Goal: Task Accomplishment & Management: Manage account settings

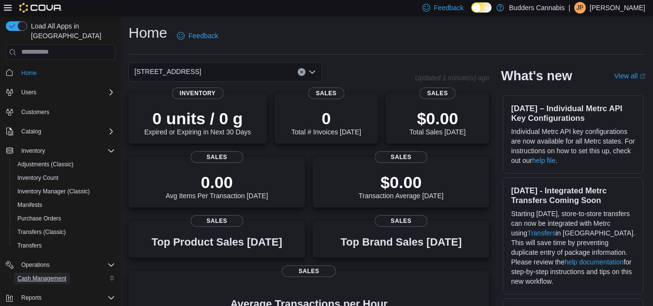
click at [44, 273] on span "Cash Management" at bounding box center [41, 279] width 49 height 12
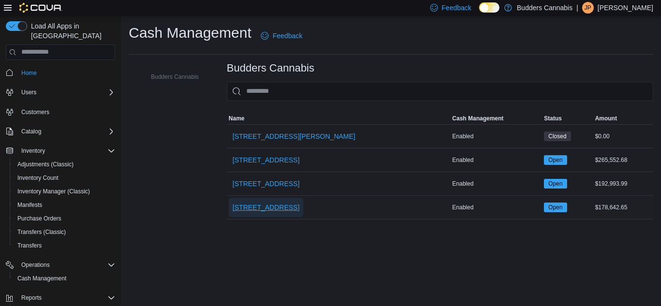
click at [244, 203] on span "[STREET_ADDRESS]" at bounding box center [266, 208] width 67 height 10
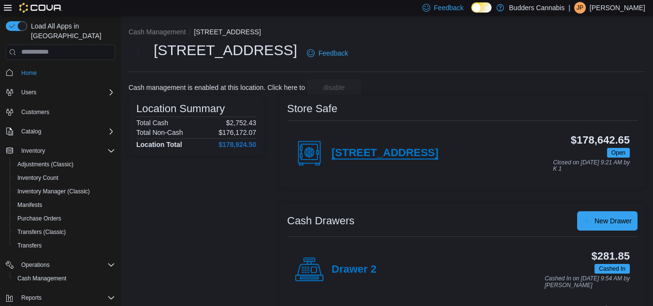
click at [369, 151] on h4 "[STREET_ADDRESS]" at bounding box center [385, 153] width 107 height 13
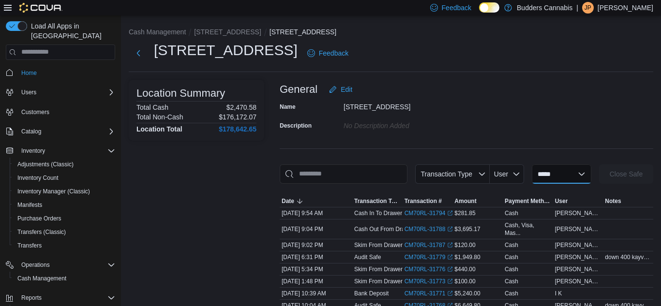
click at [541, 175] on select "**********" at bounding box center [560, 173] width 59 height 19
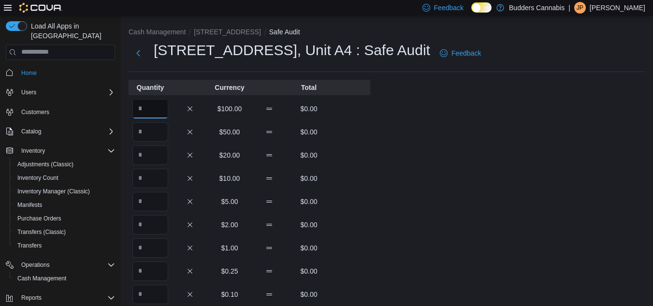
click at [145, 112] on input "Quantity" at bounding box center [151, 108] width 36 height 19
type input "*"
type input "**"
type input "*"
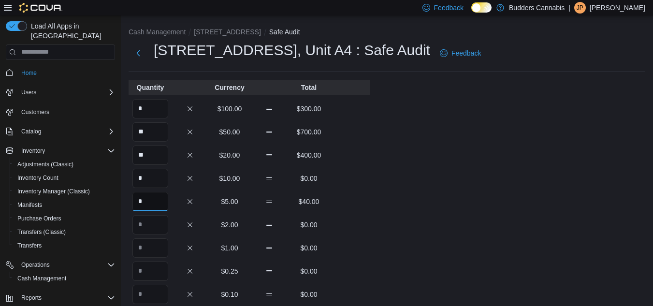
type input "*"
type input "***"
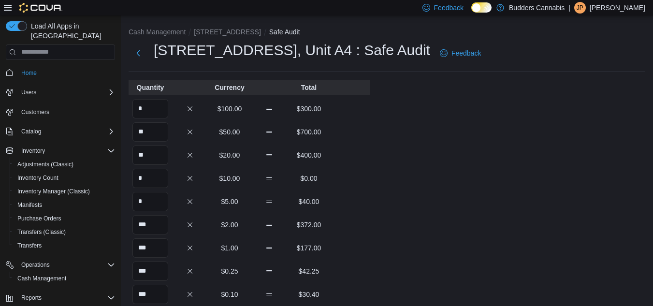
type input "***"
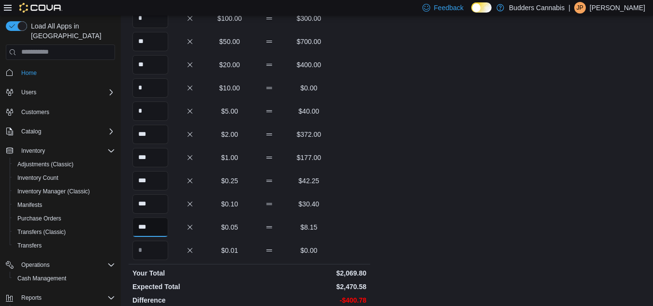
scroll to position [214, 0]
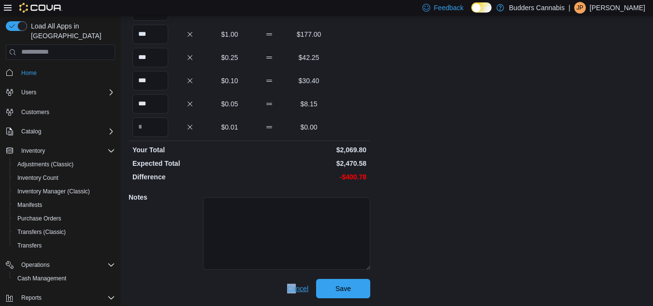
click at [295, 280] on div "Quantity Currency Total * $100.00 $300.00 ** $50.00 $700.00 ** $20.00 $400.00 *…" at bounding box center [250, 82] width 242 height 432
click at [295, 283] on span "Cancel" at bounding box center [297, 288] width 21 height 19
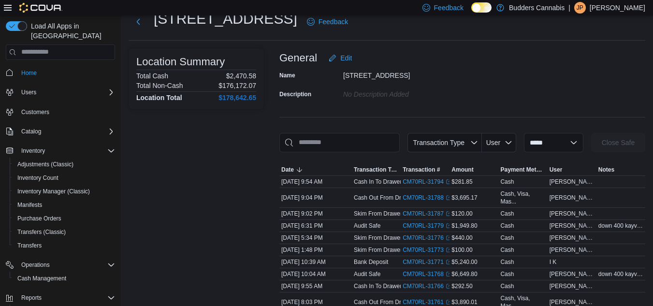
scroll to position [48, 0]
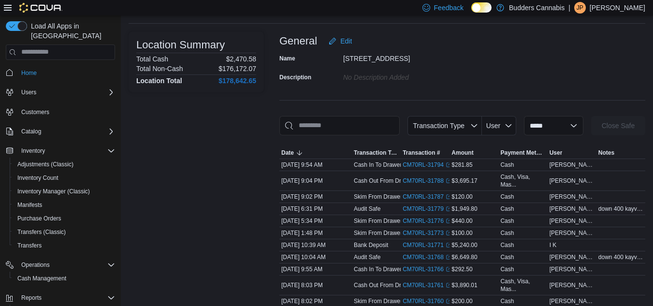
click at [613, 209] on span "down 400 kayvan aware" at bounding box center [621, 209] width 45 height 8
click at [415, 206] on link "CM70RL-31779 (opens in a new tab or window)" at bounding box center [427, 209] width 49 height 8
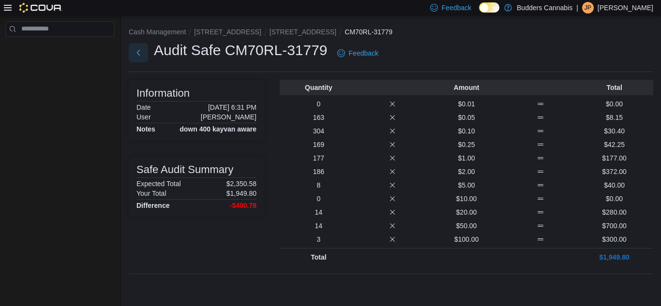
click at [136, 49] on button "Next" at bounding box center [138, 52] width 19 height 19
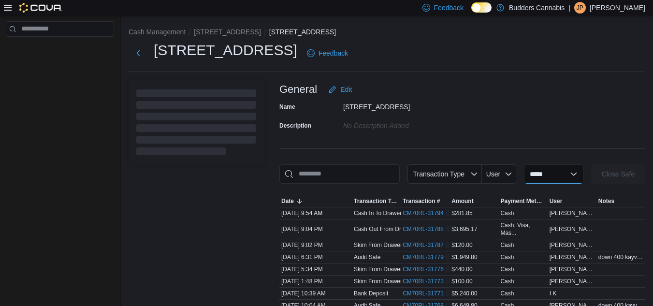
click at [546, 173] on select "**********" at bounding box center [553, 173] width 59 height 19
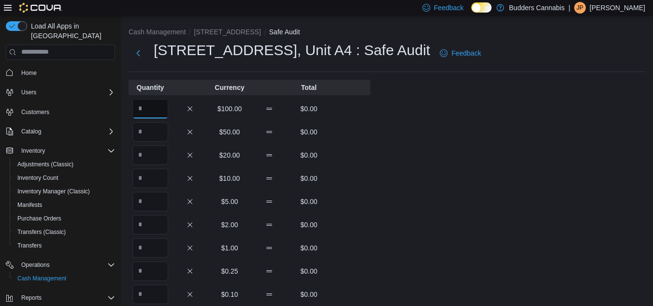
click at [149, 107] on input "Quantity" at bounding box center [151, 108] width 36 height 19
type input "*"
type input "**"
type input "*"
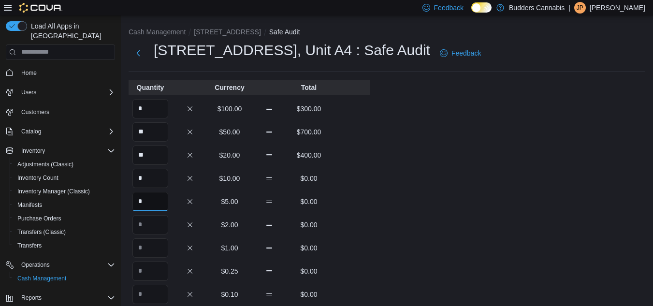
type input "*"
type input "***"
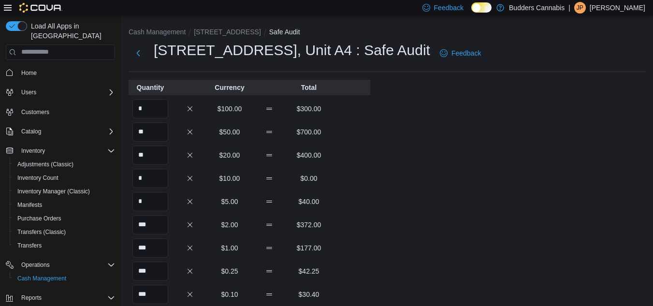
scroll to position [164, 0]
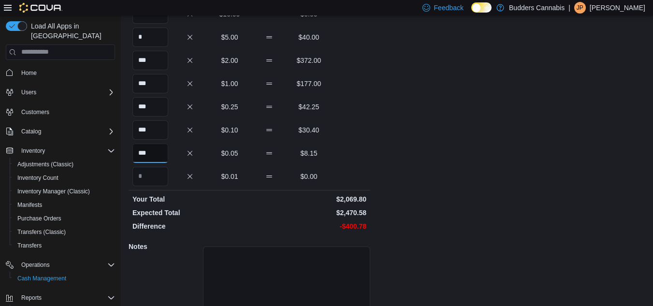
type input "***"
click at [492, 162] on div "Cash Management 372 Queen St E, Unit A4 Safe Safe Audit 372 Queen St E, Unit A4…" at bounding box center [387, 103] width 532 height 504
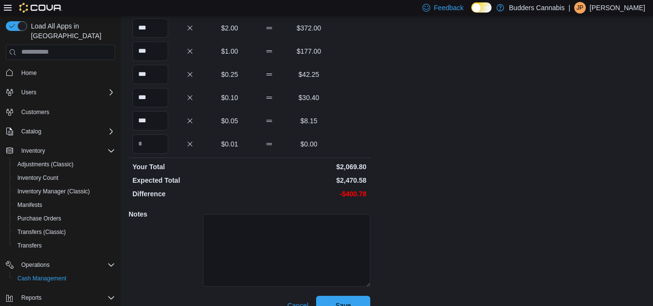
scroll to position [214, 0]
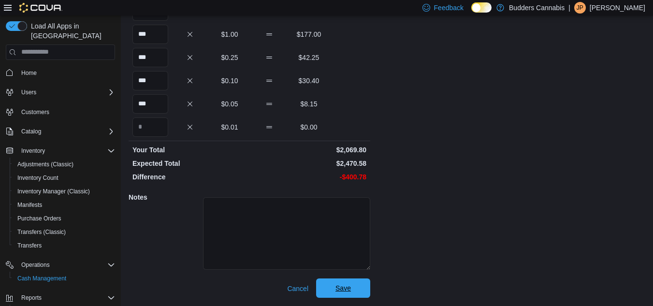
click at [339, 293] on span "Save" at bounding box center [343, 288] width 15 height 10
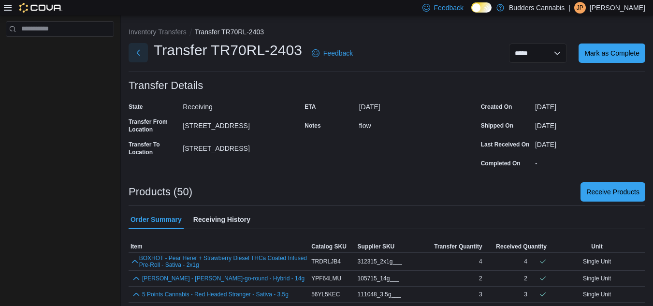
click at [142, 54] on button "Next" at bounding box center [138, 52] width 19 height 19
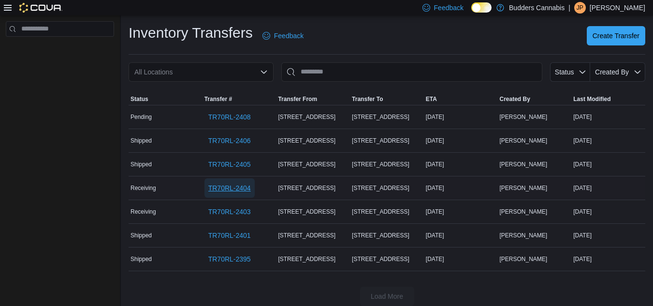
click at [228, 185] on span "TR70RL-2404" at bounding box center [229, 188] width 43 height 10
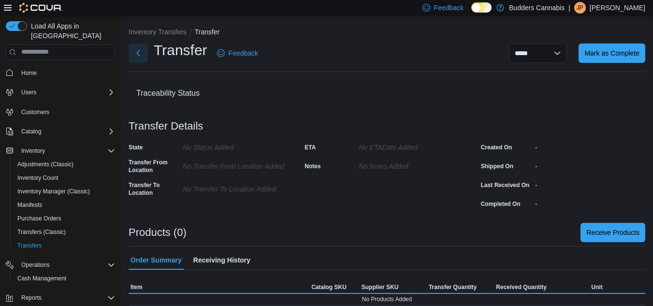
drag, startPoint x: 142, startPoint y: 53, endPoint x: 273, endPoint y: 185, distance: 186.4
click at [142, 53] on button "Next" at bounding box center [138, 53] width 19 height 19
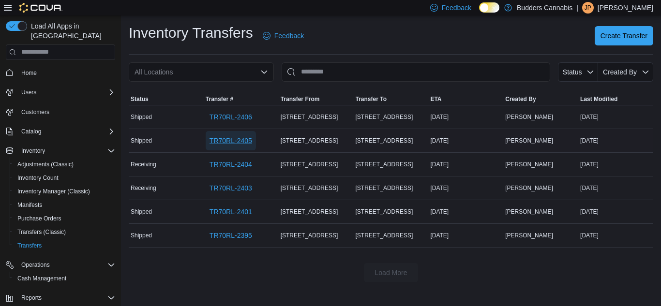
click at [227, 141] on span "TR70RL-2405" at bounding box center [230, 141] width 43 height 10
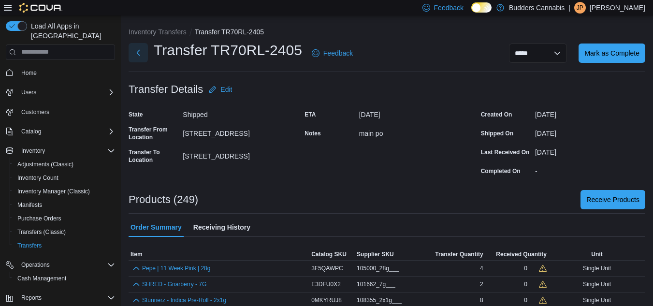
click at [139, 49] on button "Next" at bounding box center [138, 52] width 19 height 19
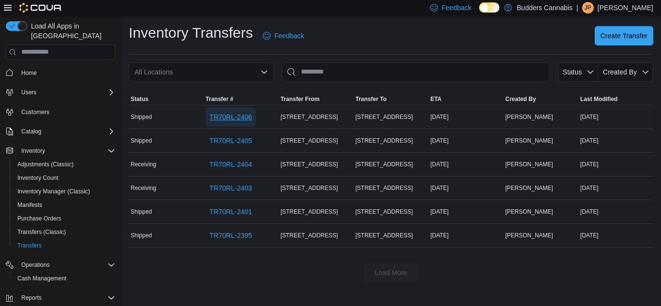
click at [236, 114] on span "TR70RL-2406" at bounding box center [230, 117] width 43 height 10
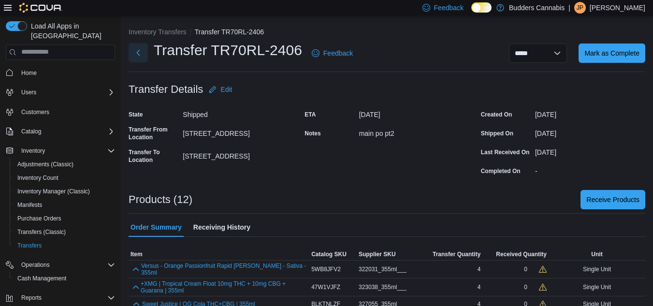
click at [139, 50] on button "Next" at bounding box center [138, 52] width 19 height 19
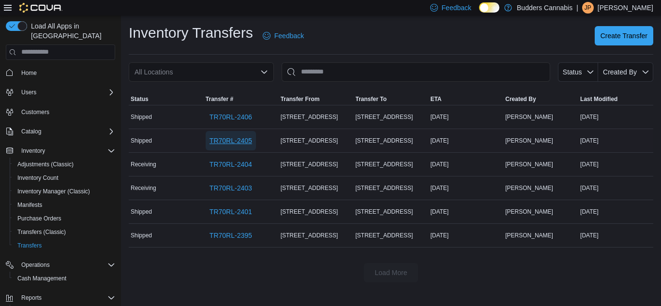
click at [231, 140] on span "TR70RL-2405" at bounding box center [230, 141] width 43 height 10
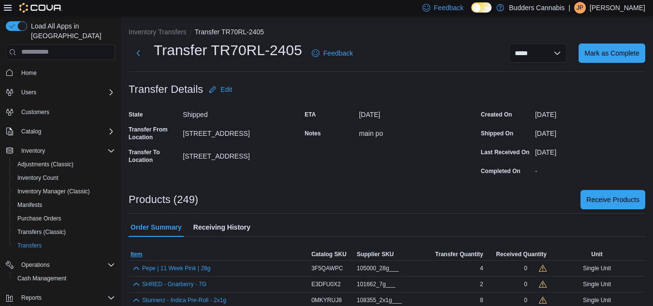
click at [144, 254] on span "Item" at bounding box center [219, 255] width 181 height 12
click at [606, 208] on span "Receive Products" at bounding box center [613, 199] width 53 height 19
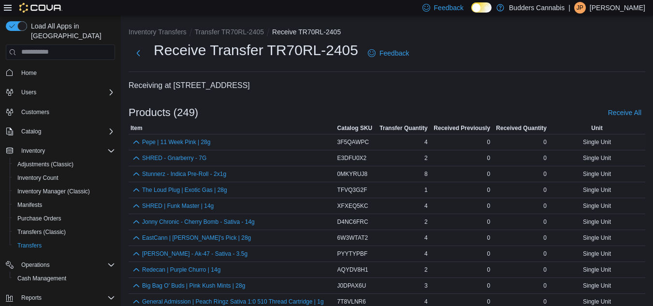
click at [490, 142] on span "0" at bounding box center [488, 142] width 3 height 8
click at [39, 225] on button "Transfers (Classic)" at bounding box center [64, 232] width 109 height 14
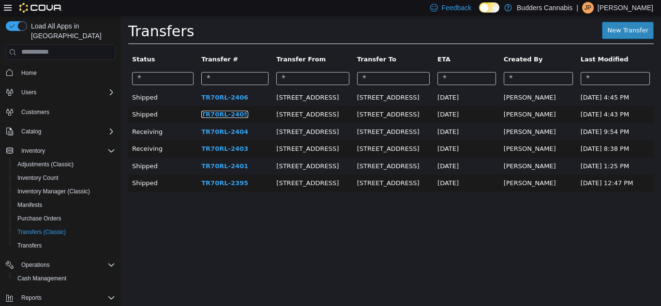
click at [213, 112] on link "TR70RL-2405" at bounding box center [224, 113] width 47 height 7
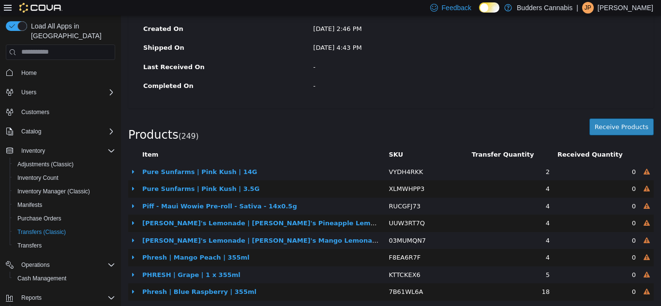
scroll to position [193, 0]
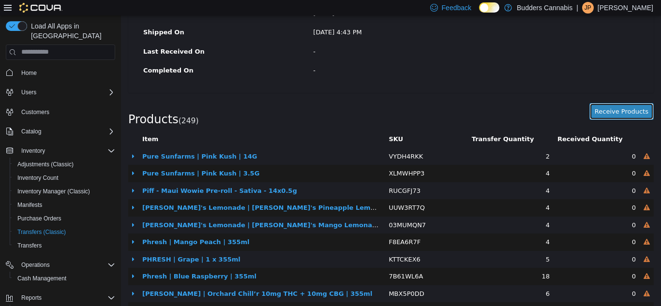
click at [612, 105] on button "Receive Products" at bounding box center [621, 111] width 64 height 17
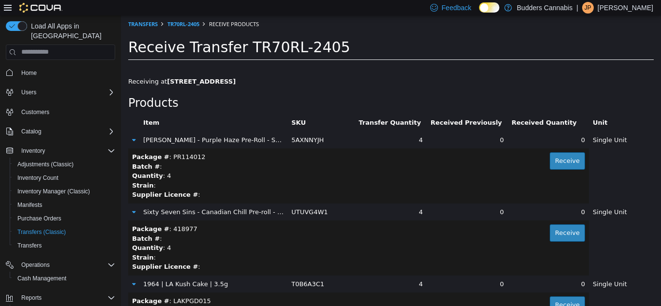
click at [132, 139] on icon at bounding box center [133, 139] width 3 height 6
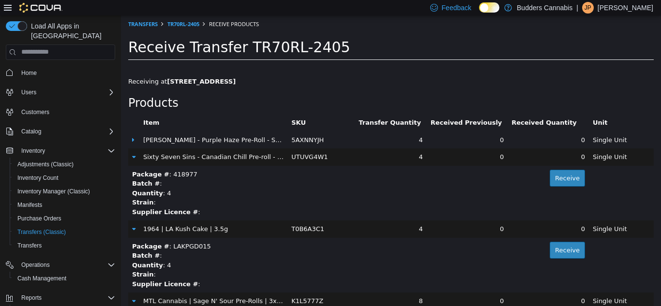
click at [132, 141] on icon at bounding box center [133, 139] width 2 height 6
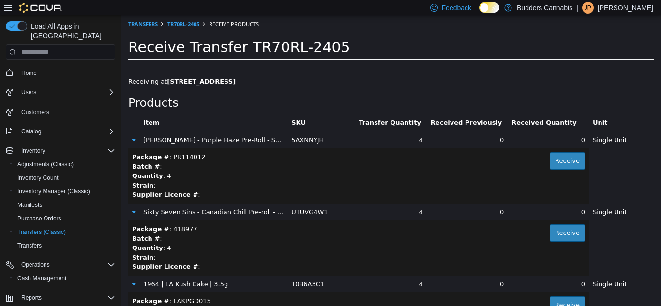
click at [154, 122] on button "Item" at bounding box center [152, 123] width 18 height 10
click at [144, 118] on button "Item" at bounding box center [152, 123] width 18 height 10
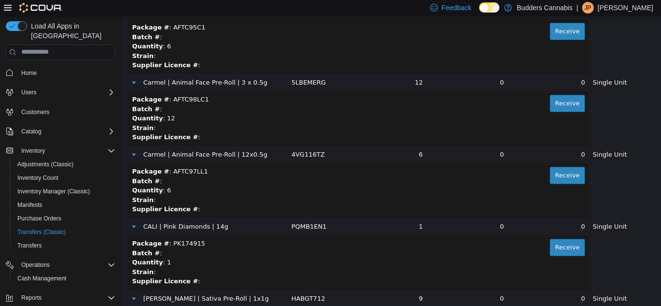
scroll to position [12930, 0]
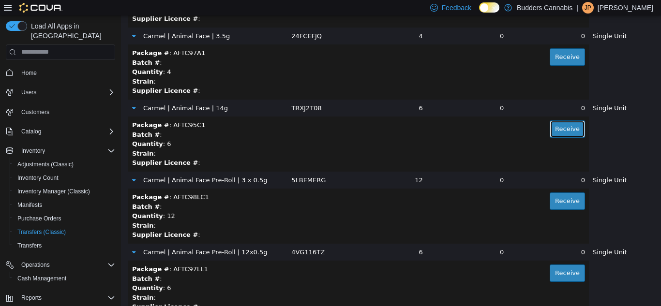
click at [555, 123] on button "Receive" at bounding box center [566, 128] width 35 height 17
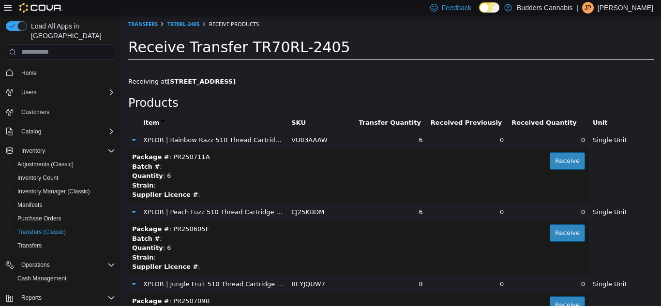
drag, startPoint x: 660, startPoint y: 222, endPoint x: 780, endPoint y: 29, distance: 227.2
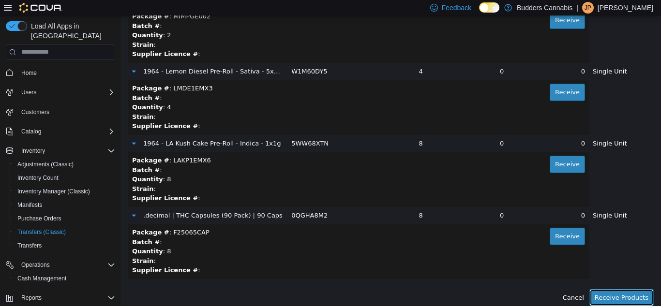
click at [612, 293] on button "Receive Products" at bounding box center [621, 297] width 64 height 17
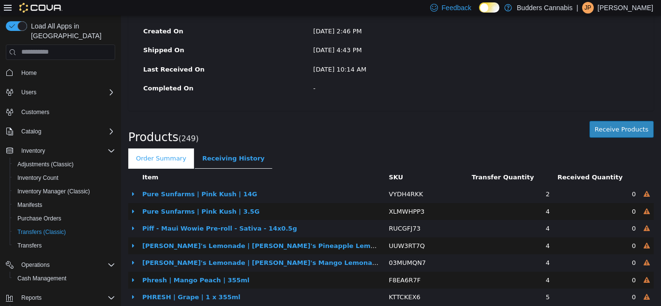
scroll to position [97, 0]
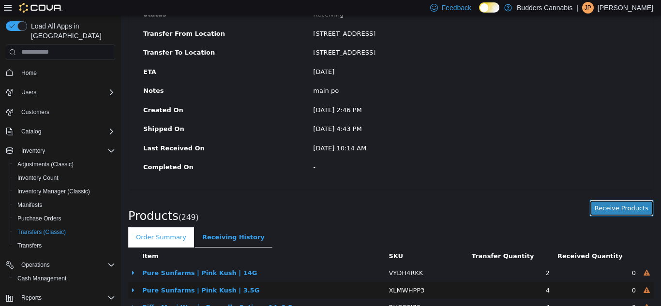
click at [605, 205] on button "Receive Products" at bounding box center [621, 207] width 64 height 17
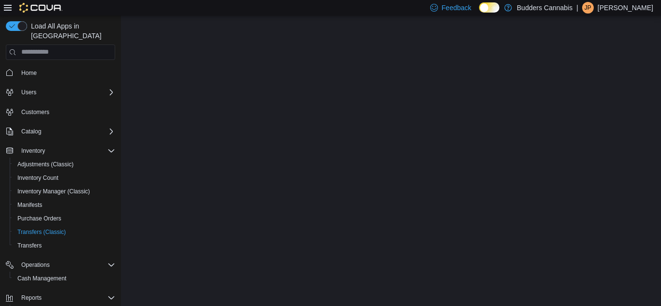
scroll to position [0, 0]
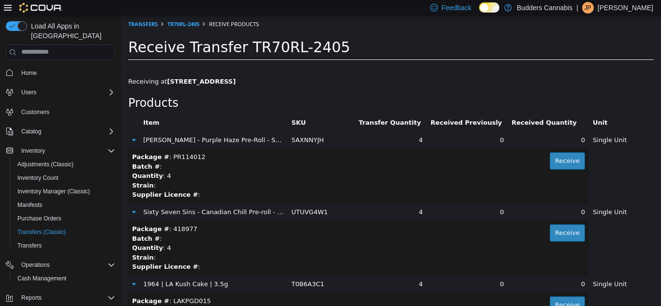
click at [146, 122] on button "Item" at bounding box center [152, 123] width 18 height 10
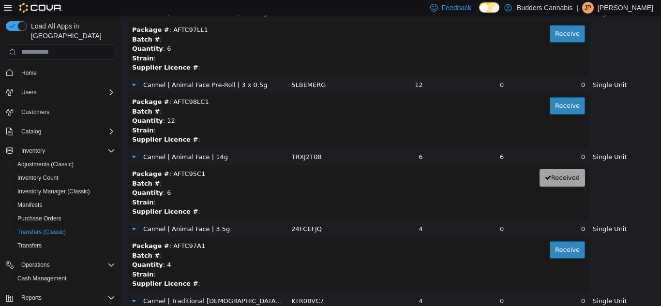
scroll to position [4933, 0]
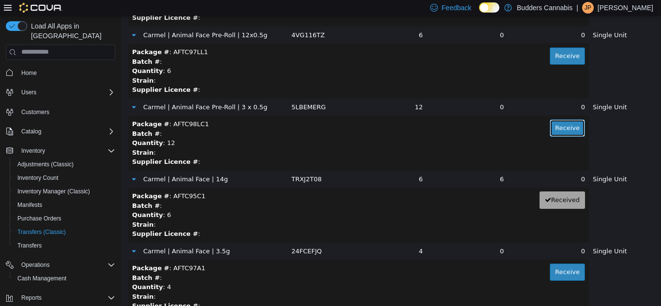
click at [549, 129] on button "Receive" at bounding box center [566, 127] width 35 height 17
click at [549, 278] on button "Receive" at bounding box center [566, 271] width 35 height 17
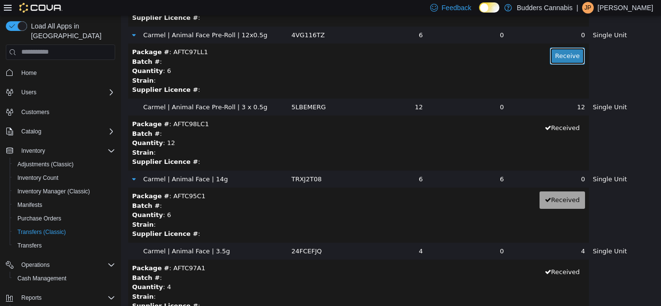
click at [549, 56] on button "Receive" at bounding box center [566, 55] width 35 height 17
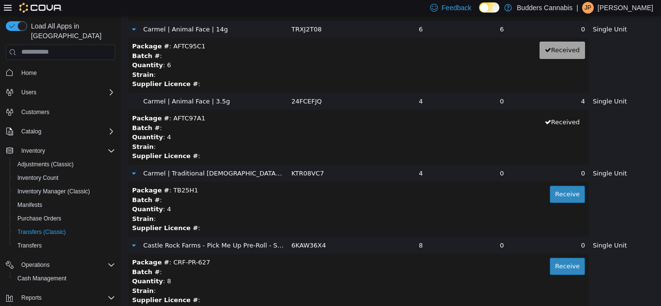
scroll to position [5126, 0]
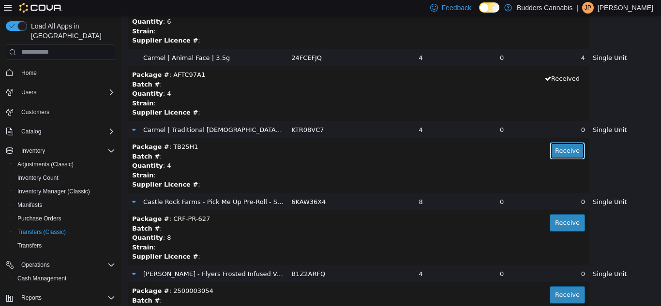
click at [549, 155] on button "Receive" at bounding box center [566, 150] width 35 height 17
click at [552, 218] on button "Receive" at bounding box center [566, 222] width 35 height 17
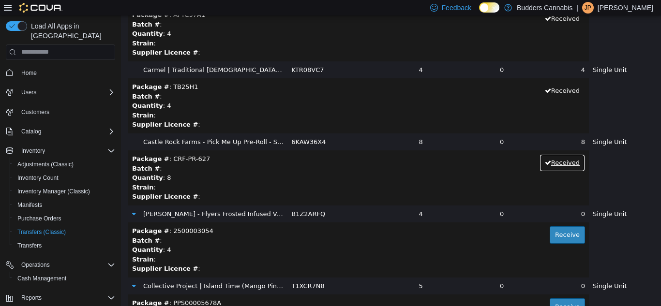
scroll to position [5271, 0]
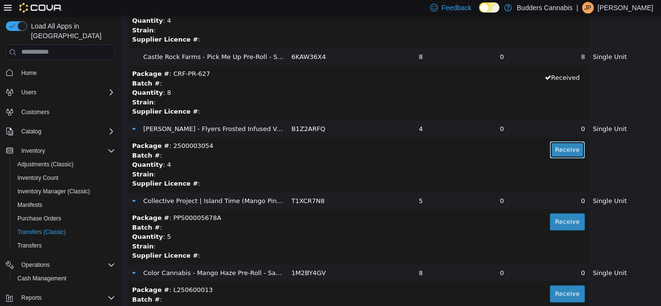
click at [558, 142] on button "Receive" at bounding box center [566, 149] width 35 height 17
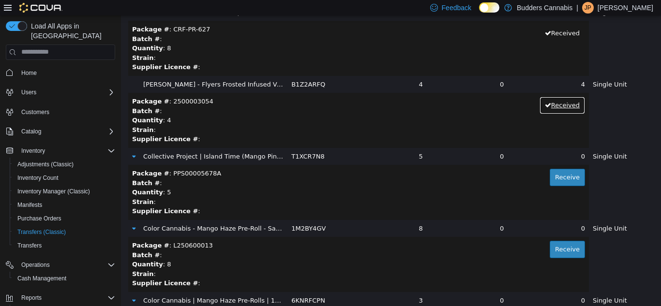
scroll to position [5368, 0]
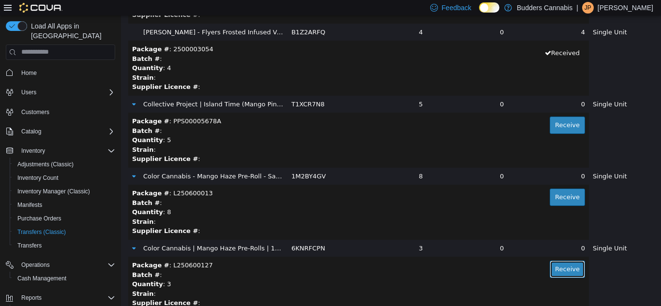
click at [552, 271] on button "Receive" at bounding box center [566, 268] width 35 height 17
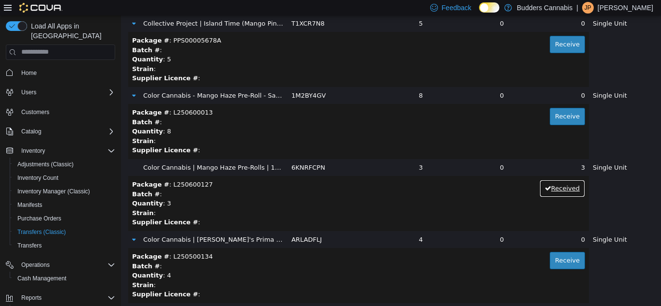
scroll to position [5465, 0]
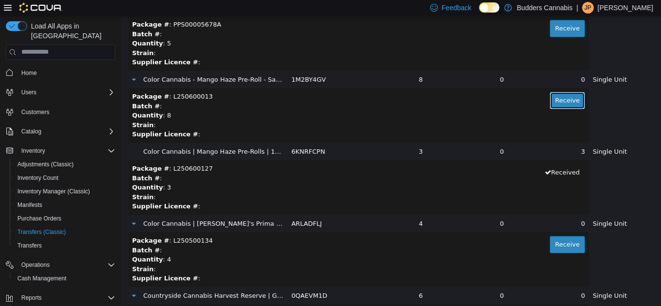
click at [559, 101] on button "Receive" at bounding box center [566, 99] width 35 height 17
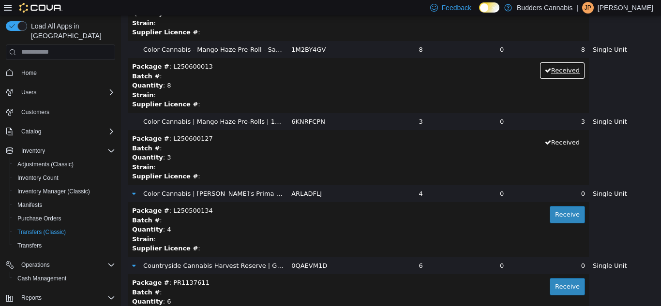
scroll to position [5562, 0]
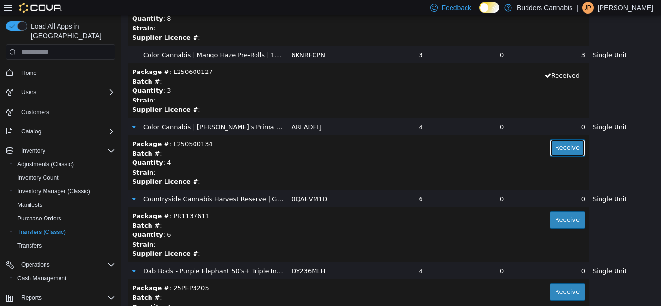
click at [561, 154] on button "Receive" at bounding box center [566, 147] width 35 height 17
click at [549, 226] on button "Receive" at bounding box center [566, 219] width 35 height 17
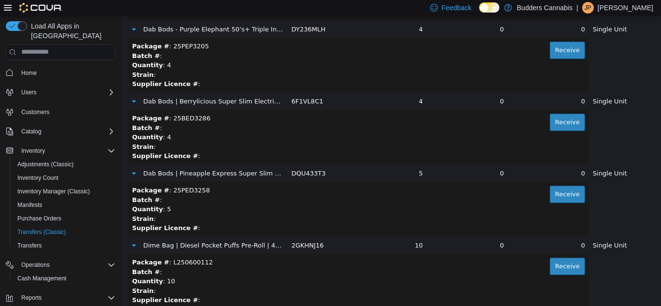
scroll to position [5755, 0]
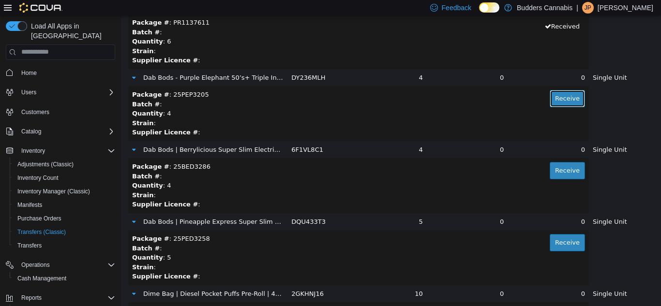
click at [556, 100] on button "Receive" at bounding box center [566, 97] width 35 height 17
click at [552, 171] on button "Receive" at bounding box center [566, 170] width 35 height 17
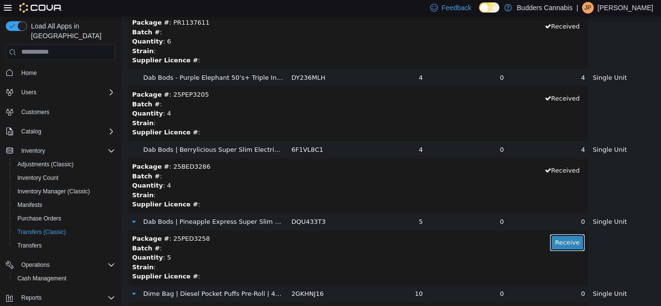
click at [549, 235] on button "Receive" at bounding box center [566, 242] width 35 height 17
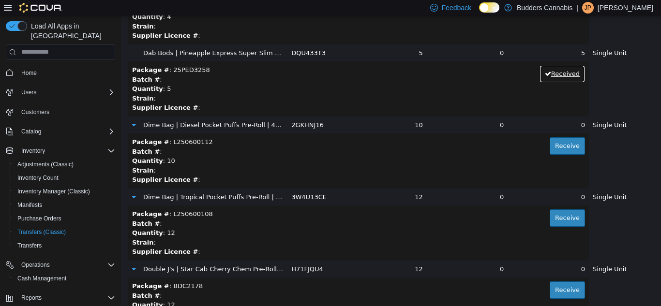
scroll to position [5900, 0]
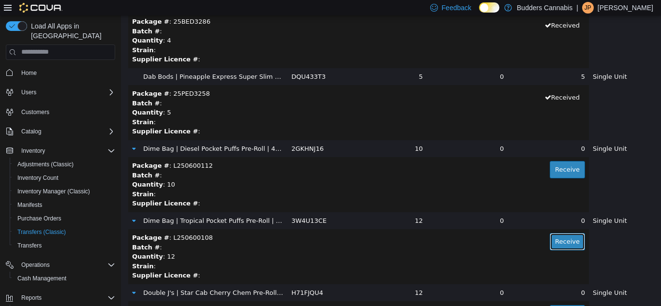
click at [559, 241] on button "Receive" at bounding box center [566, 241] width 35 height 17
click at [561, 166] on button "Receive" at bounding box center [566, 169] width 35 height 17
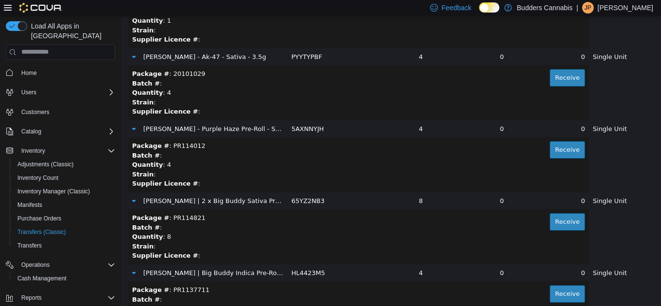
scroll to position [4449, 0]
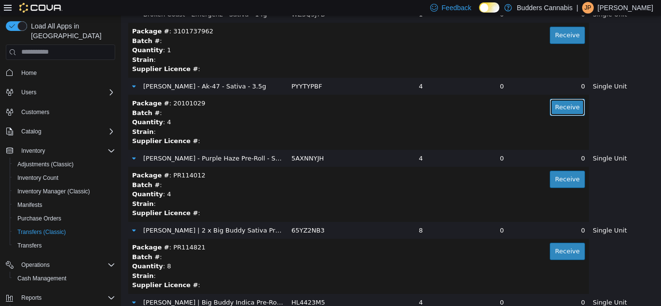
click at [549, 105] on button "Receive" at bounding box center [566, 106] width 35 height 17
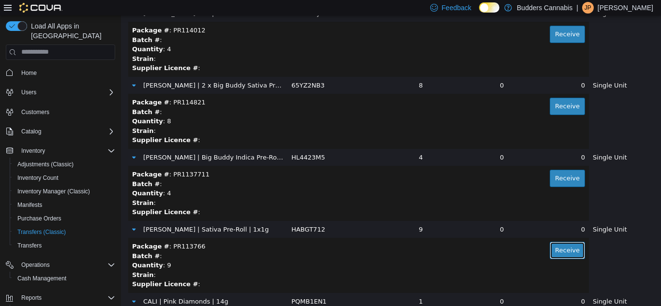
click at [563, 250] on button "Receive" at bounding box center [566, 249] width 35 height 17
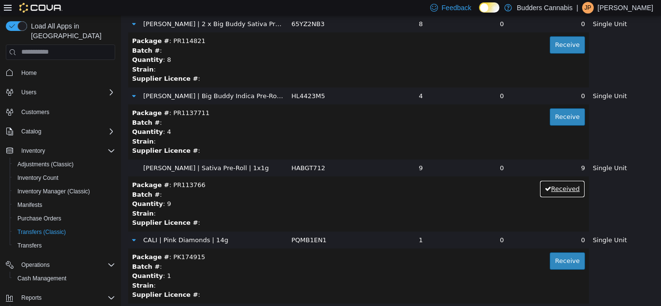
scroll to position [4691, 0]
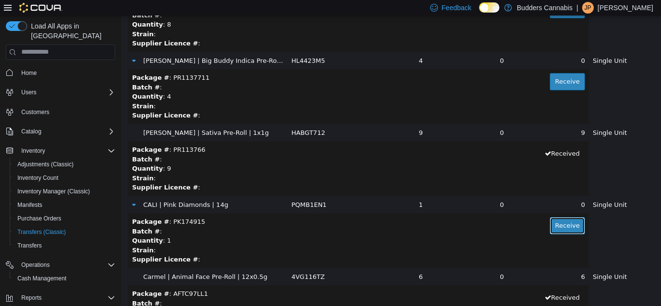
click at [549, 225] on button "Receive" at bounding box center [566, 225] width 35 height 17
click at [553, 89] on button "Receive" at bounding box center [566, 81] width 35 height 17
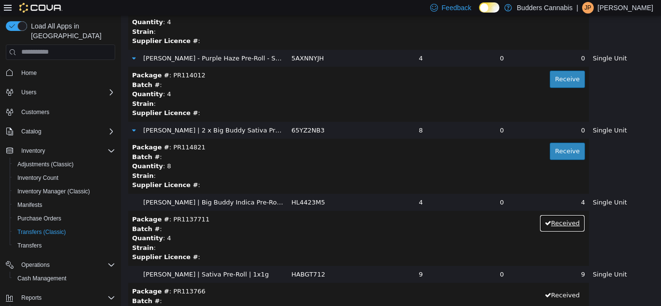
scroll to position [4546, 0]
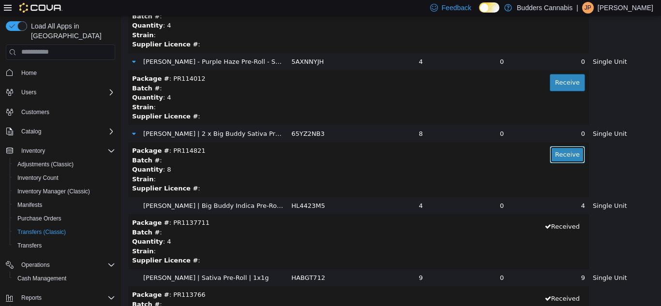
click at [557, 154] on button "Receive" at bounding box center [566, 154] width 35 height 17
drag, startPoint x: 564, startPoint y: 76, endPoint x: 561, endPoint y: 80, distance: 5.1
click at [561, 80] on button "Receive" at bounding box center [566, 82] width 35 height 17
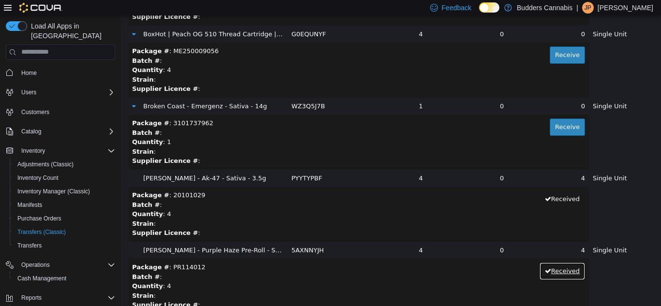
scroll to position [4352, 0]
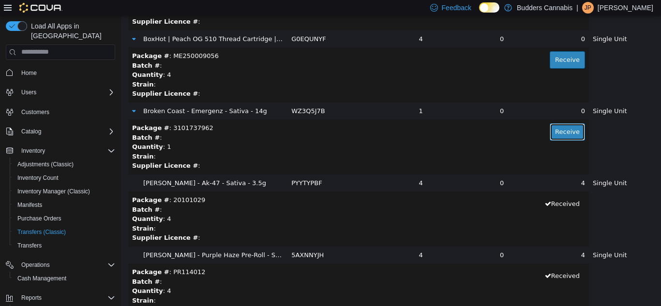
click at [557, 132] on button "Receive" at bounding box center [566, 131] width 35 height 17
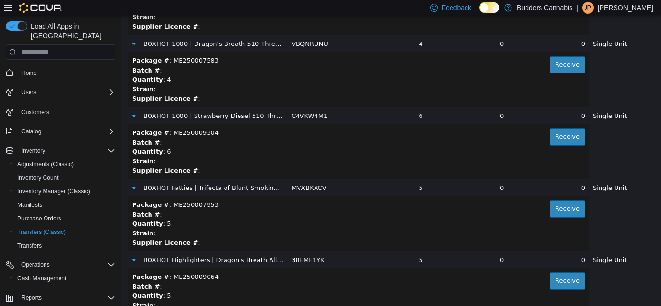
scroll to position [2418, 0]
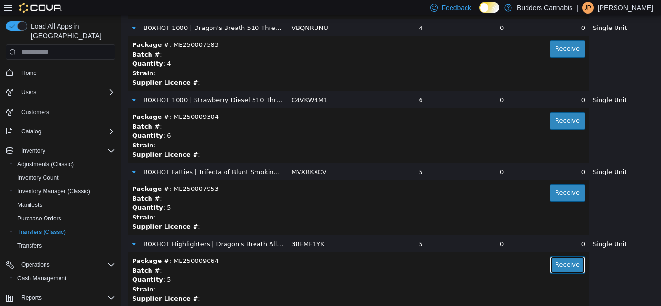
click at [550, 266] on button "Receive" at bounding box center [566, 264] width 35 height 17
click at [550, 189] on button "Receive" at bounding box center [566, 192] width 35 height 17
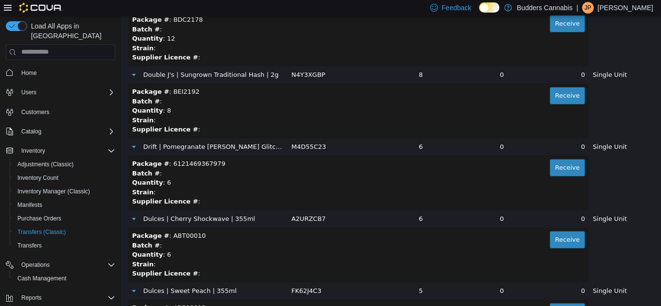
scroll to position [6093, 0]
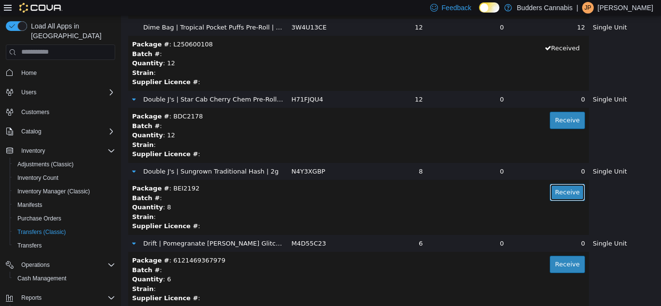
click at [559, 192] on button "Receive" at bounding box center [566, 191] width 35 height 17
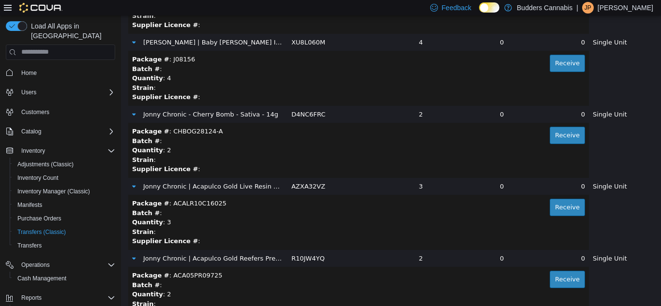
scroll to position [9092, 0]
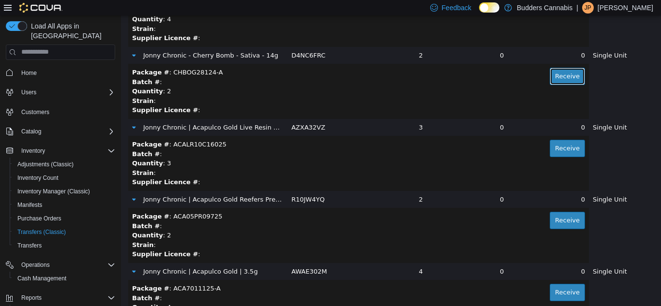
click at [549, 77] on button "Receive" at bounding box center [566, 75] width 35 height 17
click at [549, 146] on button "Receive" at bounding box center [566, 147] width 35 height 17
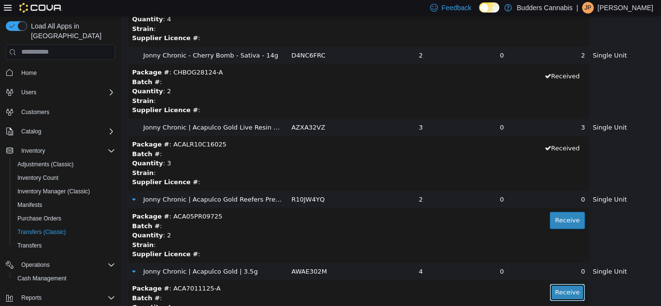
click at [549, 288] on button "Receive" at bounding box center [566, 291] width 35 height 17
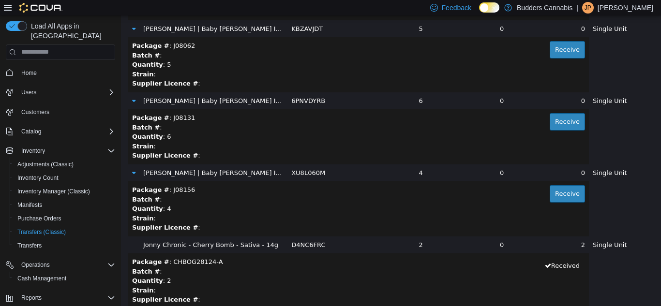
scroll to position [8898, 0]
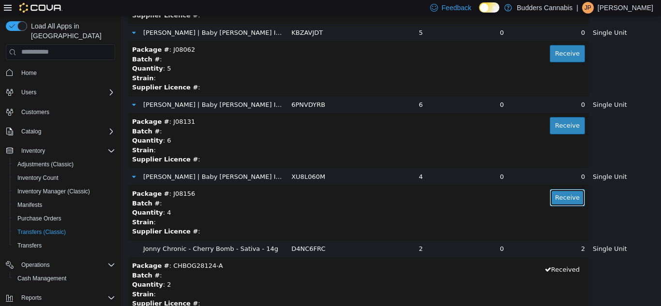
click at [561, 197] on button "Receive" at bounding box center [566, 197] width 35 height 17
click at [558, 118] on button "Receive" at bounding box center [566, 125] width 35 height 17
click at [562, 54] on button "Receive" at bounding box center [566, 52] width 35 height 17
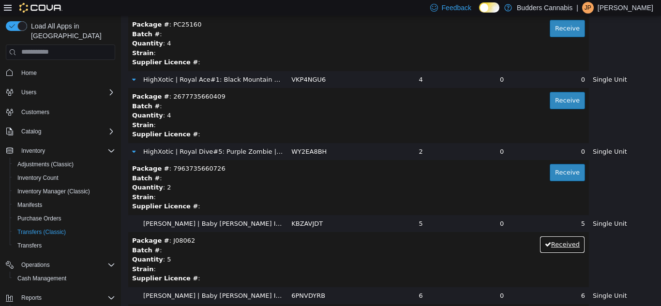
scroll to position [8705, 0]
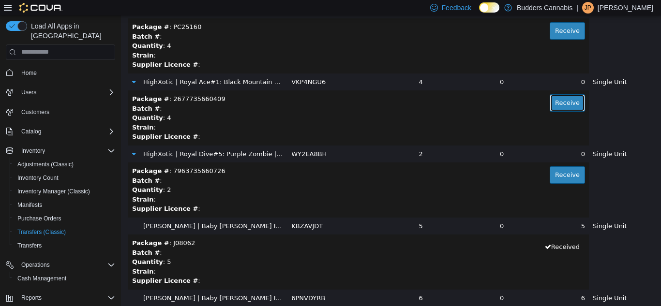
click at [556, 105] on button "Receive" at bounding box center [566, 102] width 35 height 17
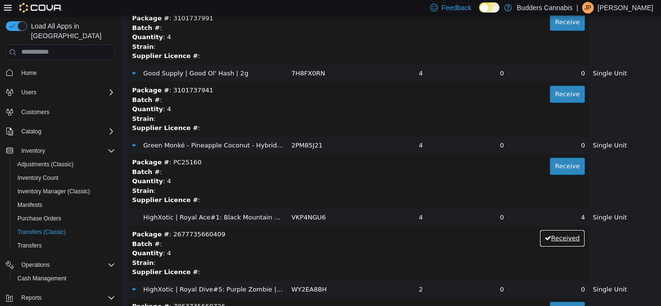
scroll to position [8560, 0]
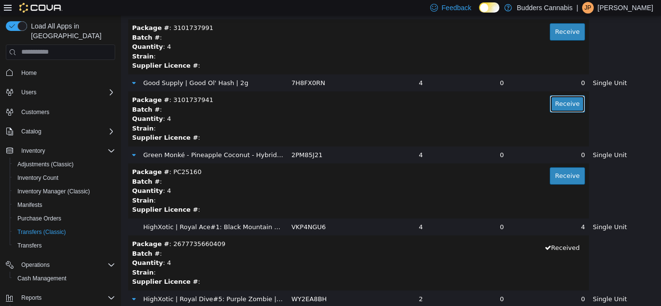
click at [553, 97] on button "Receive" at bounding box center [566, 103] width 35 height 17
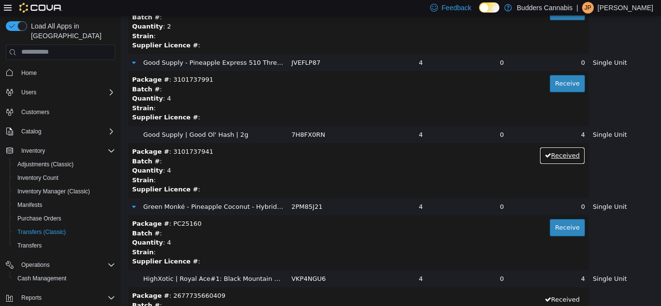
scroll to position [8463, 0]
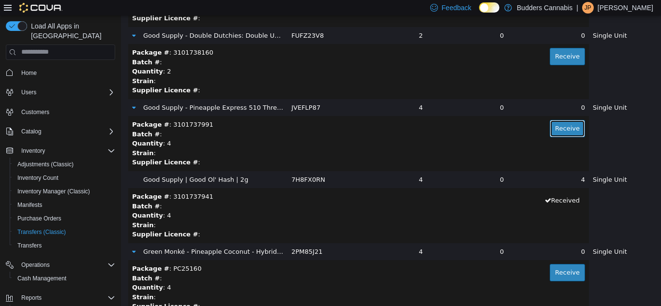
click at [553, 127] on button "Receive" at bounding box center [566, 127] width 35 height 17
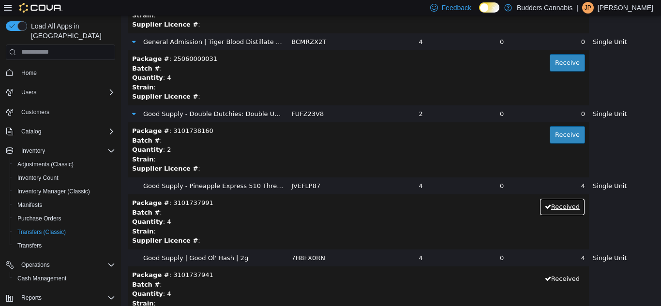
scroll to position [8366, 0]
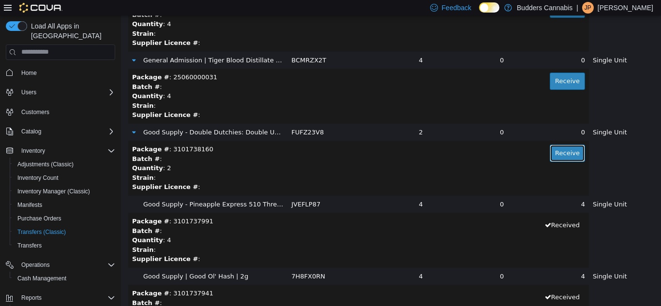
click at [553, 155] on button "Receive" at bounding box center [566, 152] width 35 height 17
click at [549, 81] on button "Receive" at bounding box center [566, 80] width 35 height 17
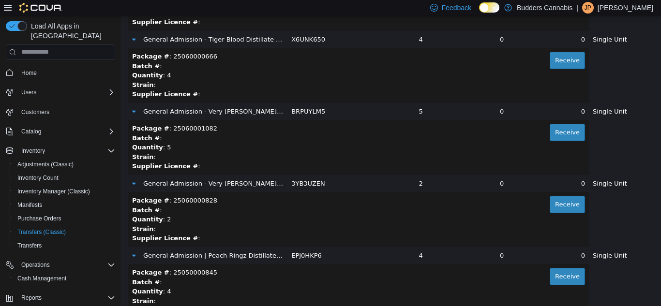
scroll to position [7834, 0]
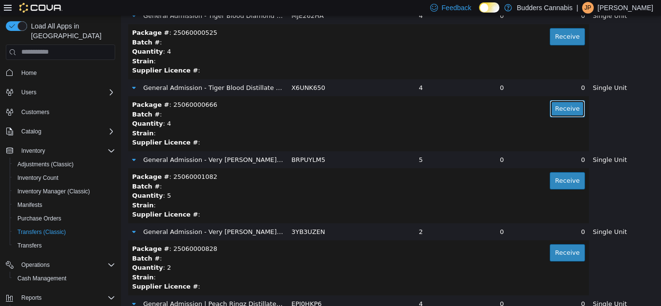
click at [561, 108] on button "Receive" at bounding box center [566, 108] width 35 height 17
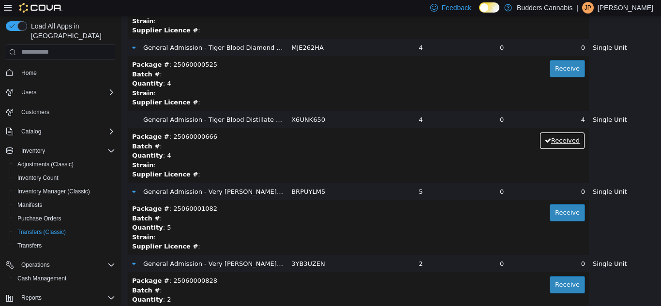
scroll to position [7786, 0]
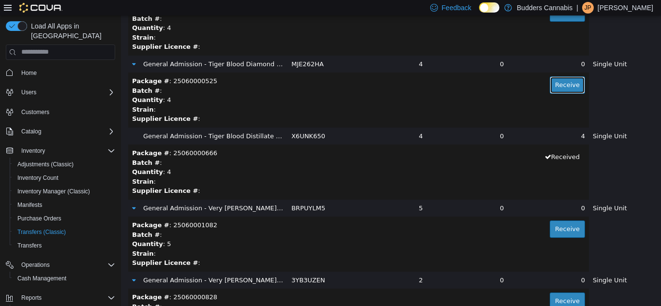
click at [549, 85] on button "Receive" at bounding box center [566, 84] width 35 height 17
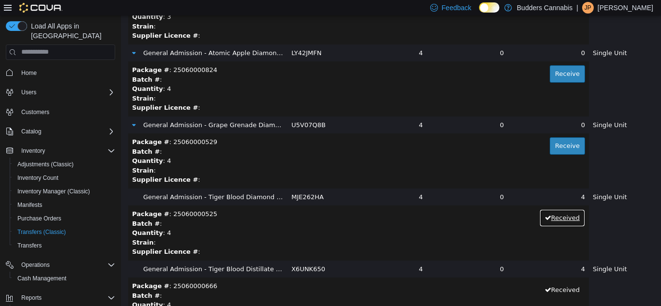
scroll to position [7641, 0]
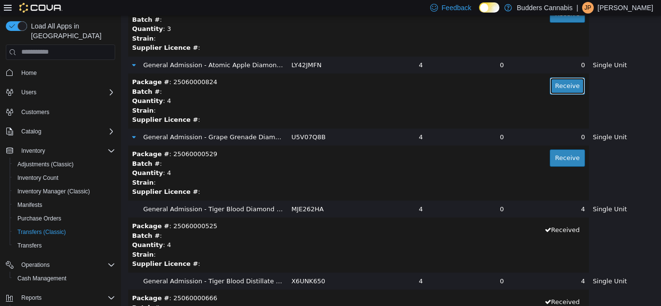
click at [556, 88] on button "Receive" at bounding box center [566, 85] width 35 height 17
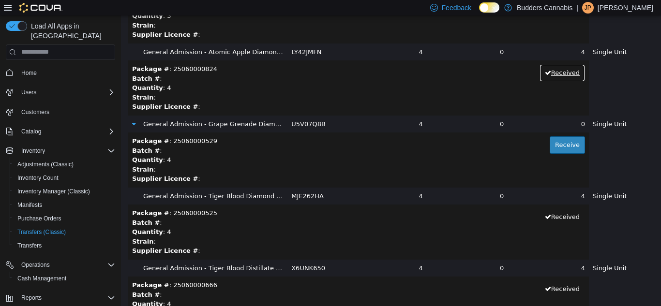
scroll to position [7689, 0]
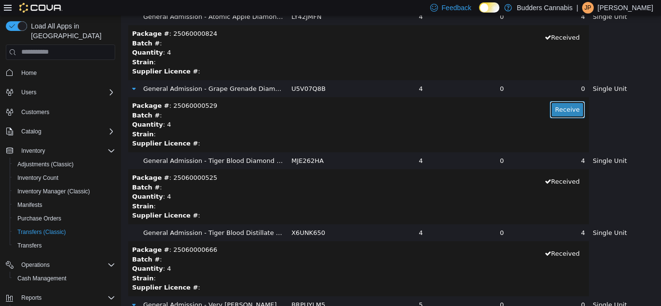
click at [549, 116] on button "Receive" at bounding box center [566, 109] width 35 height 17
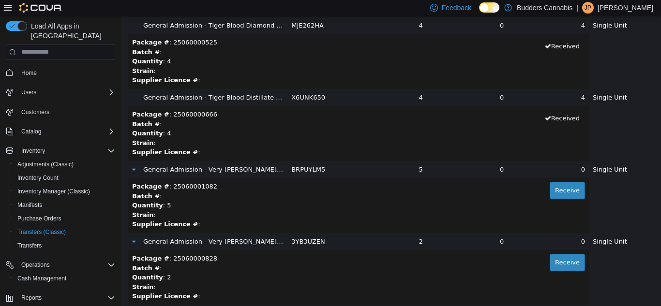
scroll to position [7834, 0]
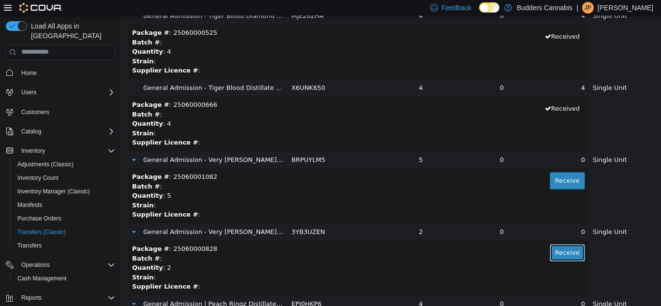
click at [549, 252] on button "Receive" at bounding box center [566, 252] width 35 height 17
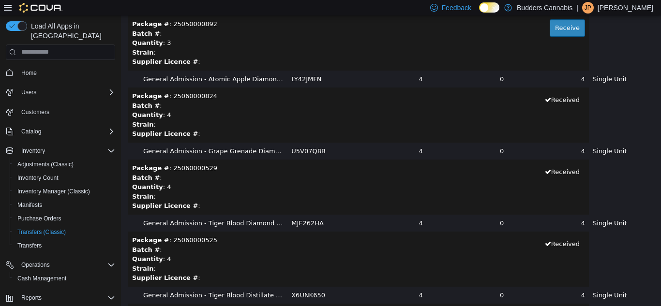
scroll to position [7448, 0]
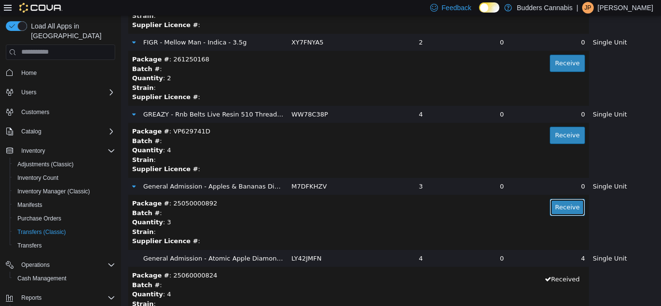
click at [550, 203] on button "Receive" at bounding box center [566, 206] width 35 height 17
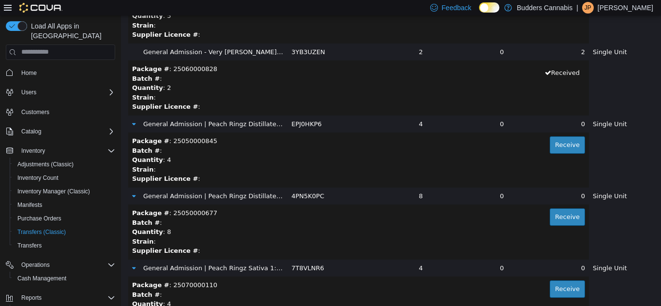
scroll to position [8028, 0]
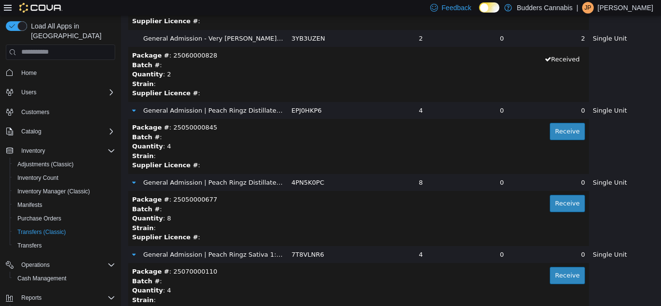
click at [237, 111] on span "General Admission | Peach Ringz Distillate Infused Pre-Roll | 1x1g" at bounding box center [246, 109] width 206 height 7
click at [290, 112] on span "General Admission | Peach Ringz Distillate Infused Pre-Roll | 1x1g" at bounding box center [246, 109] width 206 height 7
click at [135, 111] on icon at bounding box center [133, 110] width 3 height 6
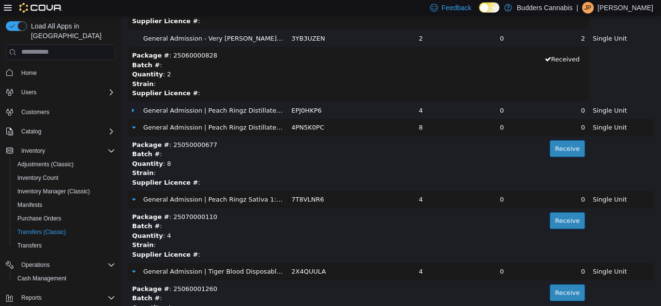
click at [133, 111] on icon at bounding box center [133, 110] width 2 height 6
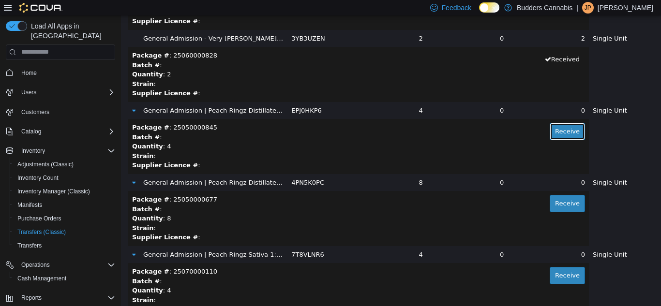
click at [557, 131] on button "Receive" at bounding box center [566, 130] width 35 height 17
click at [552, 215] on div "Quantity : 8" at bounding box center [358, 218] width 453 height 10
click at [556, 207] on button "Receive" at bounding box center [566, 202] width 35 height 17
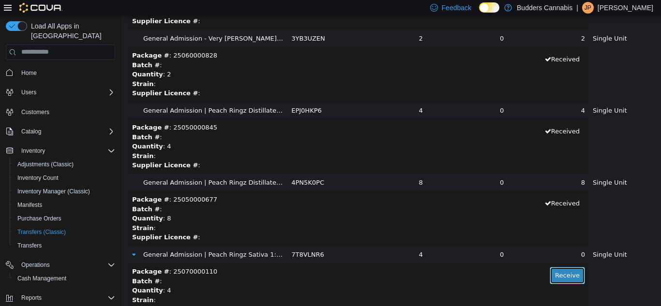
click at [556, 273] on button "Receive" at bounding box center [566, 274] width 35 height 17
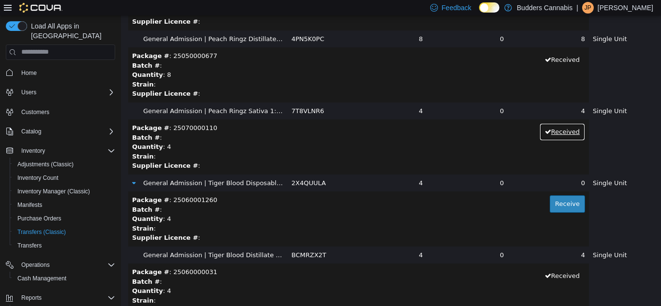
scroll to position [8173, 0]
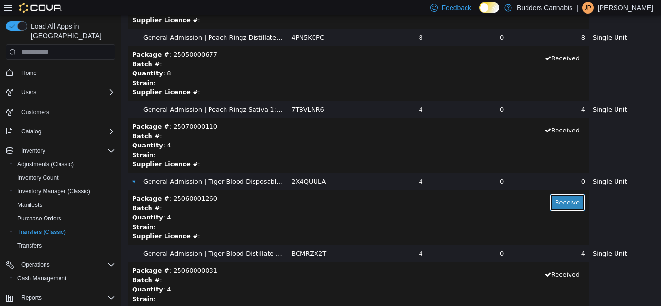
click at [556, 201] on button "Receive" at bounding box center [566, 201] width 35 height 17
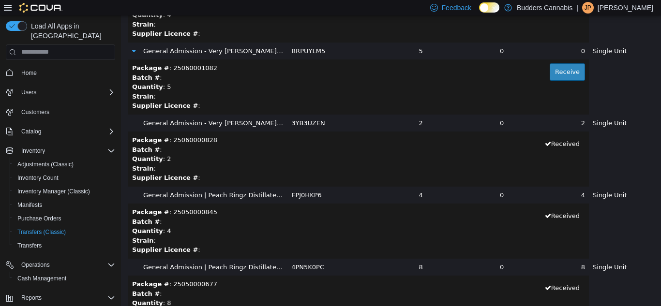
scroll to position [7931, 0]
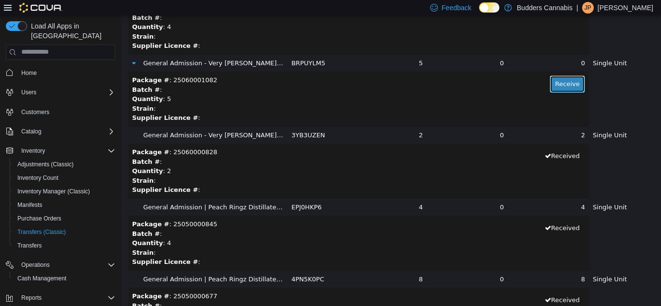
click at [558, 81] on button "Receive" at bounding box center [566, 83] width 35 height 17
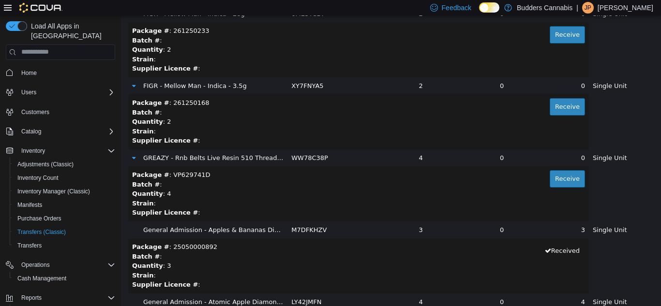
scroll to position [7399, 0]
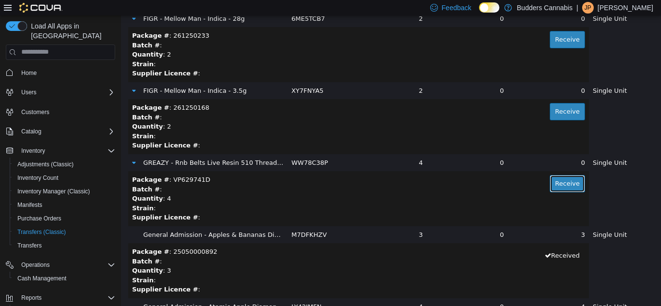
click at [552, 181] on button "Receive" at bounding box center [566, 183] width 35 height 17
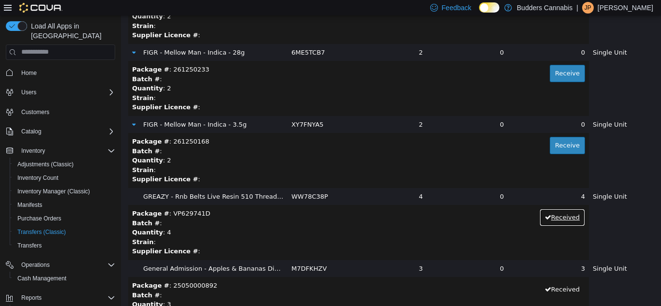
scroll to position [7351, 0]
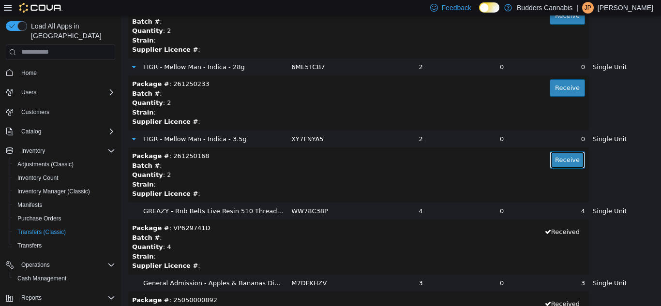
click at [549, 157] on button "Receive" at bounding box center [566, 159] width 35 height 17
click at [557, 92] on button "Receive" at bounding box center [566, 87] width 35 height 17
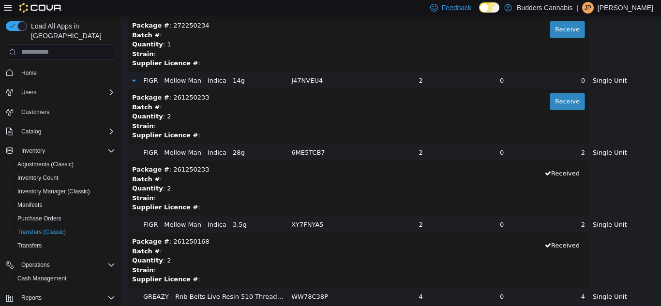
scroll to position [7254, 0]
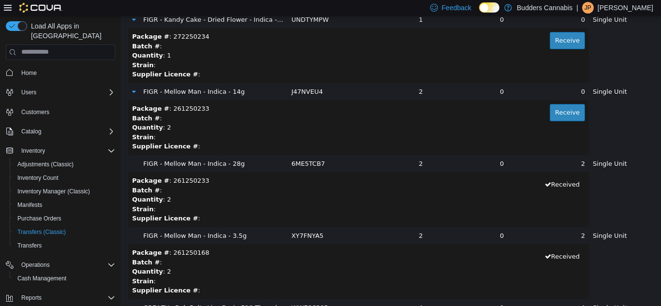
drag, startPoint x: 534, startPoint y: 133, endPoint x: 610, endPoint y: 151, distance: 78.1
click at [555, 109] on button "Receive" at bounding box center [566, 111] width 35 height 17
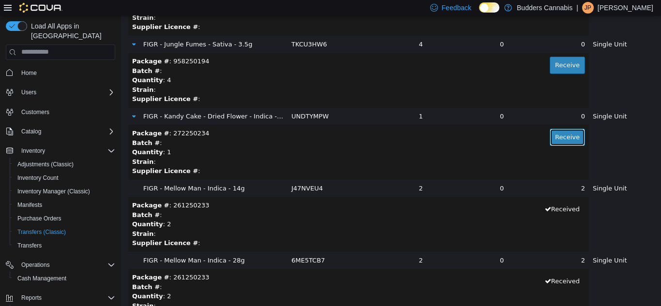
click at [553, 131] on button "Receive" at bounding box center [566, 136] width 35 height 17
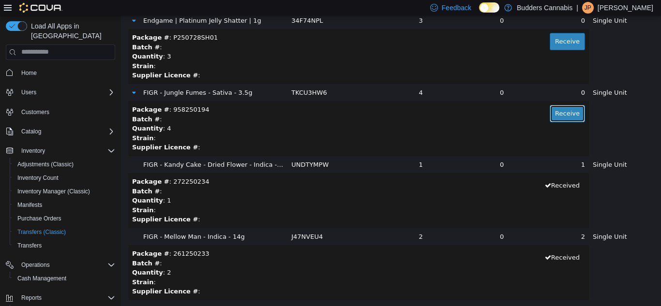
click at [559, 116] on button "Receive" at bounding box center [566, 112] width 35 height 17
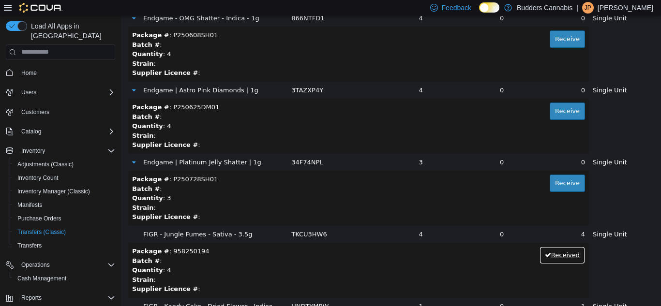
scroll to position [6964, 0]
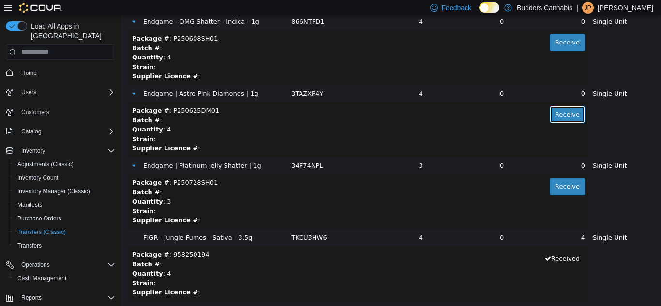
click at [553, 108] on button "Receive" at bounding box center [566, 113] width 35 height 17
click at [551, 47] on button "Receive" at bounding box center [566, 41] width 35 height 17
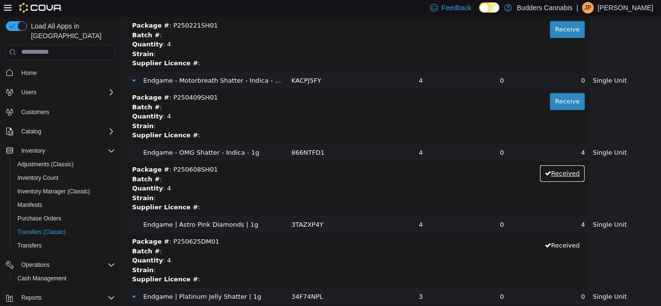
scroll to position [6819, 0]
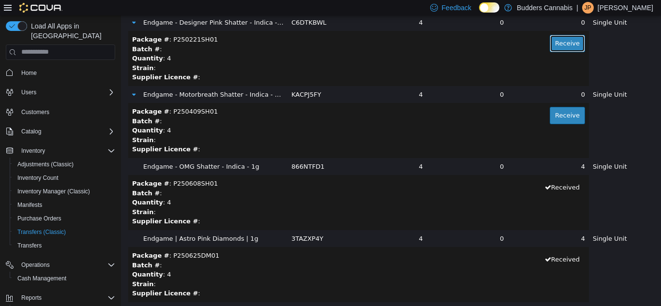
click at [549, 44] on button "Receive" at bounding box center [566, 42] width 35 height 17
click at [556, 111] on button "Receive" at bounding box center [566, 114] width 35 height 17
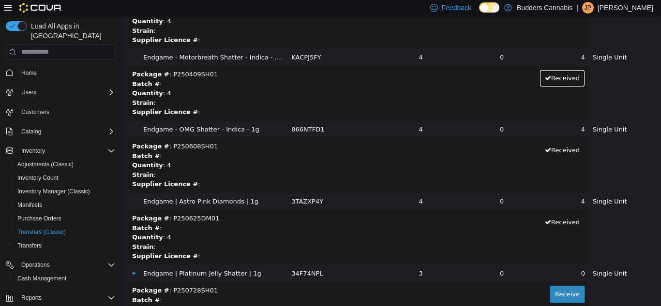
scroll to position [6964, 0]
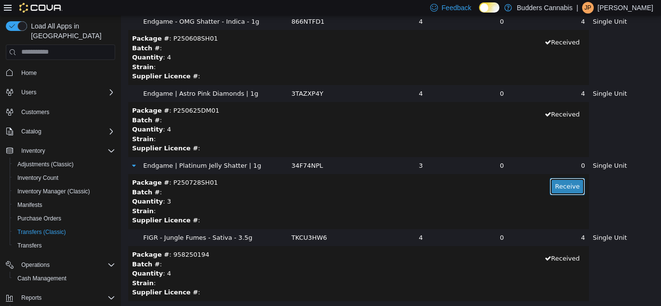
click at [564, 183] on button "Receive" at bounding box center [566, 185] width 35 height 17
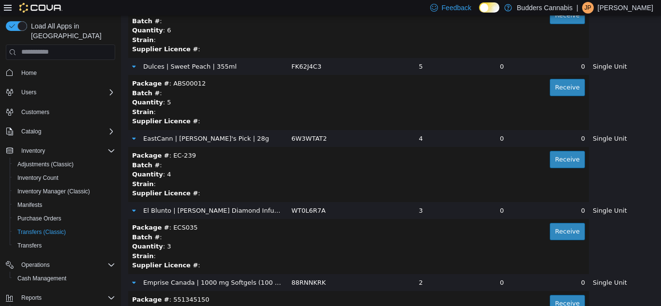
scroll to position [6577, 0]
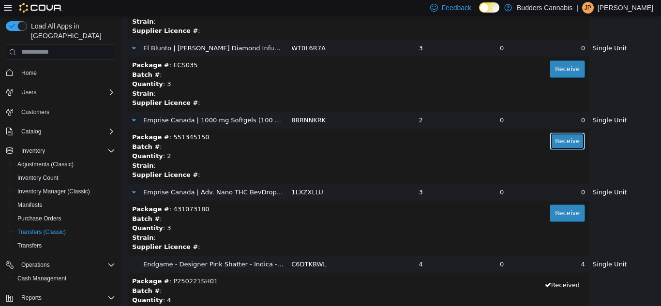
click at [556, 134] on button "Receive" at bounding box center [566, 140] width 35 height 17
click at [558, 59] on td "Package # : ECS035 Receive Batch # : Quantity : 3 Strain : Supplier Licence # :" at bounding box center [358, 83] width 460 height 55
click at [561, 61] on button "Receive" at bounding box center [566, 68] width 35 height 17
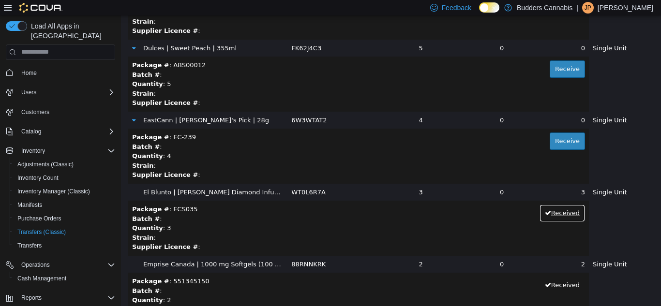
scroll to position [6432, 0]
click at [550, 133] on td "Package # : EC-239 Receive Batch # : Quantity : 4 Strain : Supplier Licence # :" at bounding box center [358, 156] width 460 height 55
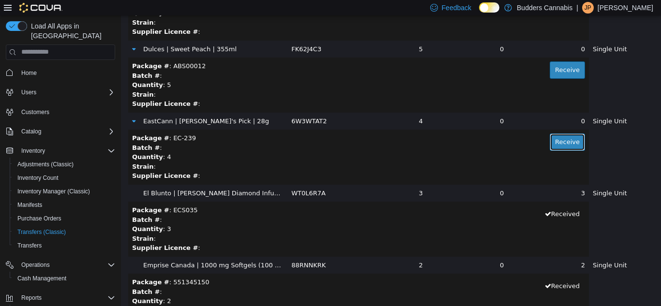
click at [555, 133] on button "Receive" at bounding box center [566, 141] width 35 height 17
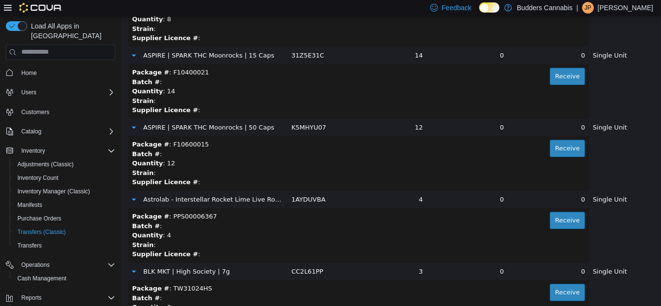
scroll to position [2080, 0]
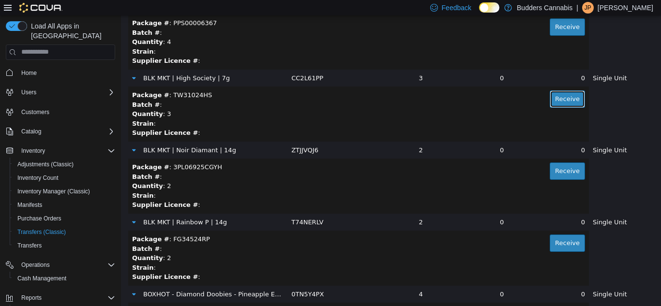
click at [559, 102] on button "Receive" at bounding box center [566, 98] width 35 height 17
click at [549, 172] on button "Receive" at bounding box center [566, 170] width 35 height 17
click at [556, 251] on div "Batch # :" at bounding box center [358, 249] width 453 height 10
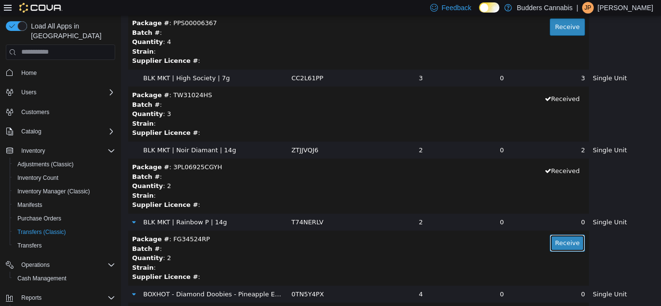
click at [552, 243] on button "Receive" at bounding box center [566, 242] width 35 height 17
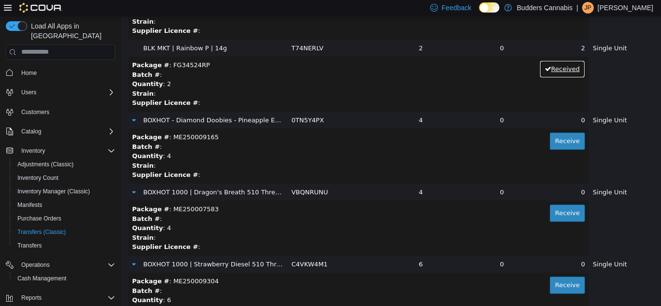
scroll to position [2273, 0]
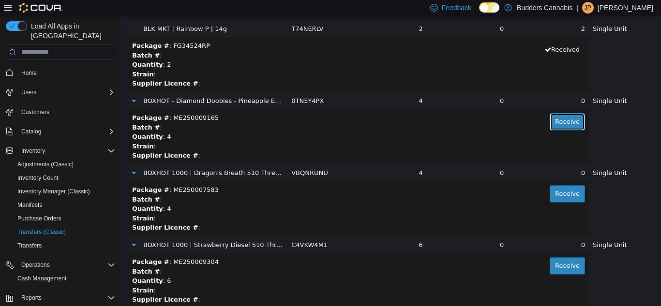
click at [552, 125] on button "Receive" at bounding box center [566, 121] width 35 height 17
click at [552, 266] on button "Receive" at bounding box center [566, 265] width 35 height 17
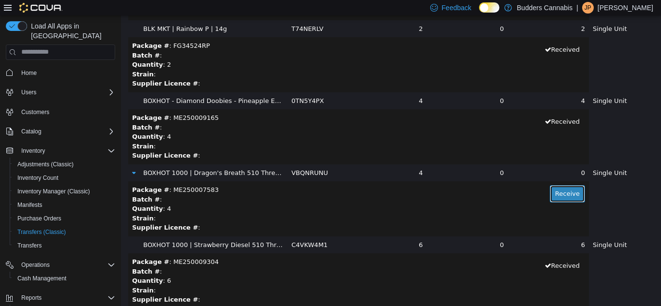
click at [561, 190] on button "Receive" at bounding box center [566, 193] width 35 height 17
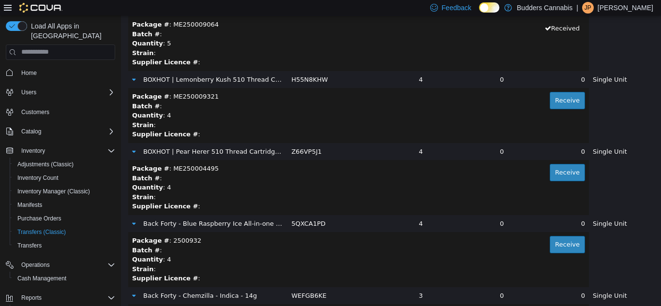
scroll to position [2660, 0]
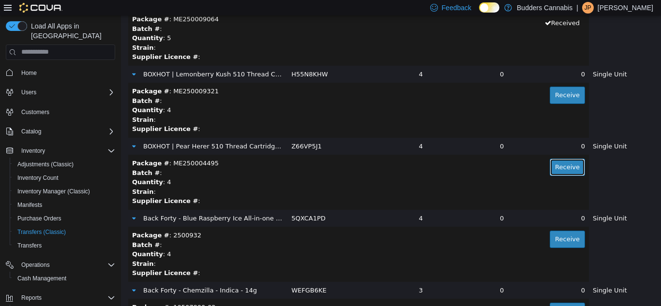
click at [561, 172] on button "Receive" at bounding box center [566, 166] width 35 height 17
click at [566, 102] on button "Receive" at bounding box center [566, 94] width 35 height 17
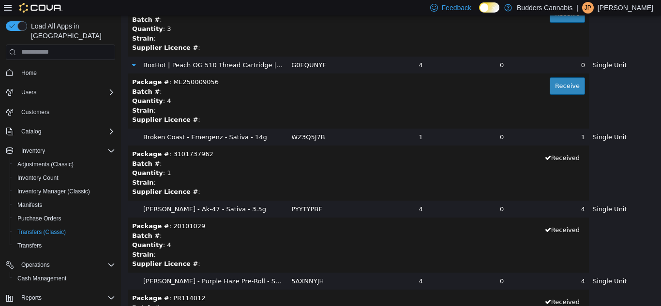
scroll to position [4304, 0]
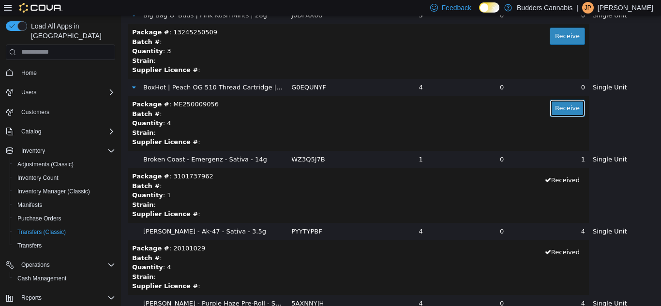
click at [568, 112] on button "Receive" at bounding box center [566, 107] width 35 height 17
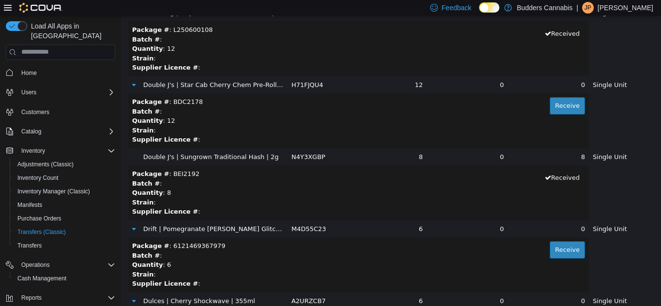
scroll to position [6093, 0]
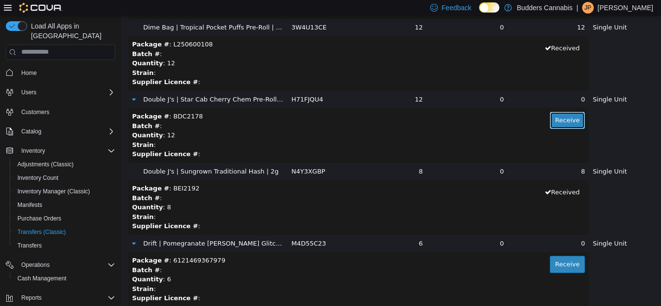
click at [561, 121] on button "Receive" at bounding box center [566, 119] width 35 height 17
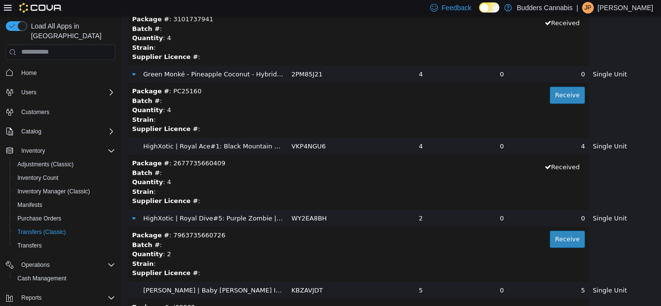
scroll to position [8657, 0]
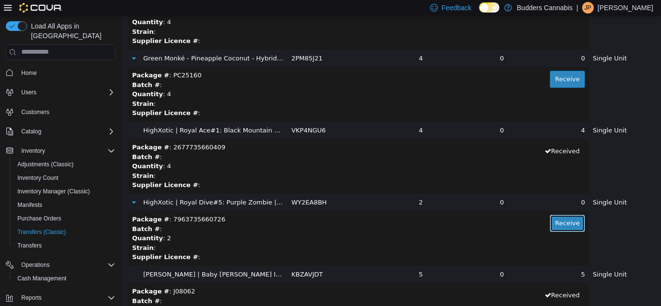
click at [549, 221] on button "Receive" at bounding box center [566, 222] width 35 height 17
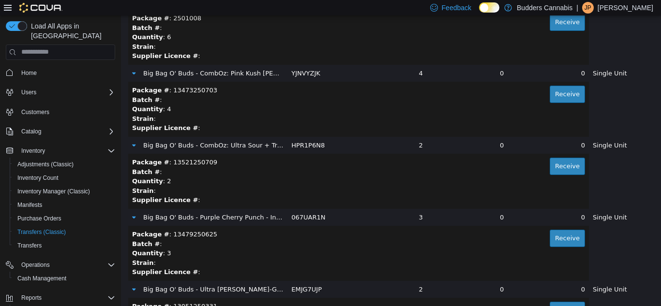
scroll to position [3821, 0]
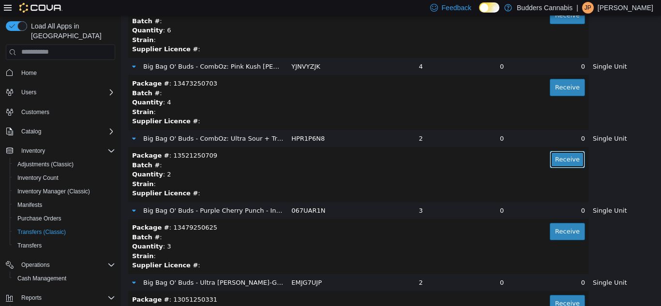
click at [556, 155] on button "Receive" at bounding box center [566, 158] width 35 height 17
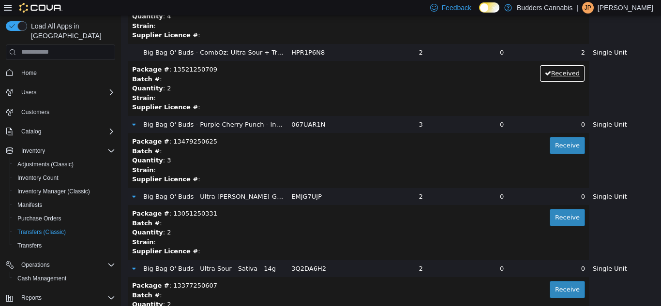
scroll to position [3917, 0]
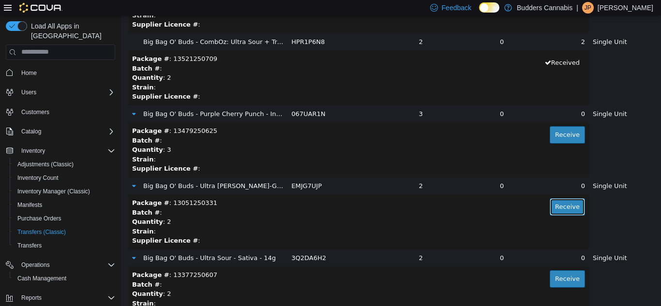
click at [549, 207] on button "Receive" at bounding box center [566, 206] width 35 height 17
click at [551, 129] on button "Receive" at bounding box center [566, 134] width 35 height 17
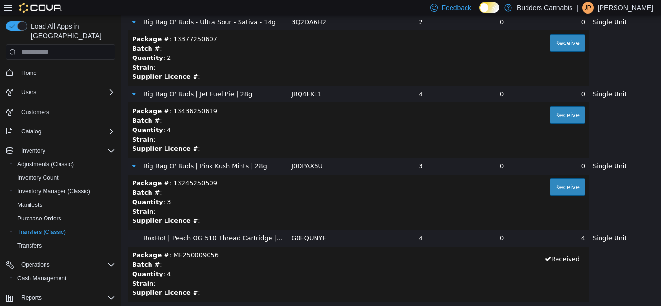
scroll to position [4159, 0]
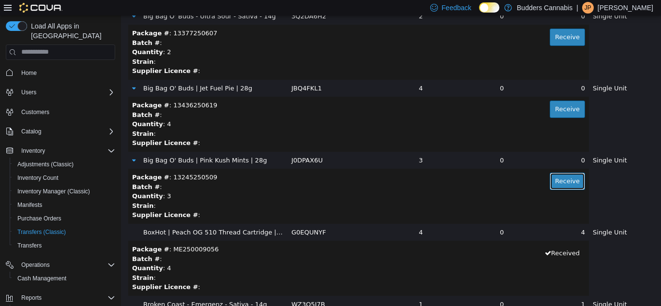
click at [550, 183] on button "Receive" at bounding box center [566, 180] width 35 height 17
click at [551, 114] on button "Receive" at bounding box center [566, 108] width 35 height 17
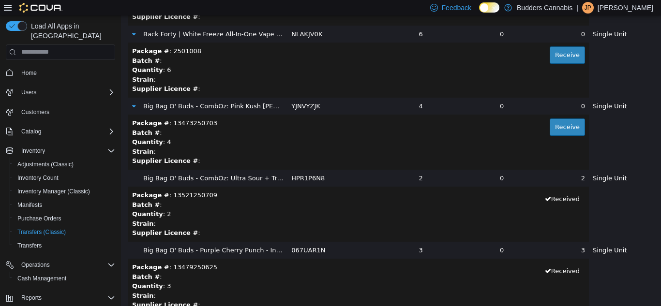
scroll to position [3772, 0]
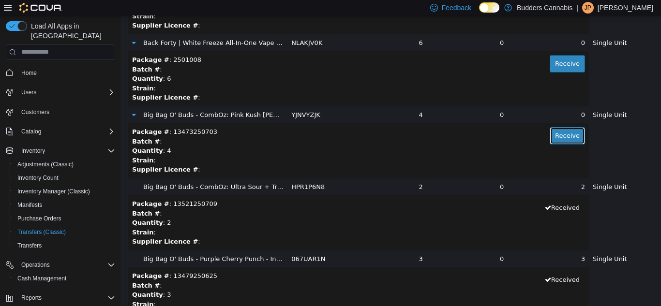
click at [553, 131] on button "Receive" at bounding box center [566, 135] width 35 height 17
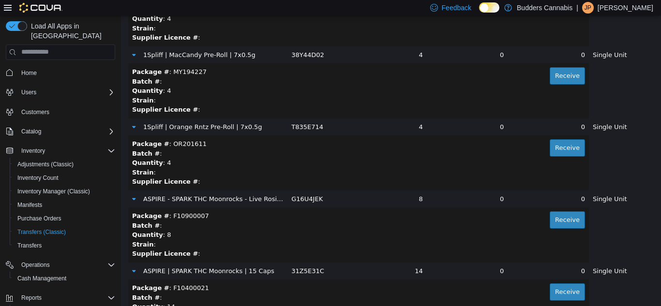
scroll to position [1741, 0]
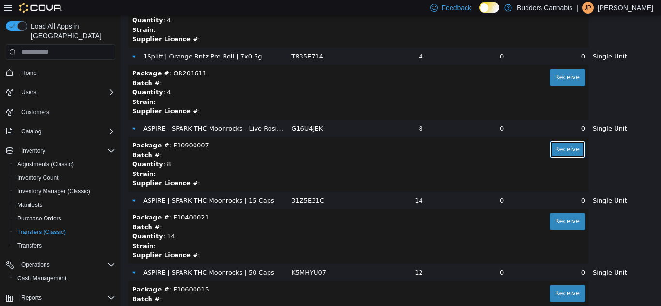
click at [557, 142] on button "Receive" at bounding box center [566, 148] width 35 height 17
click at [554, 288] on button "Receive" at bounding box center [566, 292] width 35 height 17
click at [563, 219] on button "Receive" at bounding box center [566, 220] width 35 height 17
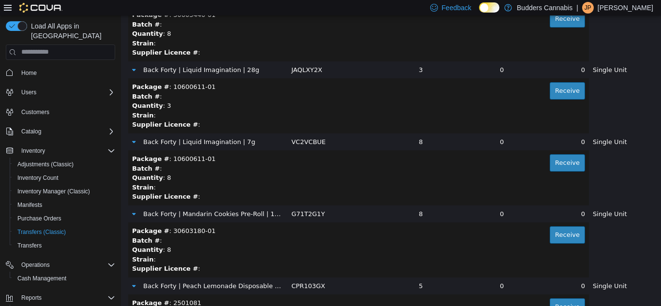
scroll to position [3385, 0]
click at [557, 165] on button "Receive" at bounding box center [566, 161] width 35 height 17
click at [554, 91] on button "Receive" at bounding box center [566, 89] width 35 height 17
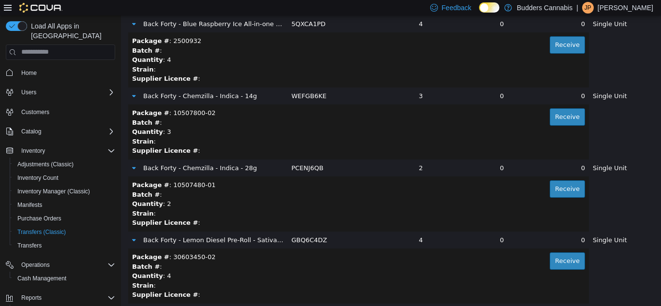
scroll to position [2853, 0]
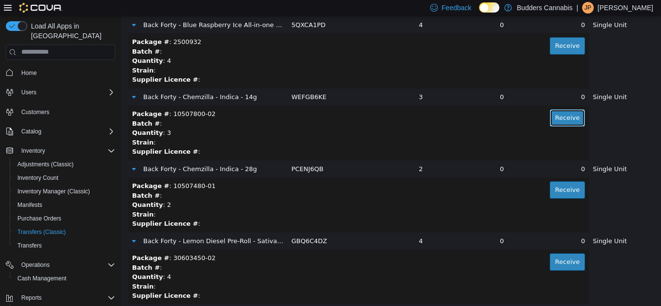
click at [549, 115] on button "Receive" at bounding box center [566, 117] width 35 height 17
click at [554, 189] on button "Receive" at bounding box center [566, 189] width 35 height 17
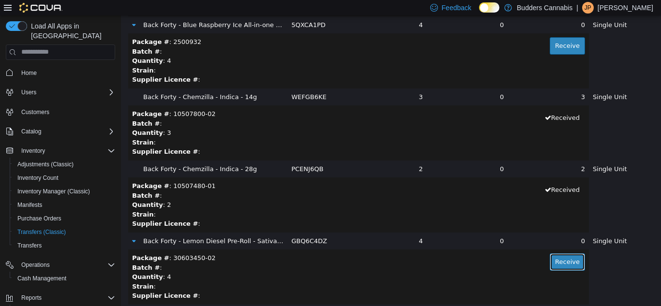
click at [549, 262] on button "Receive" at bounding box center [566, 261] width 35 height 17
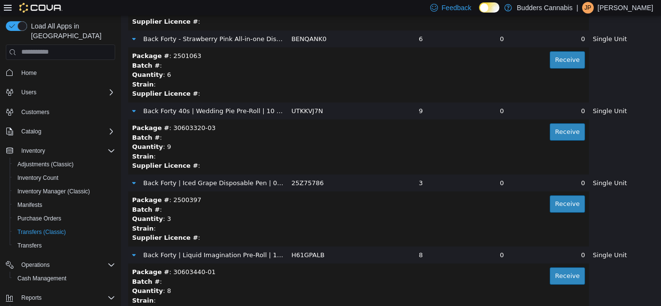
scroll to position [3192, 0]
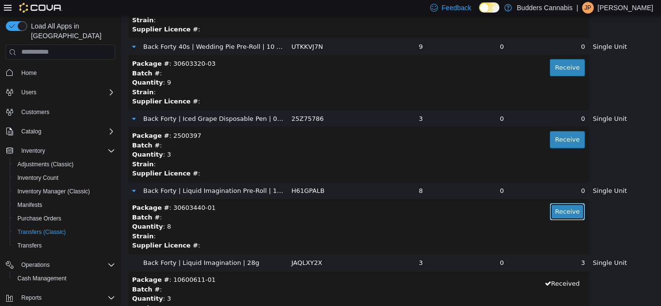
click at [552, 215] on button "Receive" at bounding box center [566, 211] width 35 height 17
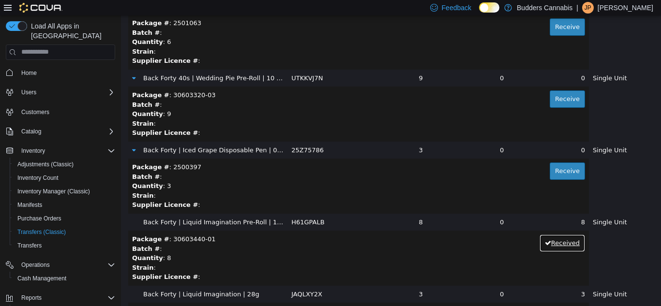
scroll to position [3143, 0]
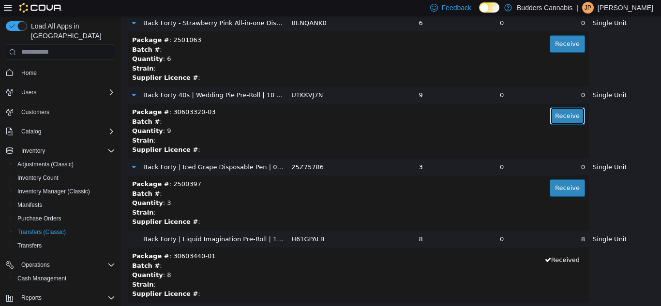
click at [551, 118] on button "Receive" at bounding box center [566, 115] width 35 height 17
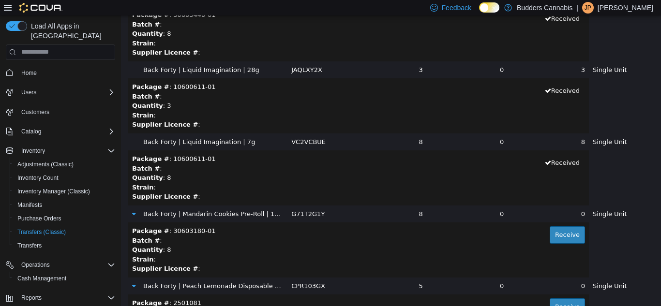
scroll to position [3385, 0]
click at [555, 237] on button "Receive" at bounding box center [566, 233] width 35 height 17
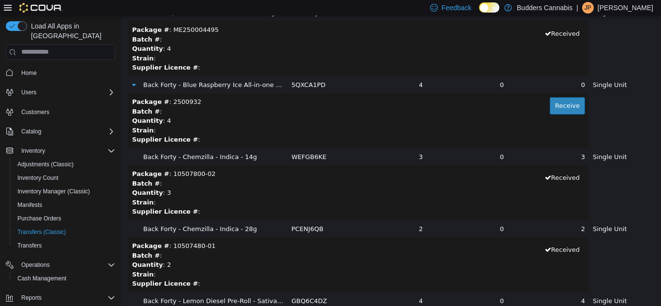
scroll to position [2757, 0]
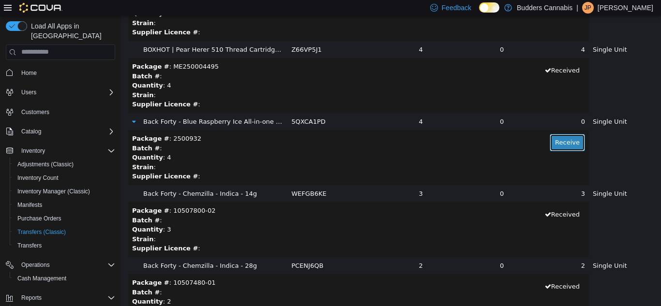
click at [549, 139] on button "Receive" at bounding box center [566, 141] width 35 height 17
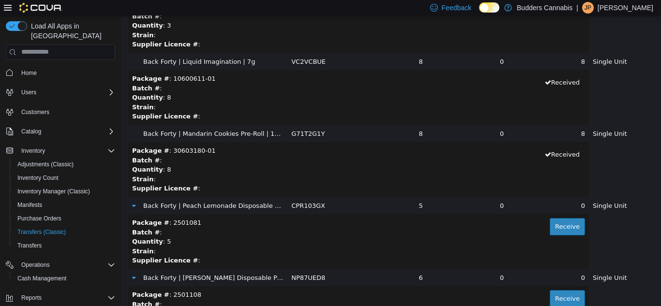
scroll to position [3482, 0]
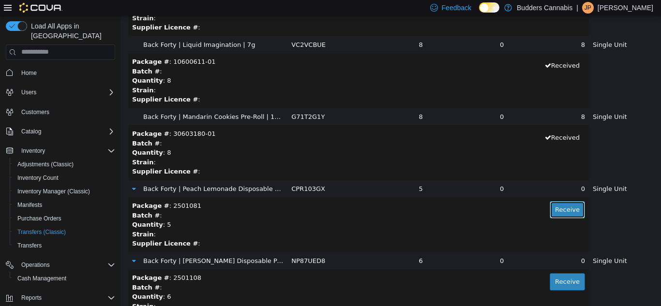
click at [559, 209] on button "Receive" at bounding box center [566, 209] width 35 height 17
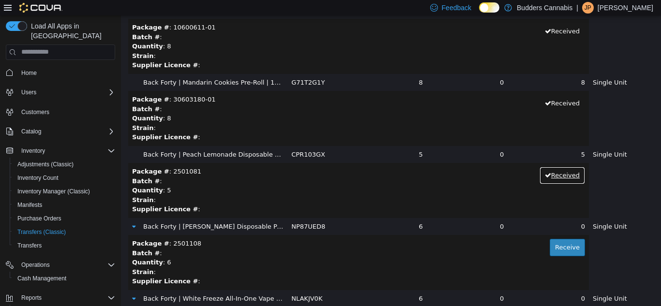
scroll to position [3627, 0]
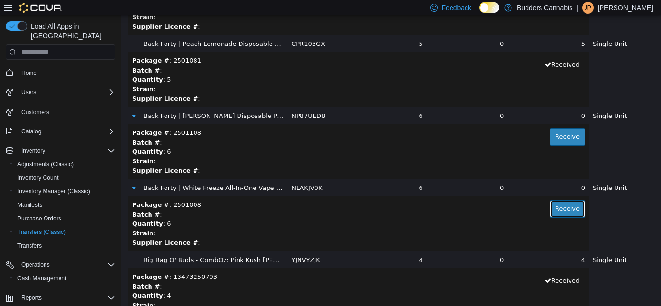
click at [556, 207] on button "Receive" at bounding box center [566, 208] width 35 height 17
click at [555, 134] on button "Receive" at bounding box center [566, 136] width 35 height 17
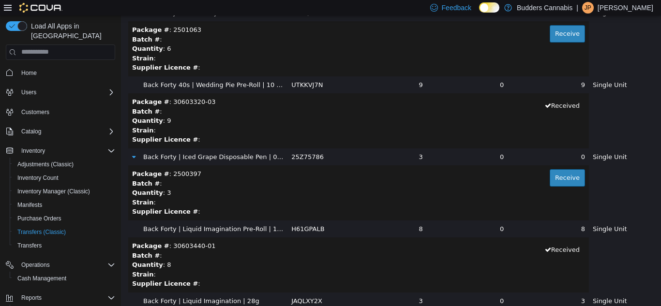
scroll to position [3143, 0]
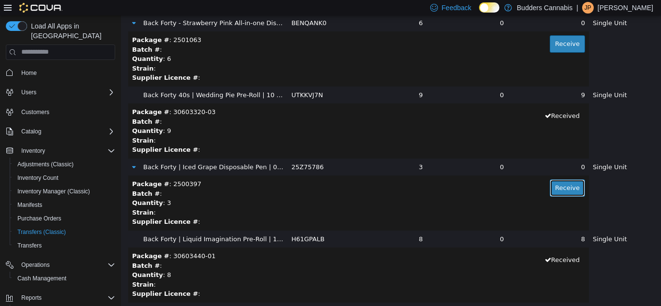
click at [549, 186] on button "Receive" at bounding box center [566, 187] width 35 height 17
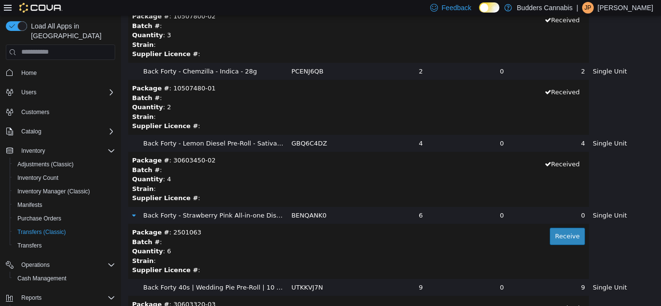
scroll to position [2950, 0]
click at [559, 235] on button "Receive" at bounding box center [566, 236] width 35 height 17
click at [559, 235] on button "Received" at bounding box center [561, 236] width 45 height 17
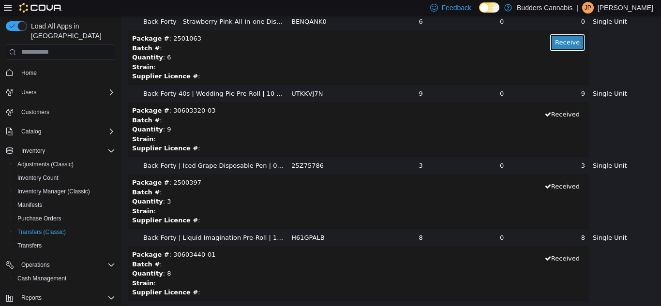
scroll to position [17795, 0]
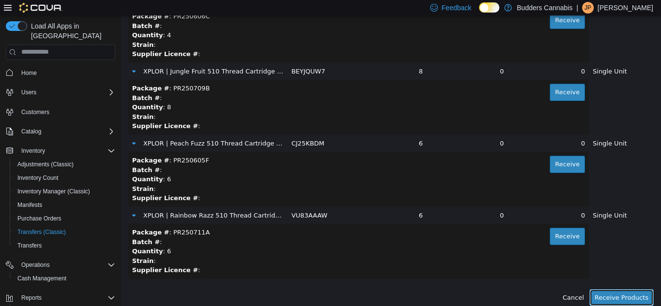
click at [628, 297] on button "Receive Products" at bounding box center [621, 297] width 64 height 17
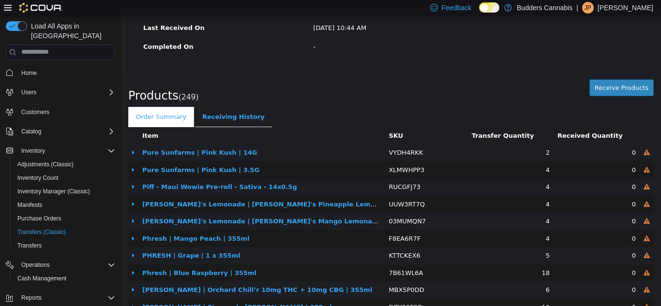
scroll to position [242, 0]
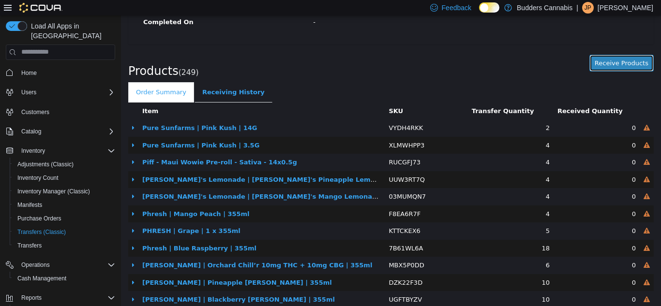
click at [612, 62] on button "Receive Products" at bounding box center [621, 62] width 64 height 17
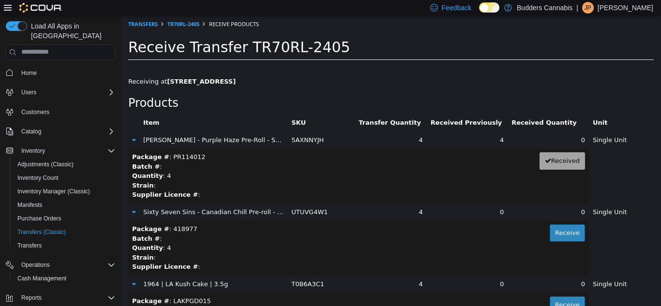
click at [132, 136] on icon at bounding box center [133, 139] width 3 height 6
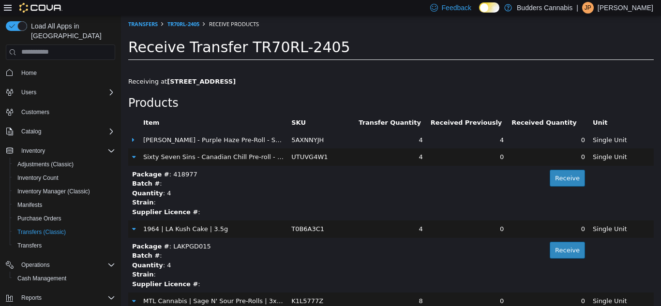
click at [133, 139] on icon at bounding box center [133, 139] width 2 height 6
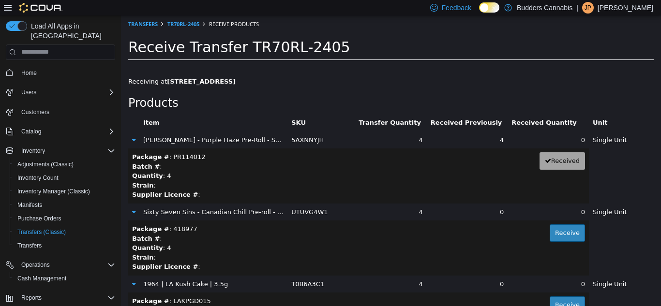
click at [149, 124] on button "Item" at bounding box center [152, 123] width 18 height 10
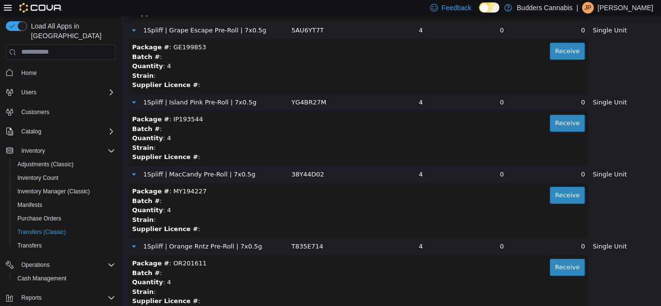
scroll to position [1693, 0]
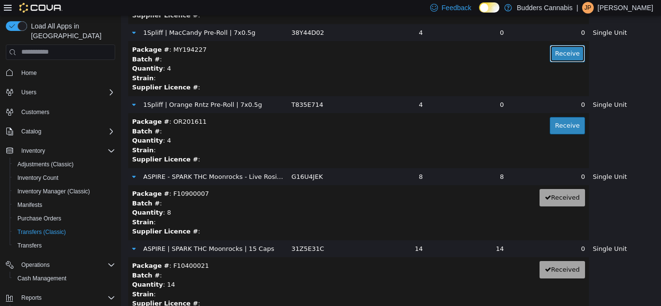
click at [549, 54] on button "Receive" at bounding box center [566, 52] width 35 height 17
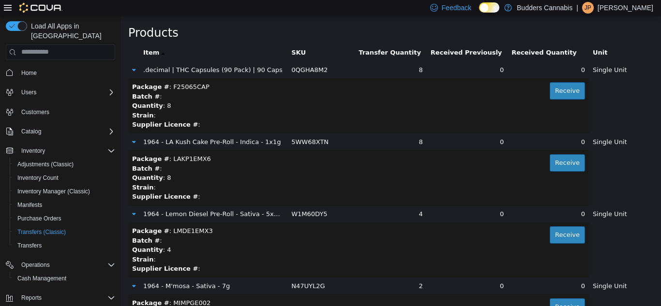
scroll to position [0, 0]
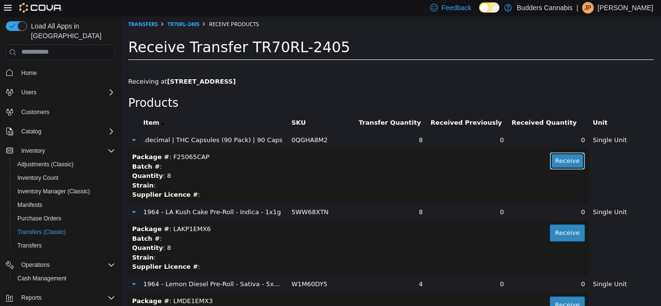
click at [549, 159] on button "Receive" at bounding box center [566, 160] width 35 height 17
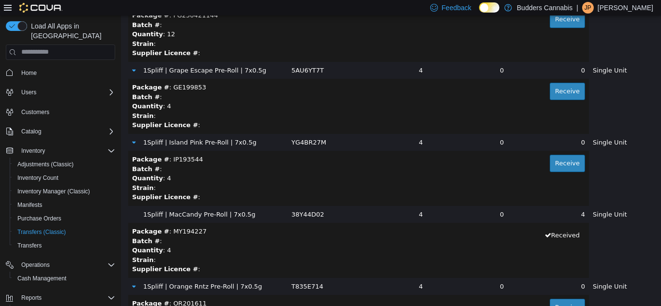
scroll to position [1644, 0]
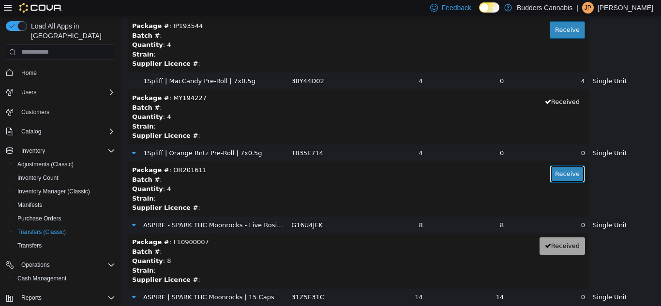
click at [550, 174] on button "Receive" at bounding box center [566, 173] width 35 height 17
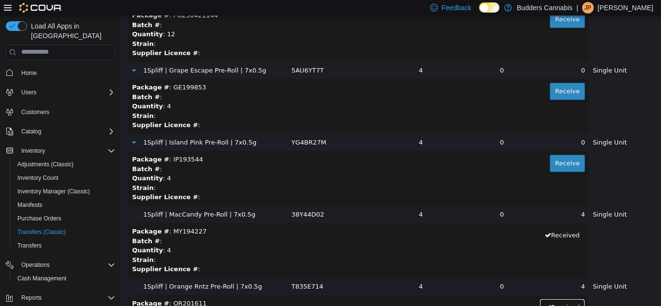
scroll to position [1451, 0]
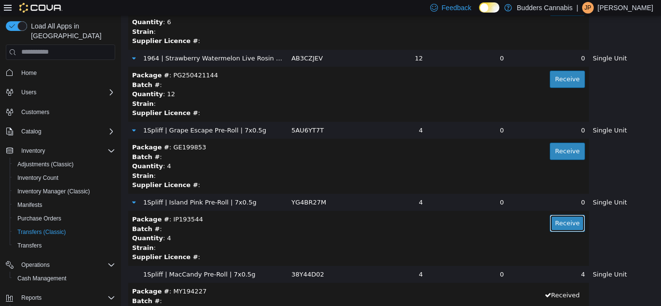
click at [560, 224] on button "Receive" at bounding box center [566, 222] width 35 height 17
click at [556, 152] on button "Receive" at bounding box center [566, 150] width 35 height 17
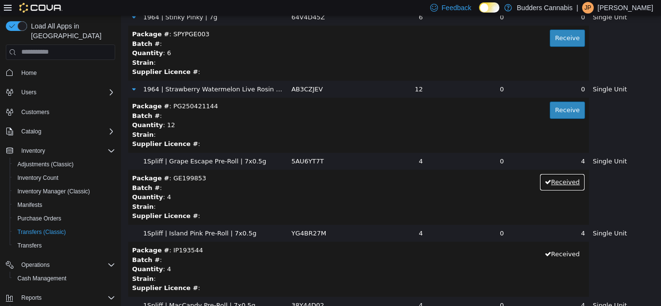
scroll to position [1306, 0]
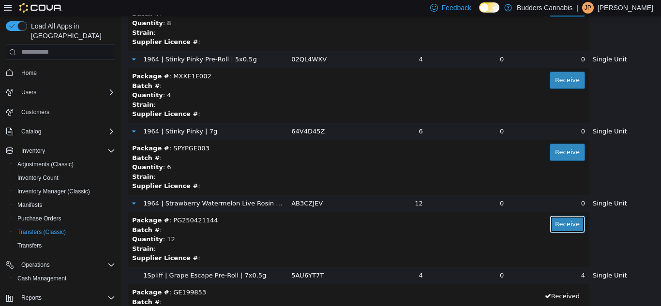
click at [561, 223] on button "Receive" at bounding box center [566, 223] width 35 height 17
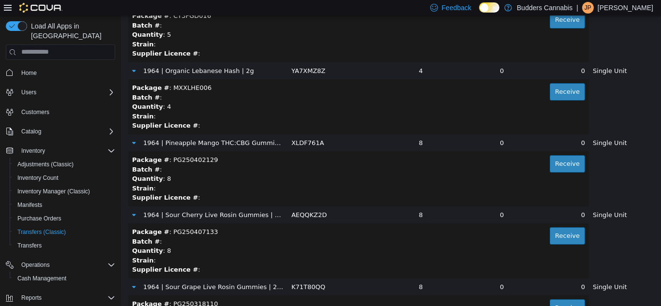
scroll to position [1064, 0]
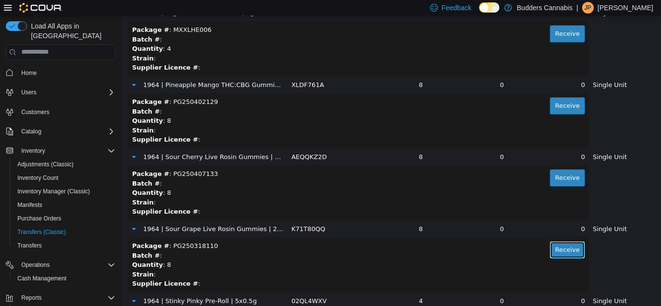
click at [558, 246] on button "Receive" at bounding box center [566, 249] width 35 height 17
click at [550, 175] on button "Receive" at bounding box center [566, 177] width 35 height 17
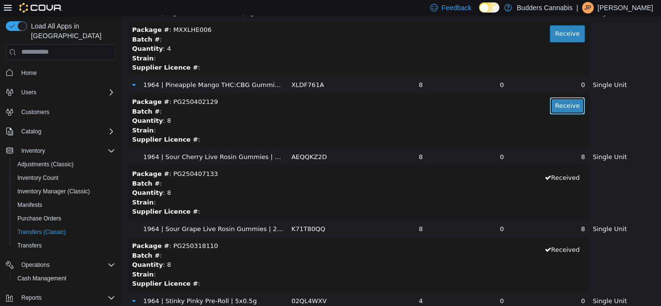
click at [549, 107] on button "Receive" at bounding box center [566, 105] width 35 height 17
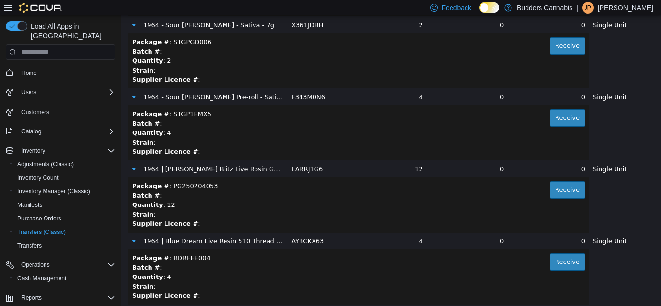
scroll to position [387, 0]
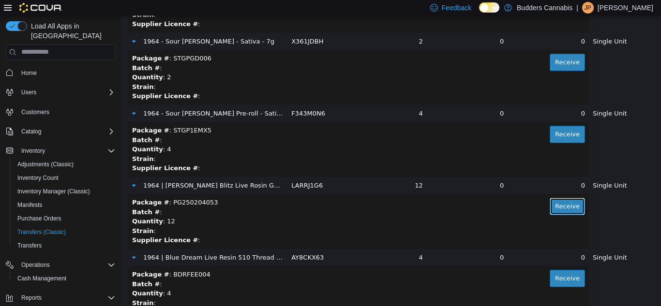
click at [549, 210] on button "Receive" at bounding box center [566, 205] width 35 height 17
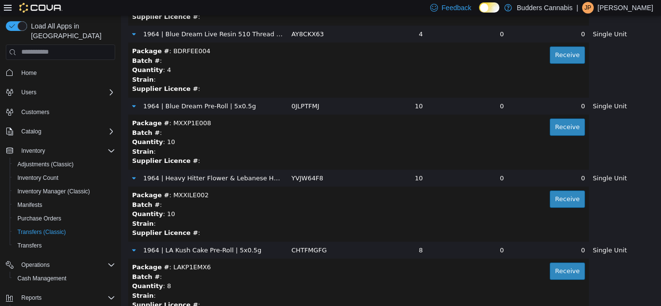
scroll to position [629, 0]
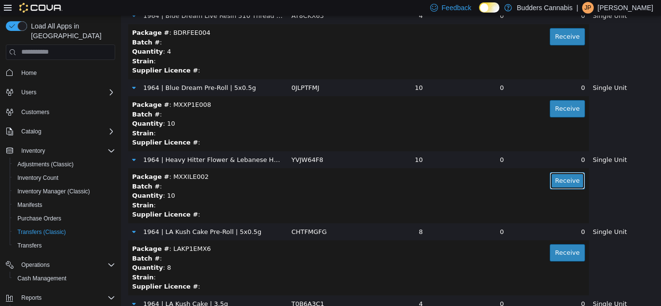
click at [549, 175] on button "Receive" at bounding box center [566, 180] width 35 height 17
click at [556, 251] on button "Receive" at bounding box center [566, 252] width 35 height 17
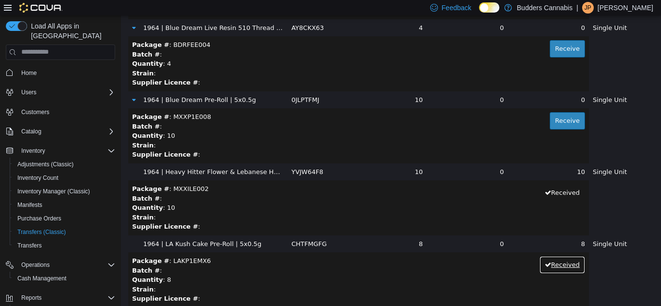
scroll to position [532, 0]
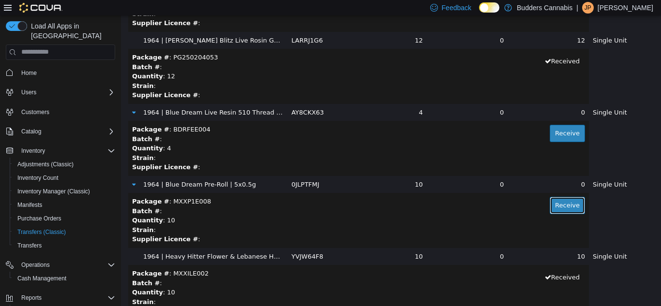
click at [550, 201] on button "Receive" at bounding box center [566, 204] width 35 height 17
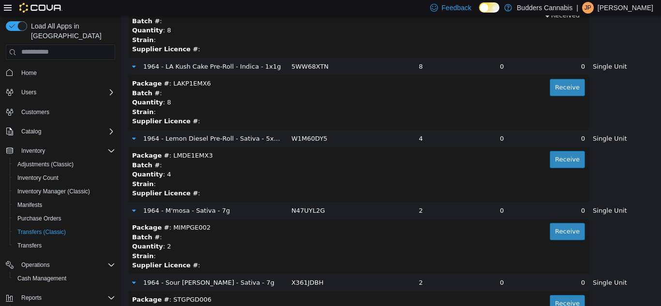
scroll to position [145, 0]
click at [551, 152] on button "Receive" at bounding box center [566, 159] width 35 height 17
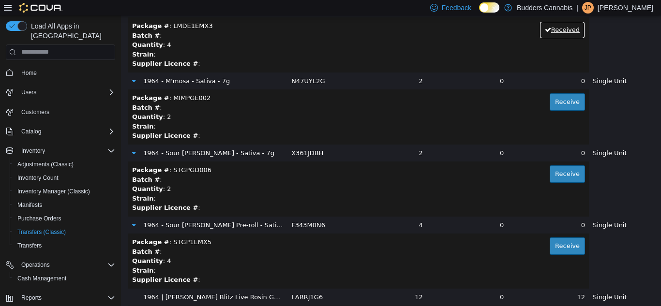
scroll to position [339, 0]
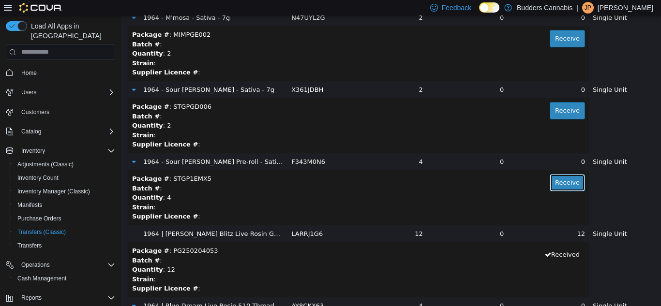
click at [549, 186] on button "Receive" at bounding box center [566, 182] width 35 height 17
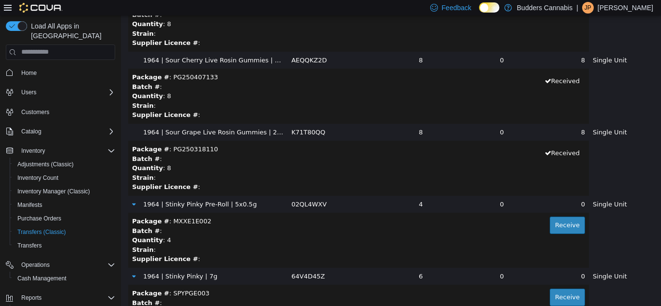
scroll to position [1209, 0]
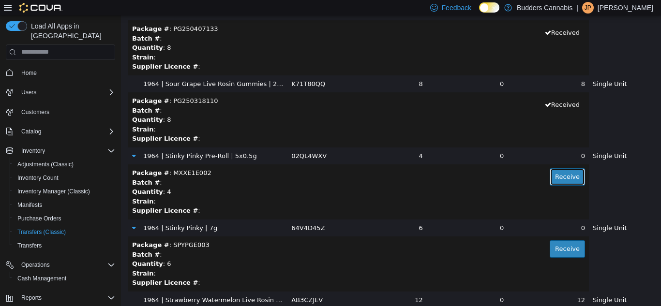
click at [549, 176] on button "Receive" at bounding box center [566, 176] width 35 height 17
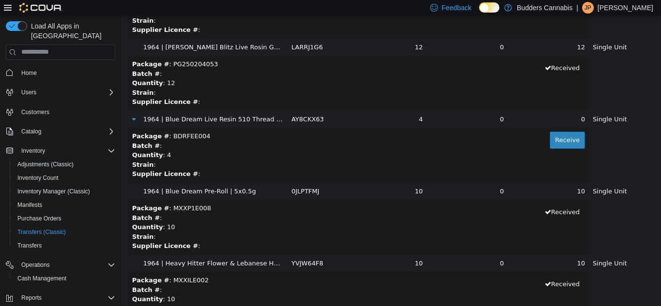
scroll to position [532, 0]
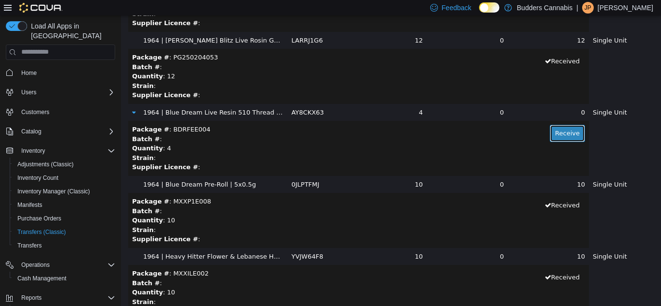
click at [553, 131] on button "Receive" at bounding box center [566, 132] width 35 height 17
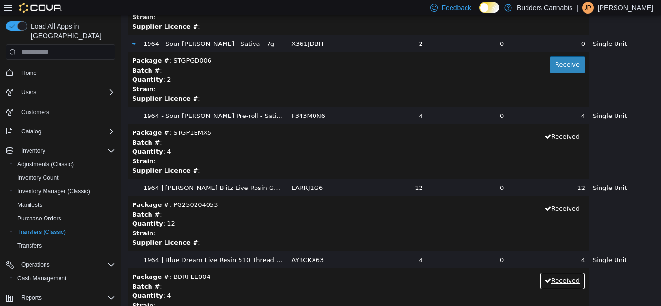
scroll to position [242, 0]
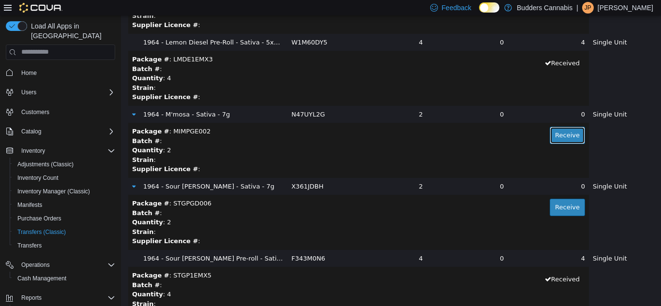
click at [562, 137] on button "Receive" at bounding box center [566, 134] width 35 height 17
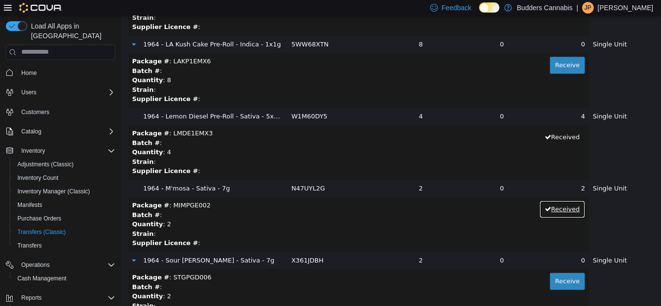
scroll to position [339, 0]
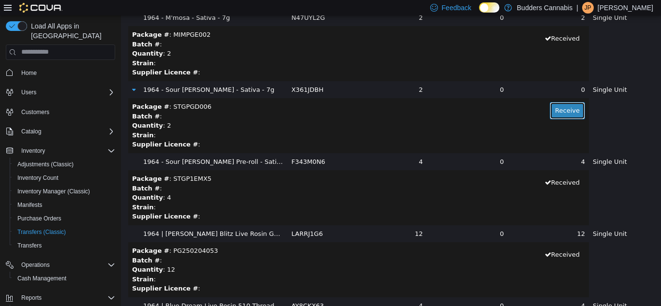
click at [567, 118] on button "Receive" at bounding box center [566, 110] width 35 height 17
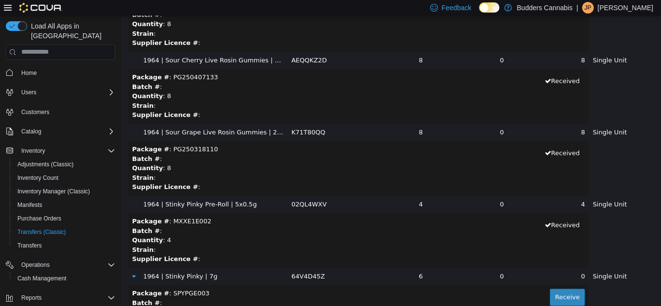
scroll to position [1257, 0]
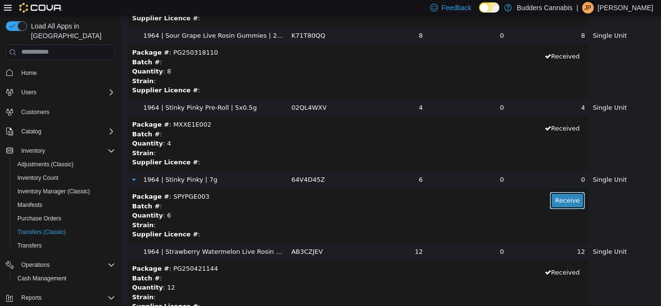
click at [556, 205] on button "Receive" at bounding box center [566, 200] width 35 height 17
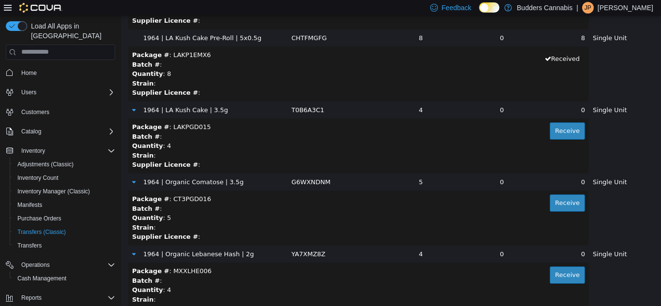
scroll to position [822, 0]
click at [556, 200] on button "Receive" at bounding box center [566, 202] width 35 height 17
click at [550, 270] on button "Receive" at bounding box center [566, 274] width 35 height 17
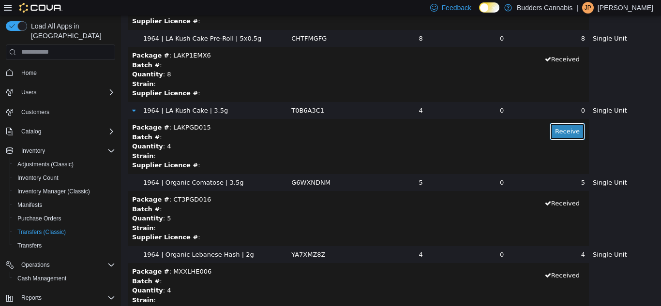
click at [550, 132] on button "Receive" at bounding box center [566, 130] width 35 height 17
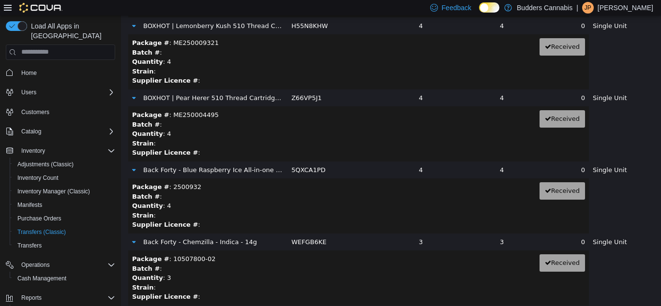
scroll to position [0, 0]
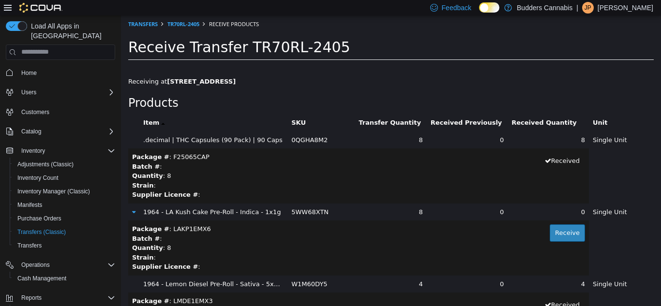
drag, startPoint x: 656, startPoint y: 70, endPoint x: 781, endPoint y: 29, distance: 131.4
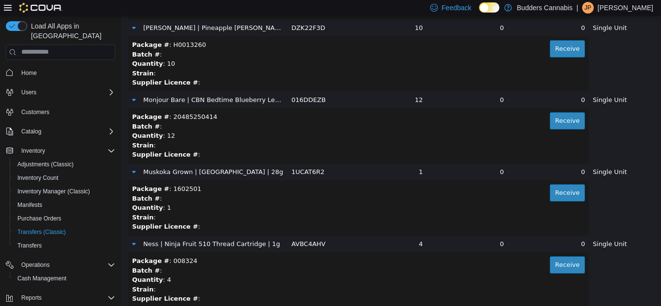
scroll to position [10494, 0]
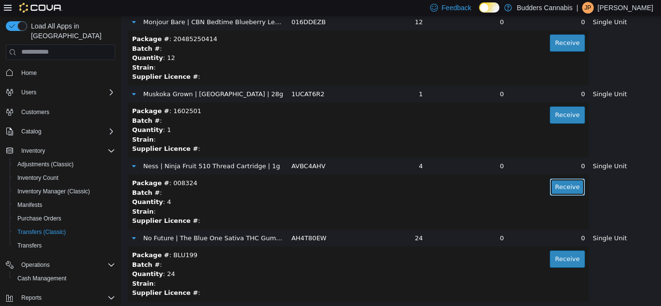
click at [549, 185] on button "Receive" at bounding box center [566, 186] width 35 height 17
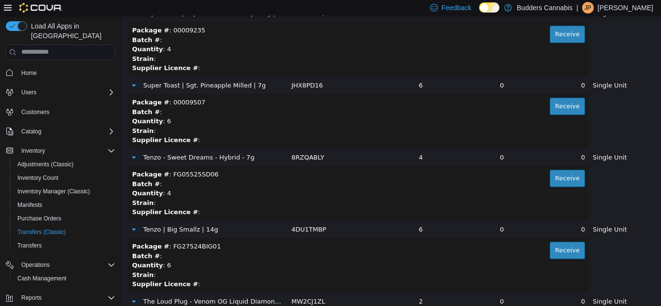
scroll to position [15465, 0]
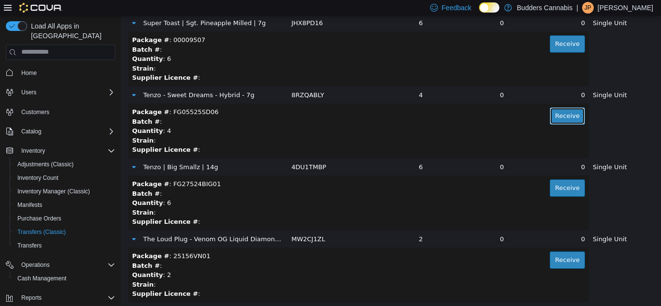
click at [561, 111] on button "Receive" at bounding box center [566, 115] width 35 height 17
click at [562, 183] on button "Receive" at bounding box center [566, 187] width 35 height 17
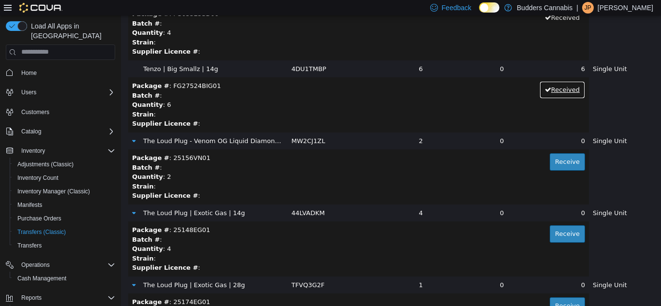
scroll to position [15610, 0]
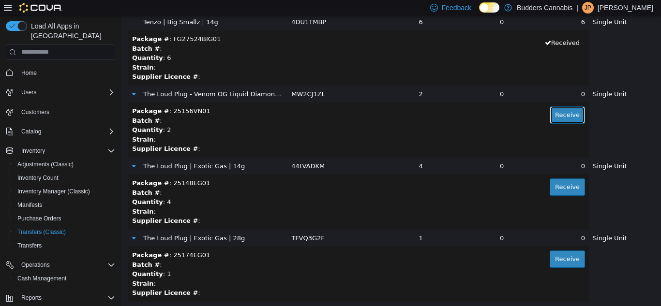
click at [549, 114] on button "Receive" at bounding box center [566, 114] width 35 height 17
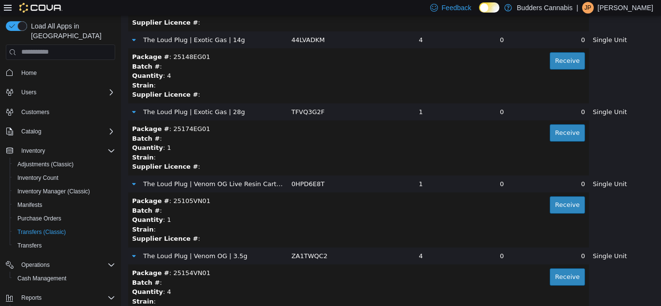
scroll to position [15756, 0]
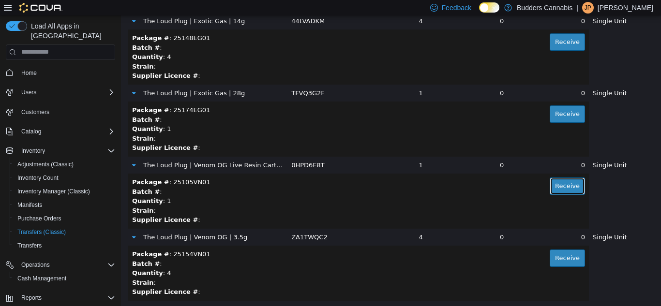
click at [568, 193] on button "Receive" at bounding box center [566, 185] width 35 height 17
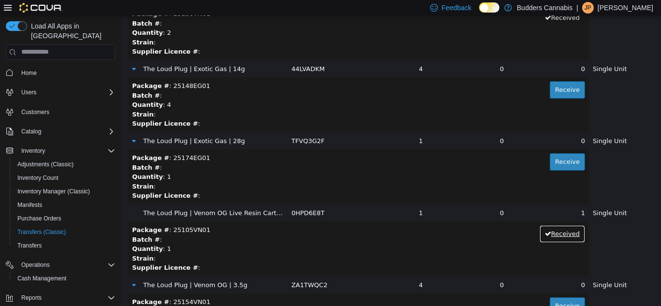
scroll to position [15659, 0]
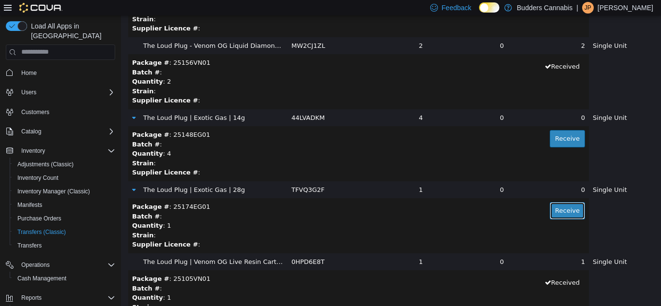
click at [549, 208] on button "Receive" at bounding box center [566, 210] width 35 height 17
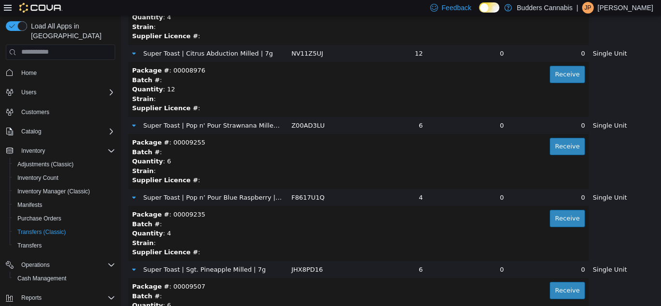
scroll to position [15224, 0]
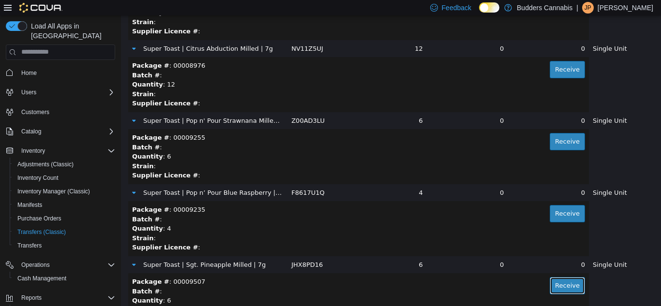
click at [561, 282] on button "Receive" at bounding box center [566, 285] width 35 height 17
click at [557, 66] on button "Receive" at bounding box center [566, 68] width 35 height 17
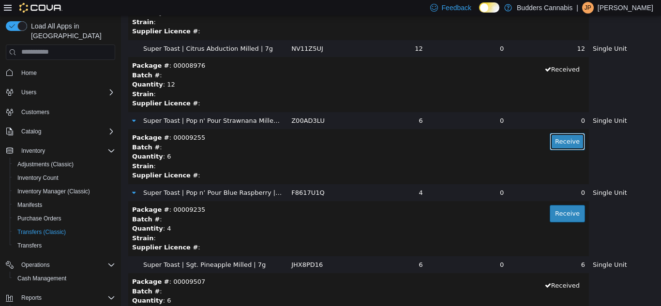
click at [552, 139] on button "Receive" at bounding box center [566, 141] width 35 height 17
click at [555, 217] on button "Receive" at bounding box center [566, 213] width 35 height 17
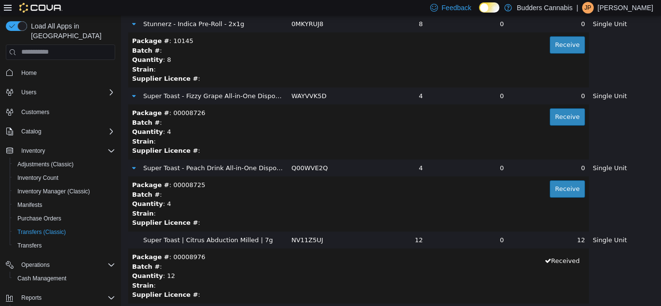
scroll to position [15030, 0]
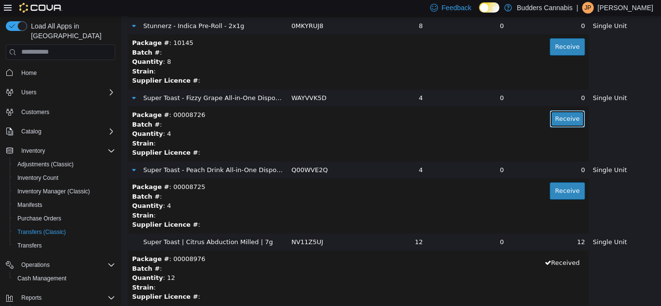
click at [557, 113] on button "Receive" at bounding box center [566, 118] width 35 height 17
click at [561, 193] on button "Receive" at bounding box center [566, 190] width 35 height 17
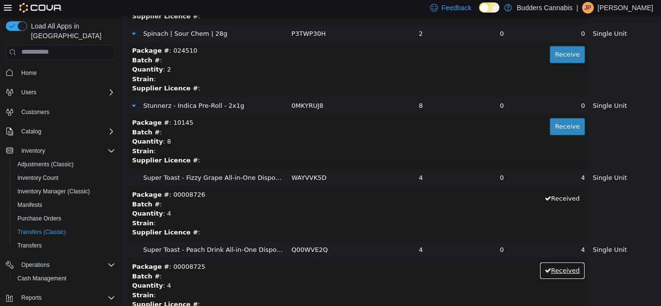
scroll to position [14933, 0]
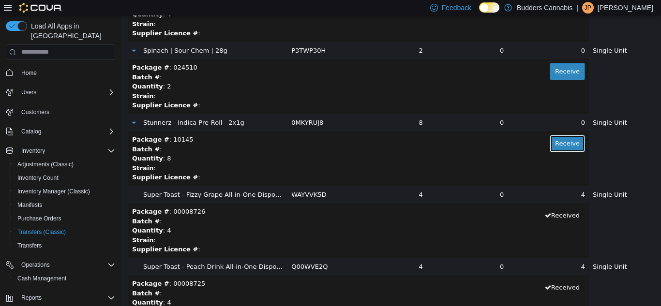
click at [550, 141] on button "Receive" at bounding box center [566, 142] width 35 height 17
click at [561, 72] on button "Receive" at bounding box center [566, 70] width 35 height 17
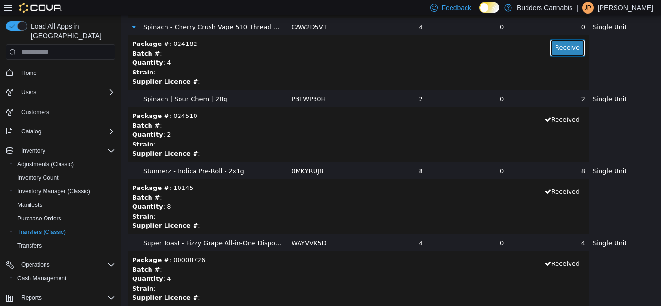
click at [554, 42] on button "Receive" at bounding box center [566, 47] width 35 height 17
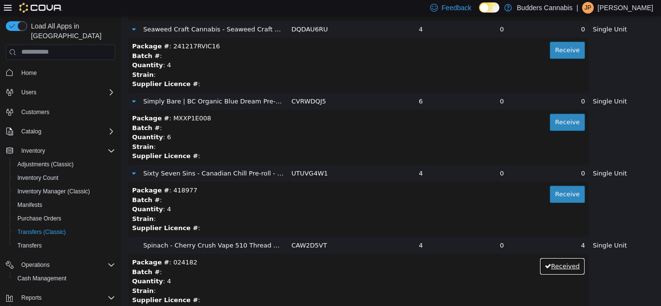
scroll to position [14643, 0]
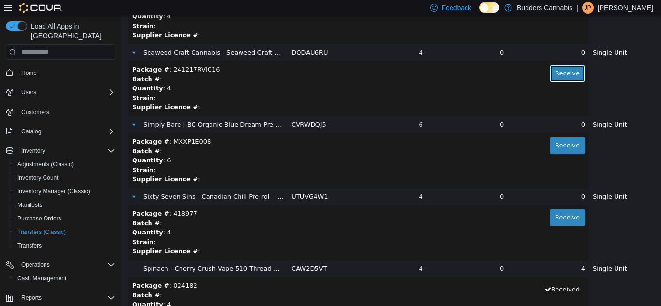
click at [549, 74] on button "Receive" at bounding box center [566, 72] width 35 height 17
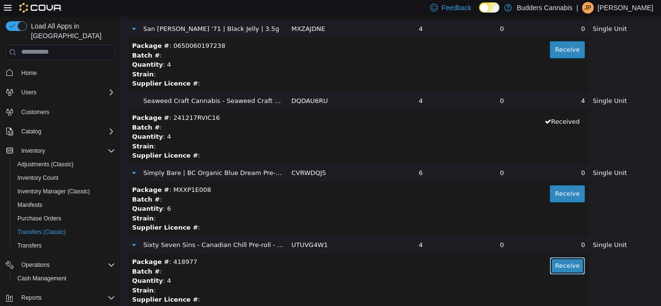
click at [550, 261] on button "Receive" at bounding box center [566, 265] width 35 height 17
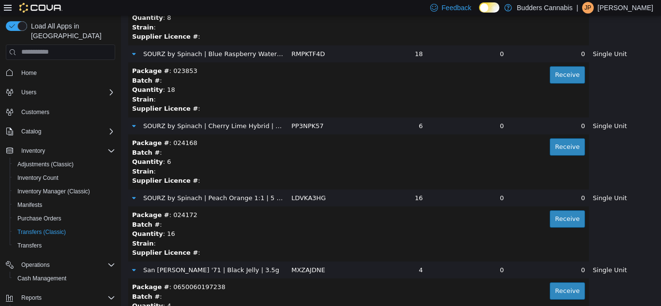
scroll to position [14353, 0]
click at [557, 77] on button "Receive" at bounding box center [566, 74] width 35 height 17
click at [557, 218] on button "Receive" at bounding box center [566, 218] width 35 height 17
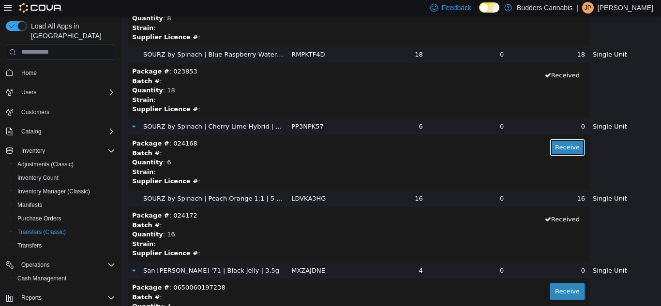
click at [553, 146] on button "Receive" at bounding box center [566, 146] width 35 height 17
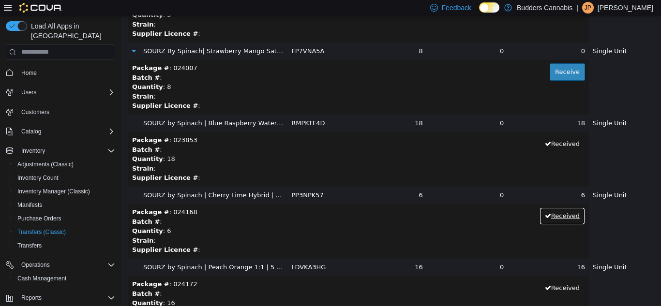
scroll to position [14256, 0]
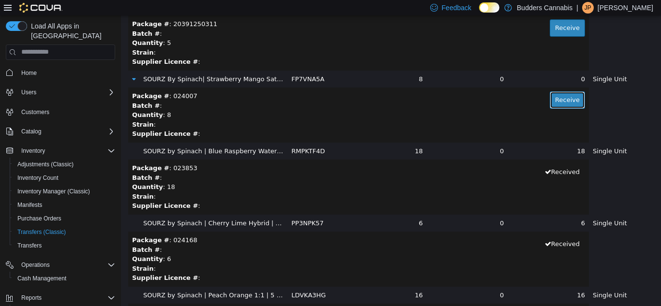
click at [554, 105] on button "Receive" at bounding box center [566, 99] width 35 height 17
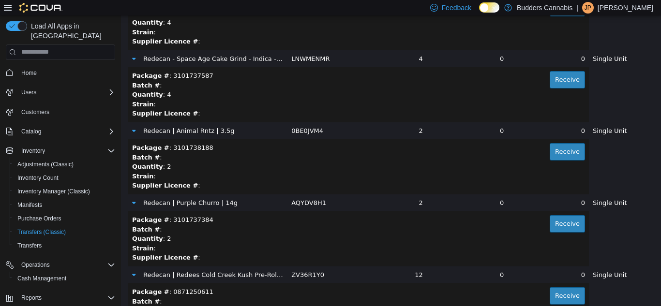
scroll to position [13144, 0]
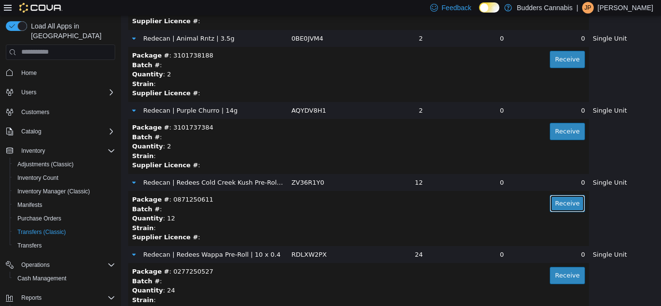
click at [559, 204] on button "Receive" at bounding box center [566, 202] width 35 height 17
click at [549, 275] on button "Receive" at bounding box center [566, 274] width 35 height 17
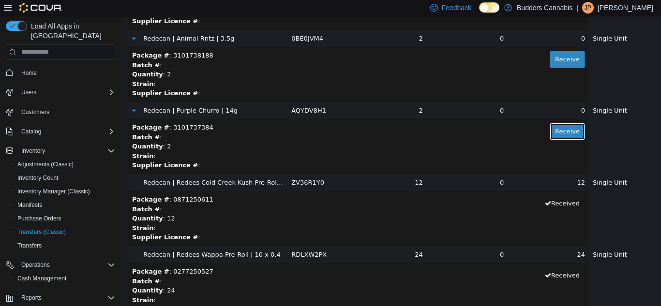
click at [565, 131] on button "Receive" at bounding box center [566, 130] width 35 height 17
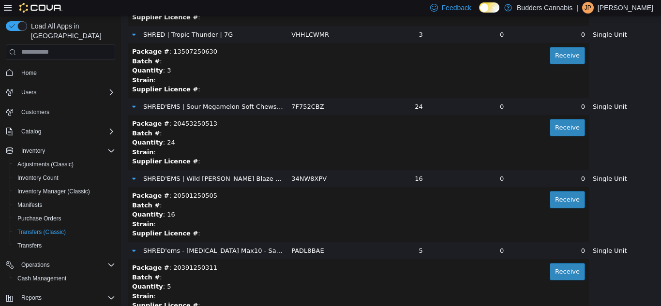
scroll to position [14015, 0]
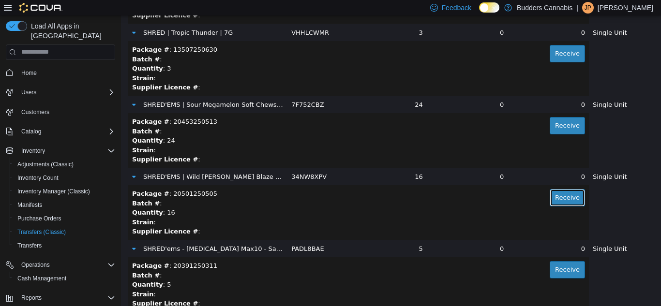
click at [555, 204] on button "Receive" at bounding box center [566, 197] width 35 height 17
click at [555, 129] on button "Receive" at bounding box center [566, 125] width 35 height 17
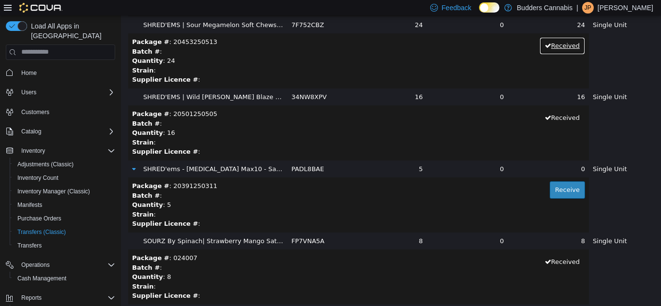
scroll to position [14111, 0]
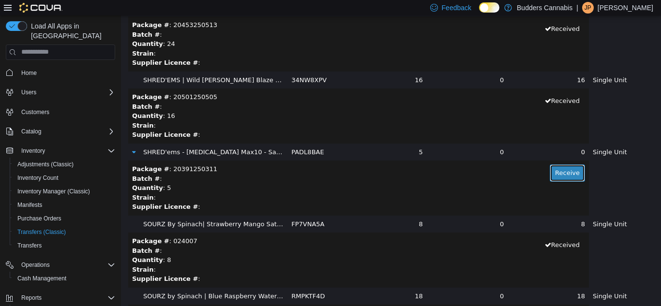
click at [549, 171] on button "Receive" at bounding box center [566, 172] width 35 height 17
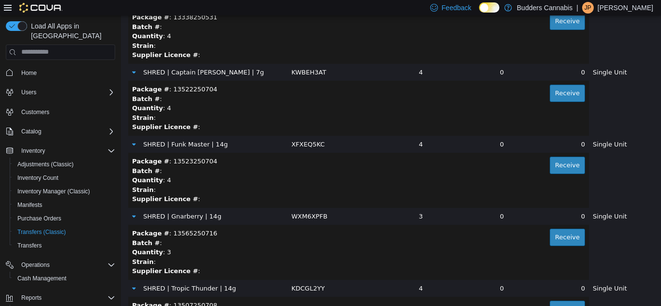
scroll to position [13628, 0]
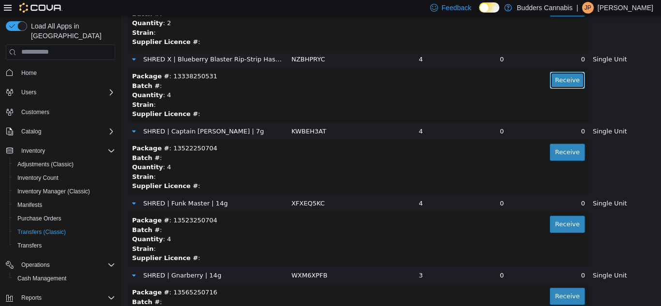
click at [560, 80] on button "Receive" at bounding box center [566, 79] width 35 height 17
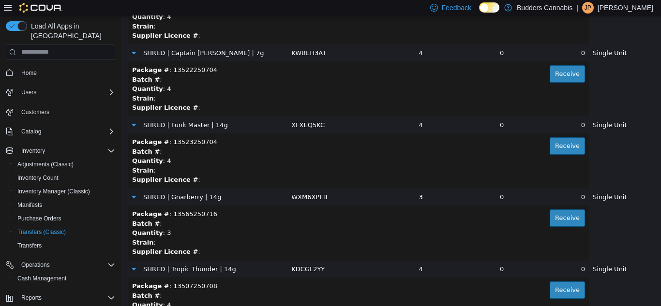
scroll to position [13724, 0]
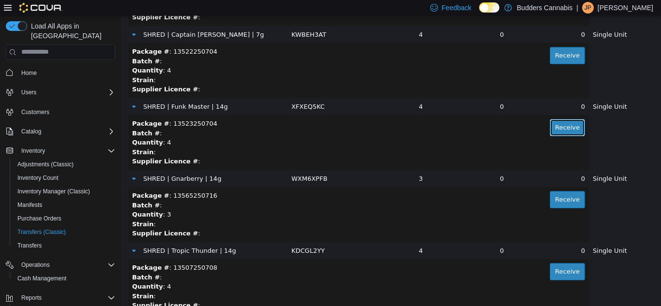
click at [552, 123] on button "Receive" at bounding box center [566, 126] width 35 height 17
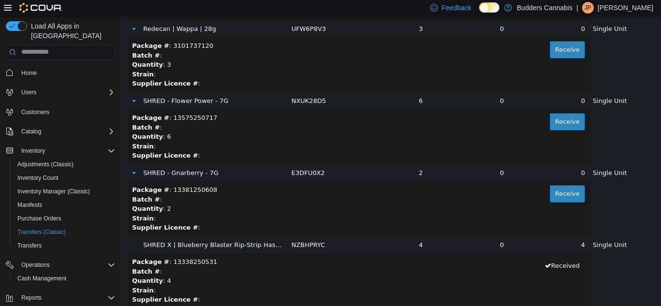
scroll to position [13434, 0]
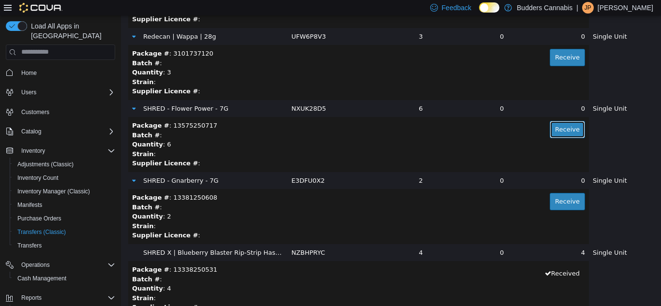
click at [550, 130] on button "Receive" at bounding box center [566, 128] width 35 height 17
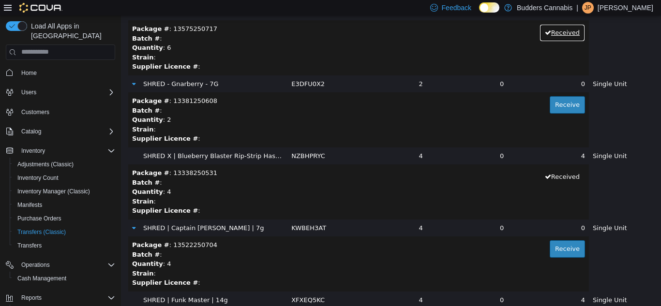
scroll to position [13579, 0]
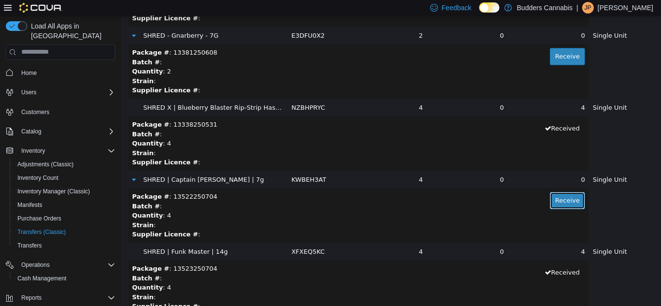
click at [559, 198] on button "Receive" at bounding box center [566, 200] width 35 height 17
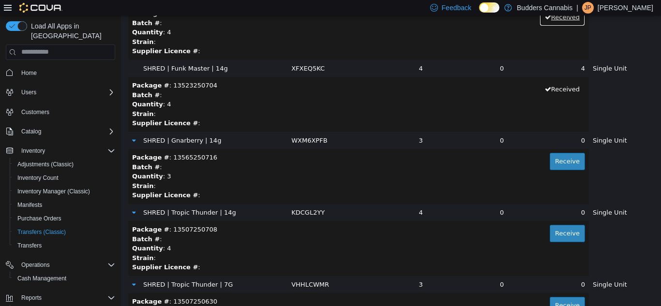
scroll to position [13773, 0]
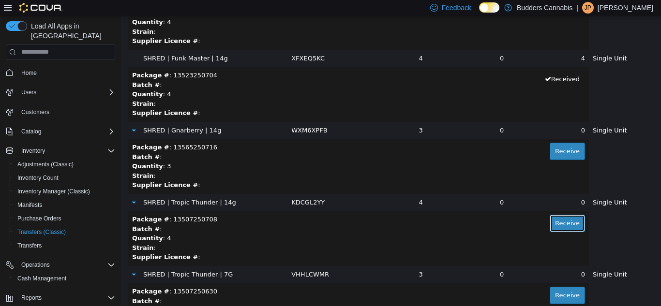
click at [551, 230] on button "Receive" at bounding box center [566, 222] width 35 height 17
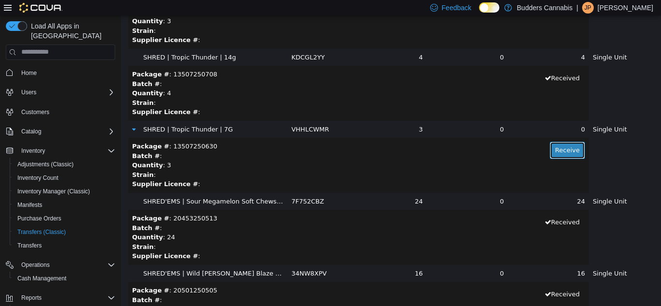
click at [559, 152] on button "Receive" at bounding box center [566, 149] width 35 height 17
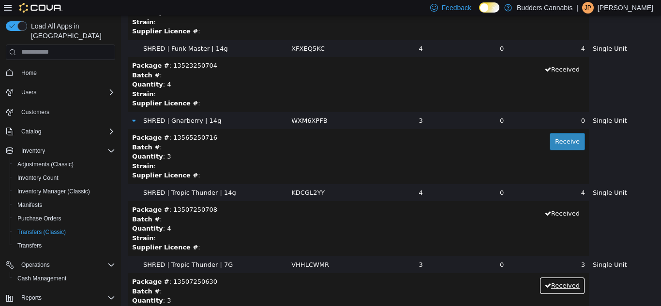
scroll to position [13773, 0]
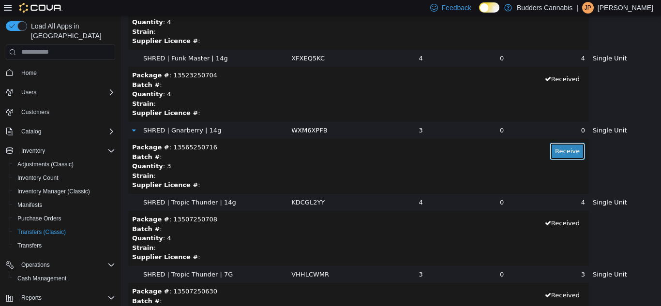
click at [562, 155] on button "Receive" at bounding box center [566, 150] width 35 height 17
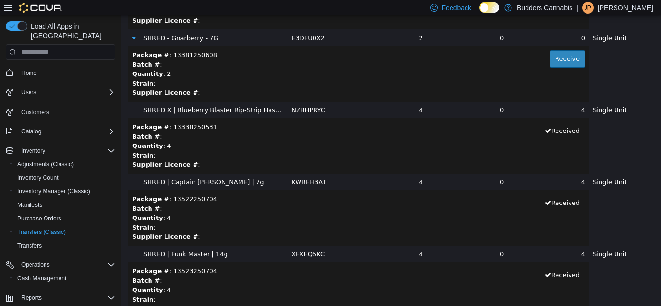
scroll to position [13483, 0]
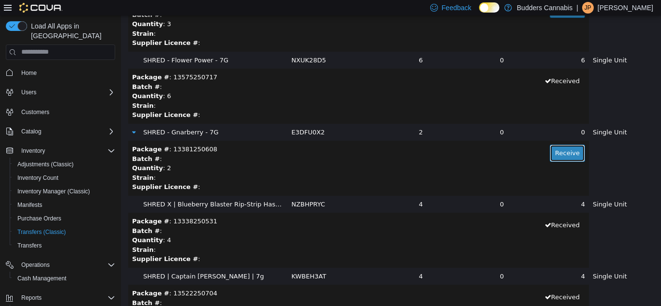
click at [552, 151] on button "Receive" at bounding box center [566, 152] width 35 height 17
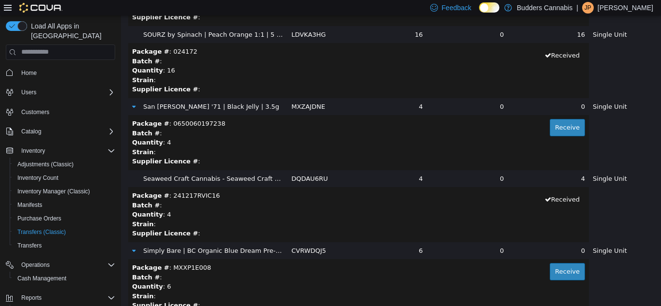
scroll to position [14498, 0]
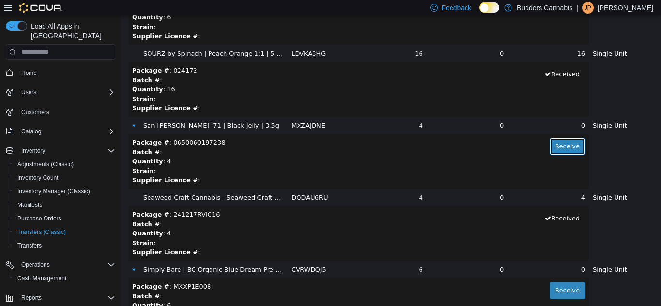
click at [549, 141] on button "Receive" at bounding box center [566, 145] width 35 height 17
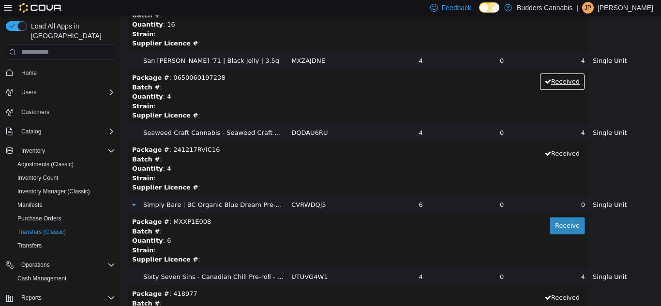
scroll to position [14595, 0]
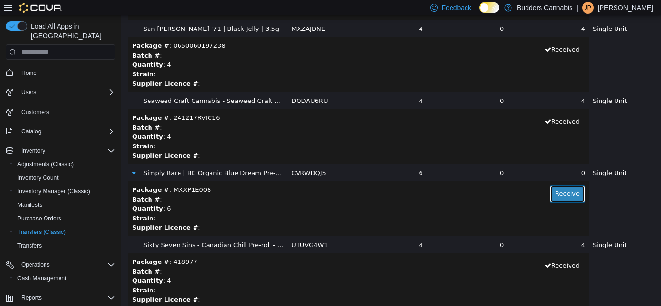
click at [555, 194] on button "Receive" at bounding box center [566, 193] width 35 height 17
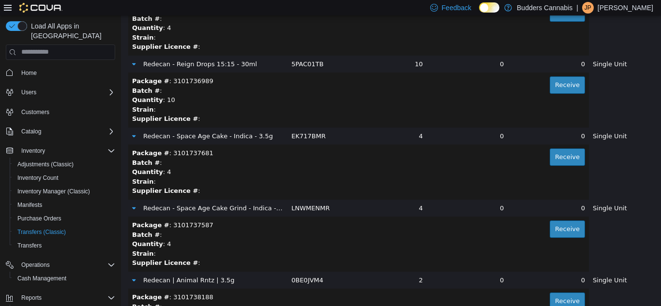
scroll to position [12951, 0]
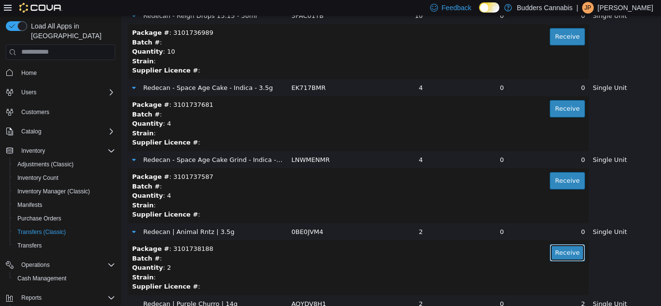
click at [549, 251] on button "Receive" at bounding box center [566, 252] width 35 height 17
click at [551, 107] on button "Receive" at bounding box center [566, 108] width 35 height 17
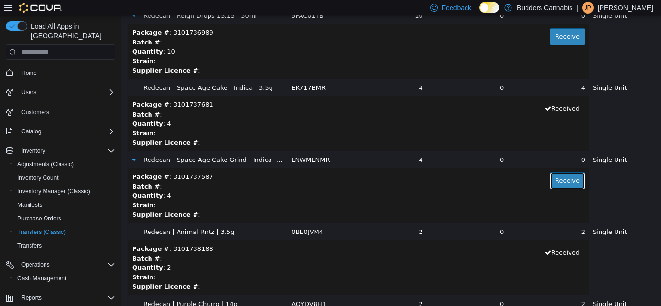
click at [550, 190] on td "Package # : 3101737587 Receive Batch # : Quantity : 4 Strain : Supplier Licence…" at bounding box center [358, 195] width 460 height 55
click at [552, 181] on button "Receive" at bounding box center [566, 180] width 35 height 17
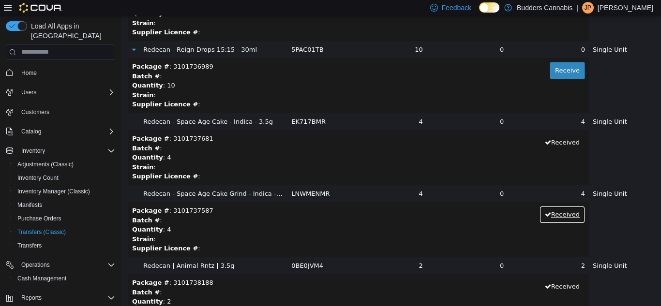
scroll to position [12902, 0]
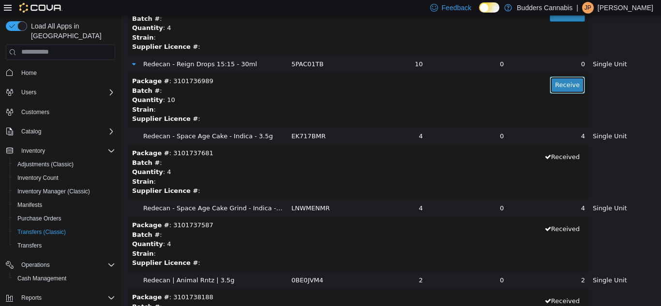
click at [559, 84] on button "Receive" at bounding box center [566, 84] width 35 height 17
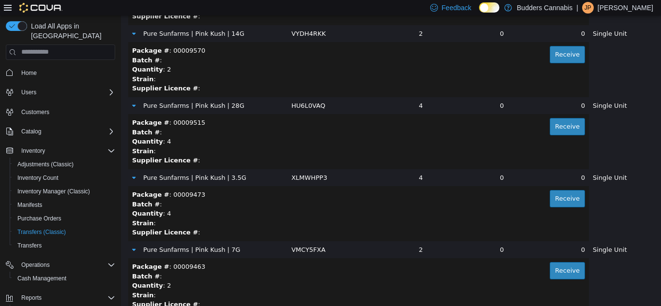
scroll to position [12515, 0]
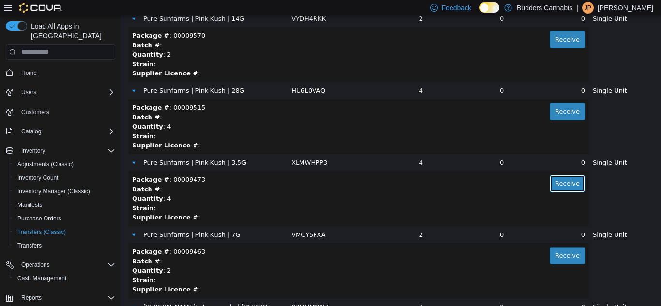
click at [557, 184] on button "Receive" at bounding box center [566, 183] width 35 height 17
click at [552, 255] on button "Receive" at bounding box center [566, 255] width 35 height 17
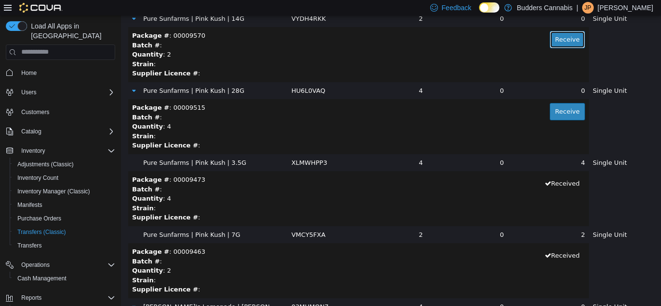
click at [549, 39] on button "Receive" at bounding box center [566, 38] width 35 height 17
click at [551, 116] on button "Receive" at bounding box center [566, 111] width 35 height 17
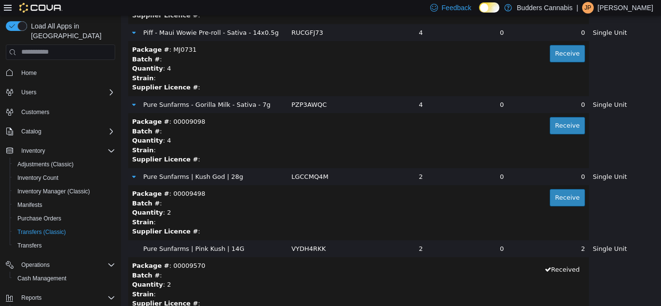
scroll to position [12274, 0]
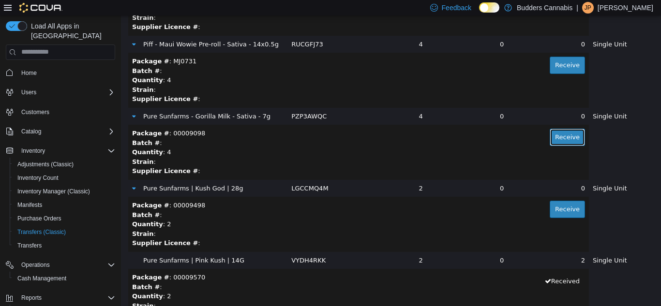
click at [549, 140] on button "Receive" at bounding box center [566, 136] width 35 height 17
click at [549, 209] on button "Receive" at bounding box center [566, 208] width 35 height 17
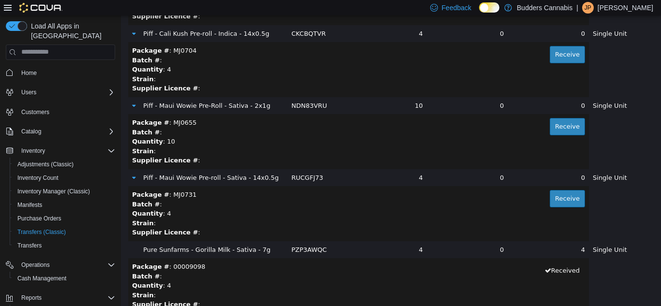
scroll to position [12128, 0]
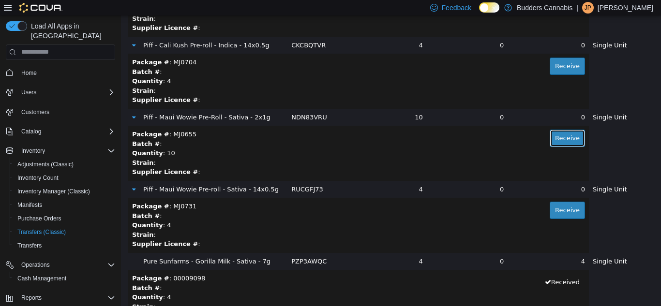
click at [558, 135] on button "Receive" at bounding box center [566, 137] width 35 height 17
click at [552, 64] on button "Receive" at bounding box center [566, 65] width 35 height 17
click at [563, 202] on button "Receive" at bounding box center [566, 209] width 35 height 17
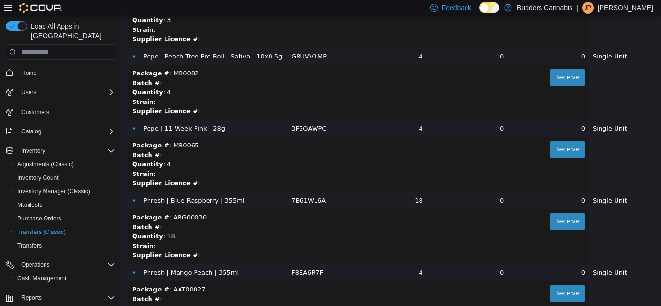
scroll to position [11742, 0]
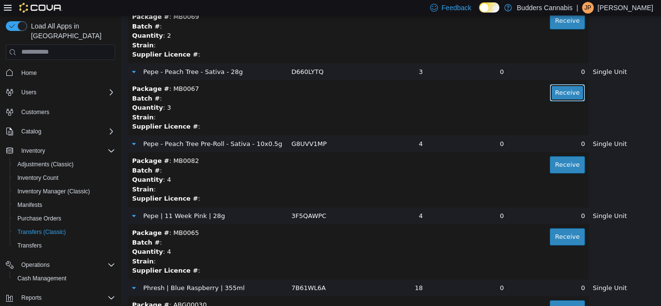
click at [555, 91] on button "Receive" at bounding box center [566, 92] width 35 height 17
click at [549, 168] on button "Receive" at bounding box center [566, 164] width 35 height 17
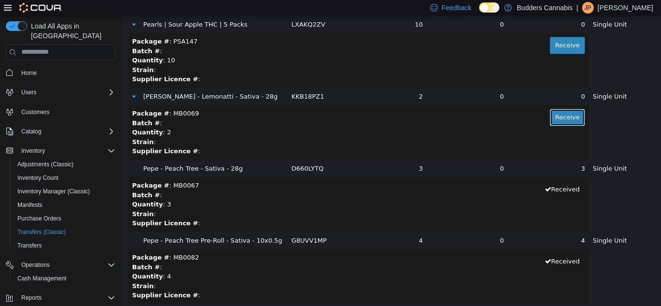
click at [549, 119] on button "Receive" at bounding box center [566, 116] width 35 height 17
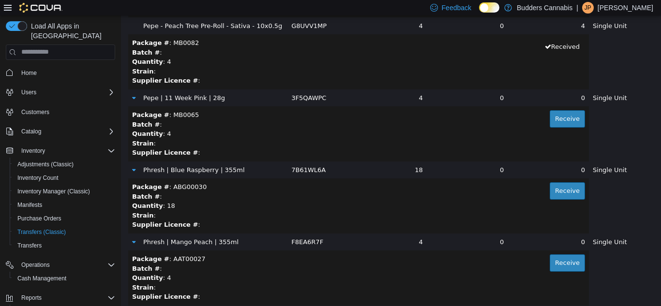
scroll to position [11838, 0]
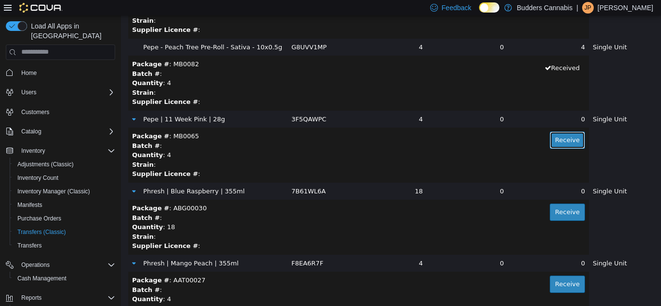
click at [560, 140] on button "Receive" at bounding box center [566, 139] width 35 height 17
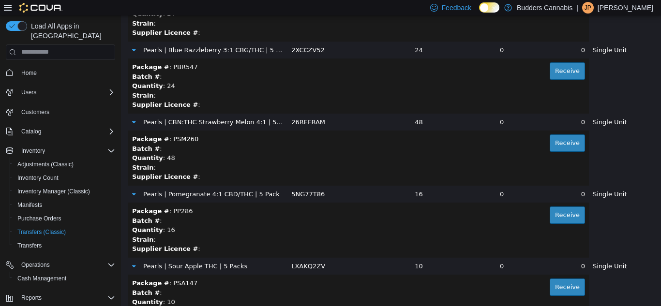
scroll to position [11355, 0]
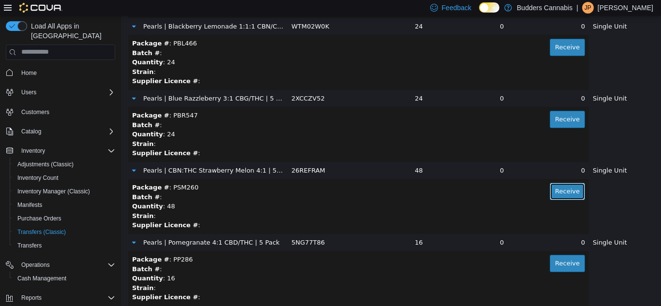
click at [563, 190] on button "Receive" at bounding box center [566, 190] width 35 height 17
click at [556, 266] on button "Receive" at bounding box center [566, 262] width 35 height 17
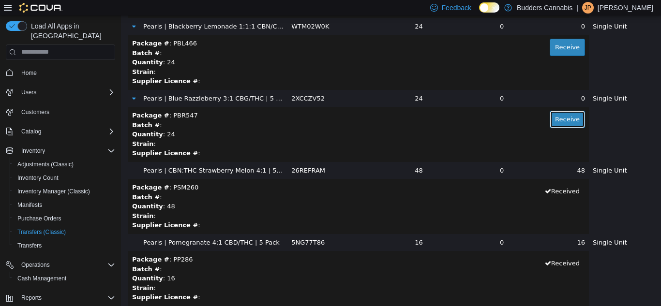
click at [554, 123] on button "Receive" at bounding box center [566, 118] width 35 height 17
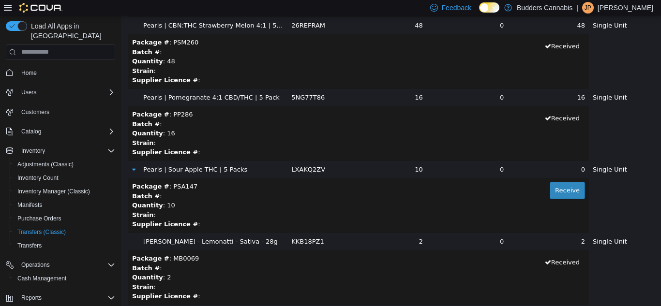
scroll to position [11548, 0]
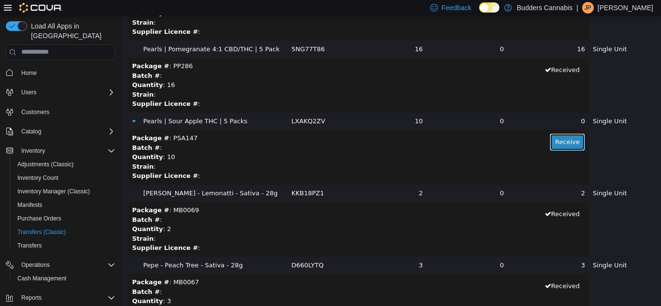
click at [566, 147] on button "Receive" at bounding box center [566, 141] width 35 height 17
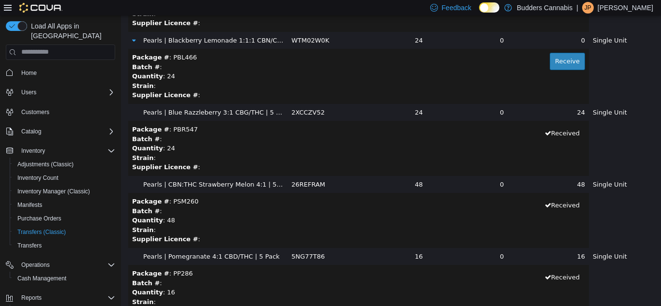
scroll to position [11210, 0]
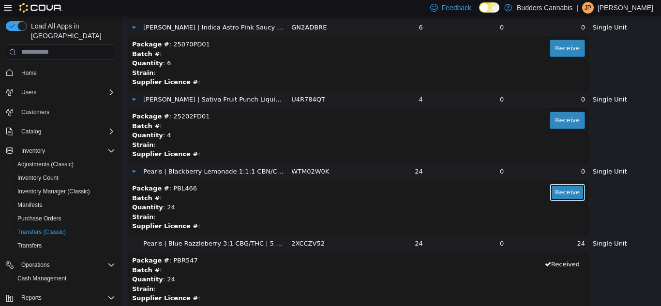
click at [562, 191] on button "Receive" at bounding box center [566, 191] width 35 height 17
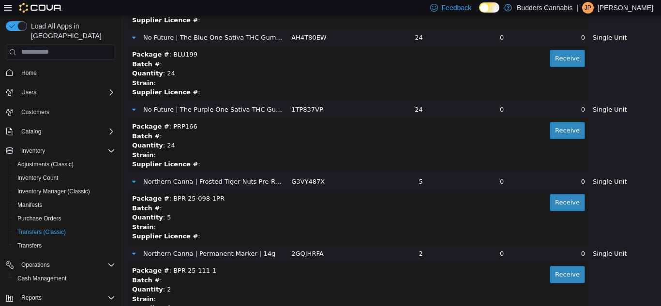
scroll to position [10678, 0]
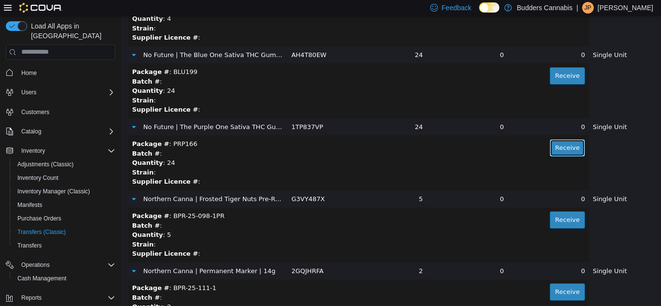
click at [555, 149] on button "Receive" at bounding box center [566, 147] width 35 height 17
click at [568, 76] on button "Receive" at bounding box center [566, 75] width 35 height 17
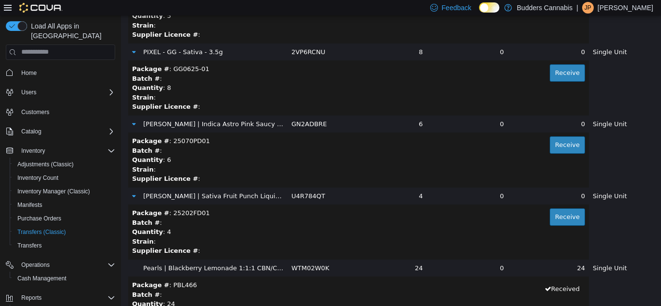
scroll to position [11065, 0]
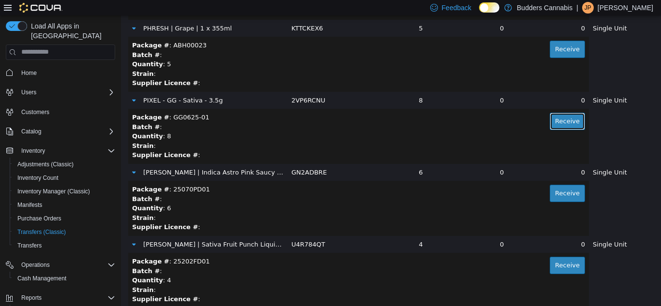
click at [559, 126] on button "Receive" at bounding box center [566, 120] width 35 height 17
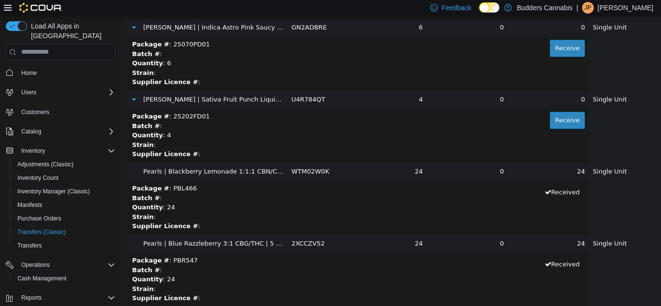
scroll to position [11161, 0]
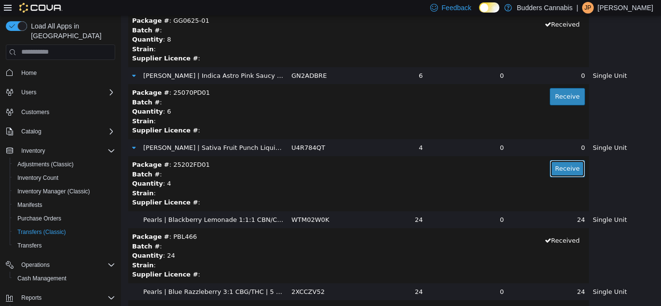
click at [549, 167] on button "Receive" at bounding box center [566, 168] width 35 height 17
click at [561, 99] on button "Receive" at bounding box center [566, 96] width 35 height 17
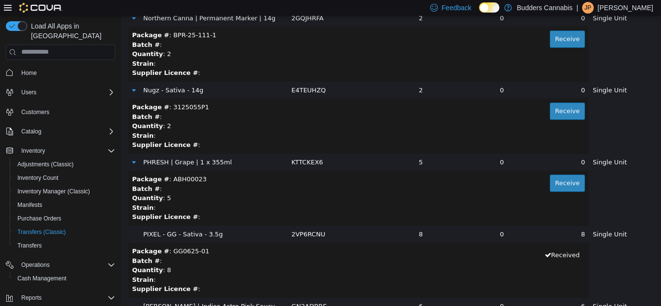
scroll to position [10823, 0]
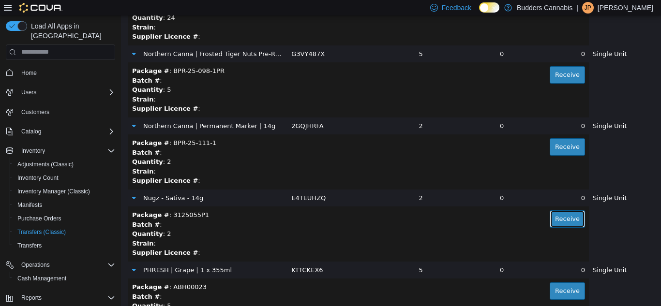
click at [553, 219] on button "Receive" at bounding box center [566, 218] width 35 height 17
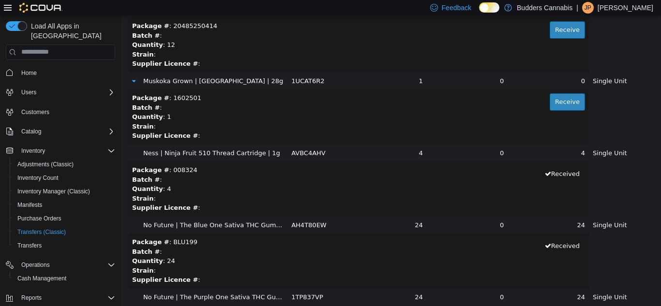
scroll to position [10484, 0]
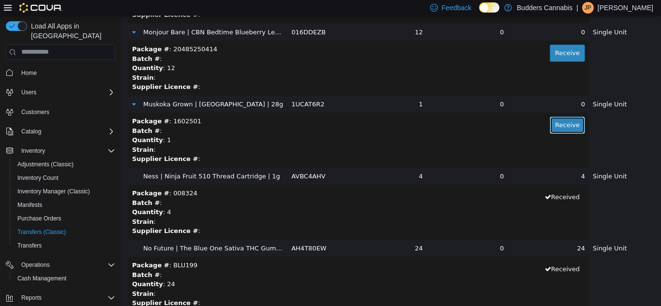
click at [554, 130] on button "Receive" at bounding box center [566, 124] width 35 height 17
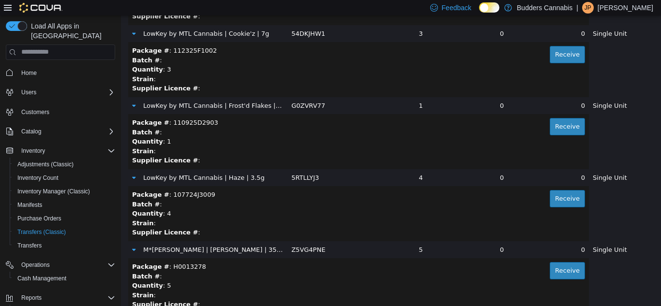
scroll to position [9469, 0]
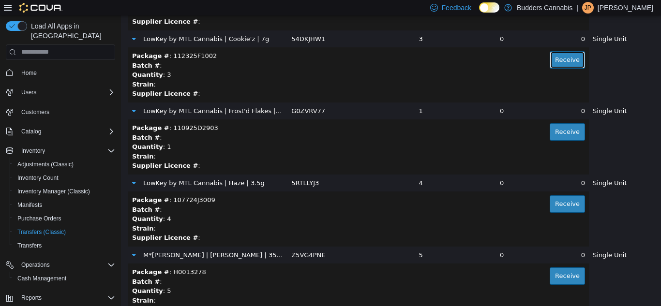
click at [556, 62] on button "Receive" at bounding box center [566, 59] width 35 height 17
click at [561, 133] on button "Receive" at bounding box center [566, 131] width 35 height 17
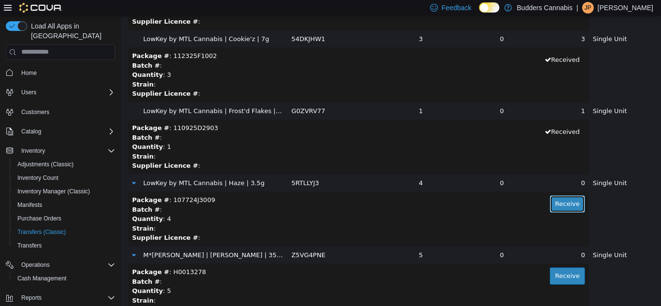
click at [550, 198] on button "Receive" at bounding box center [566, 203] width 35 height 17
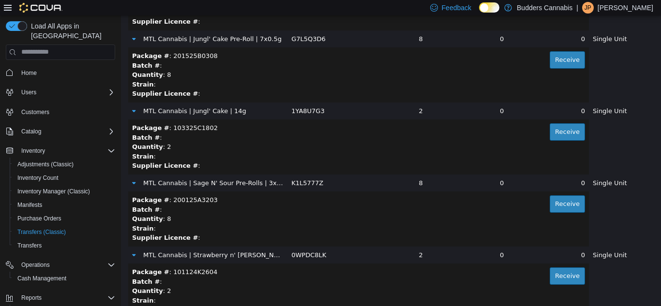
scroll to position [9807, 0]
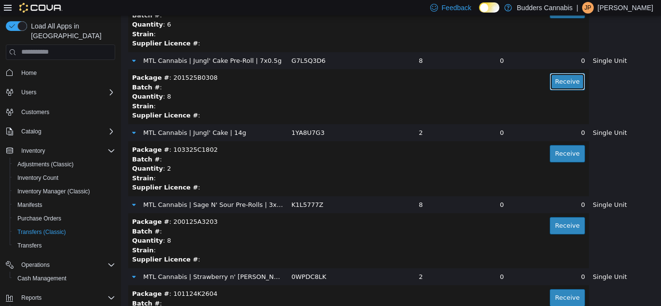
click at [549, 77] on button "Receive" at bounding box center [566, 81] width 35 height 17
click at [549, 154] on button "Receive" at bounding box center [566, 153] width 35 height 17
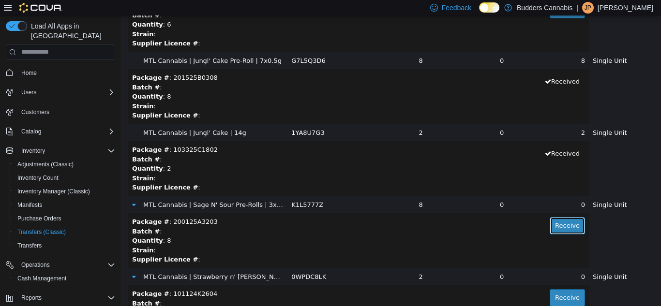
click at [550, 221] on button "Receive" at bounding box center [566, 225] width 35 height 17
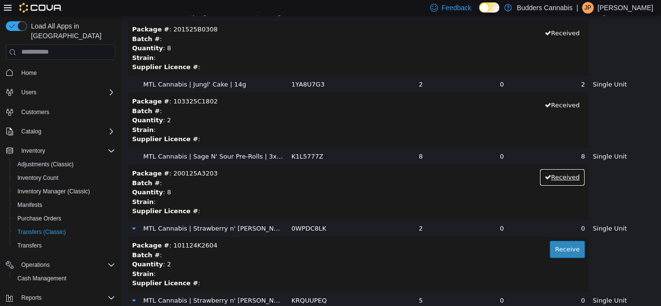
scroll to position [9904, 0]
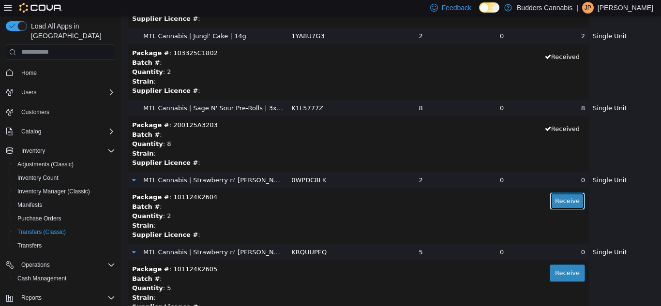
click at [563, 199] on button "Receive" at bounding box center [566, 200] width 35 height 17
click at [549, 270] on button "Receive" at bounding box center [566, 272] width 35 height 17
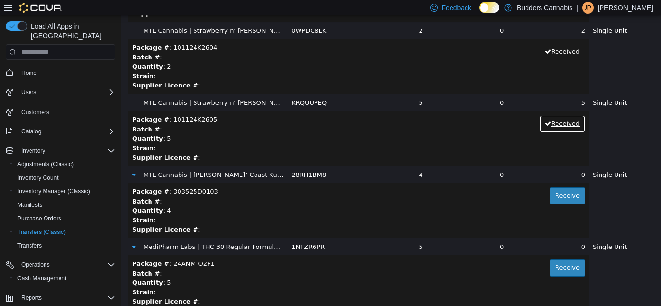
scroll to position [10194, 0]
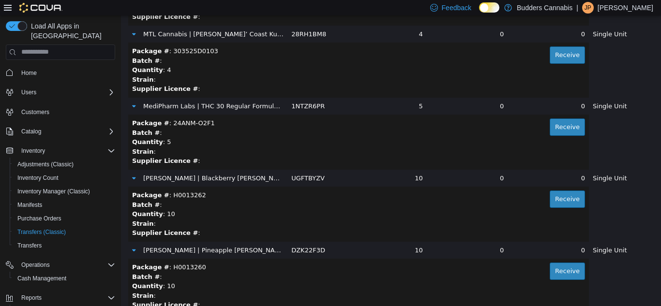
click at [572, 52] on td "Package # : 303525D0103 Receive Batch # : Quantity : 4 Strain : Supplier Licenc…" at bounding box center [358, 69] width 460 height 55
click at [549, 51] on button "Receive" at bounding box center [566, 54] width 35 height 17
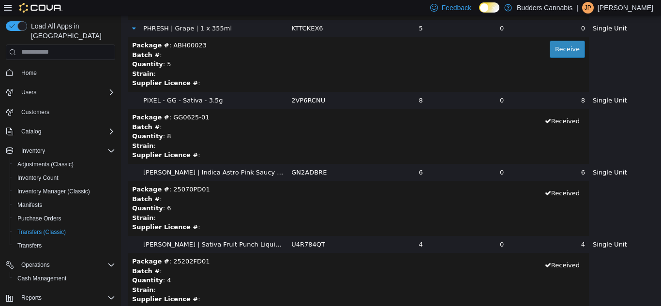
scroll to position [10871, 0]
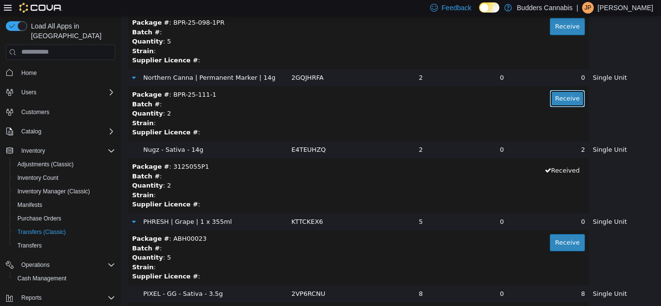
click at [553, 96] on button "Receive" at bounding box center [566, 97] width 35 height 17
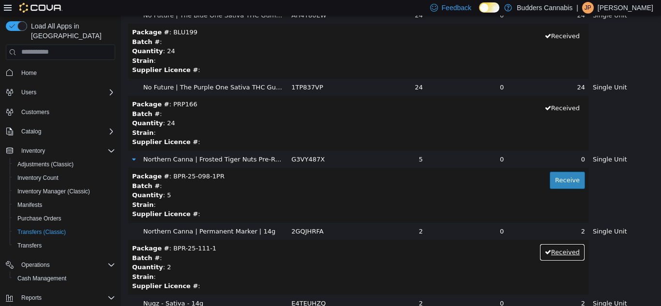
scroll to position [10726, 0]
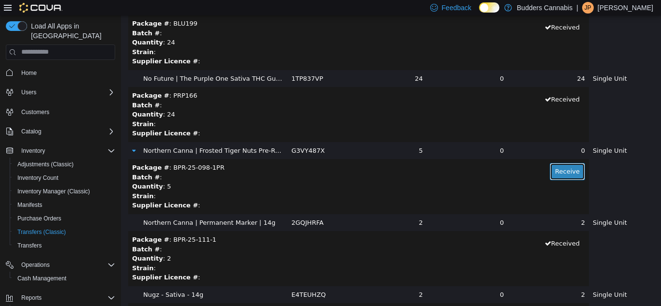
click at [561, 167] on button "Receive" at bounding box center [566, 170] width 35 height 17
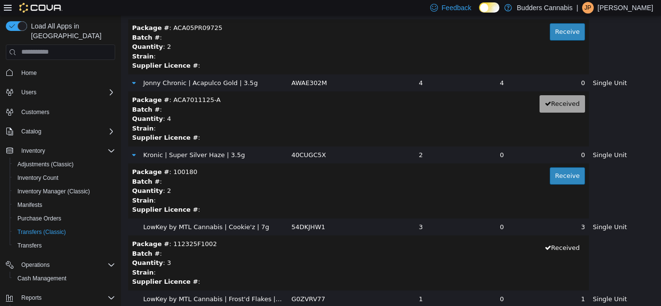
scroll to position [9372, 0]
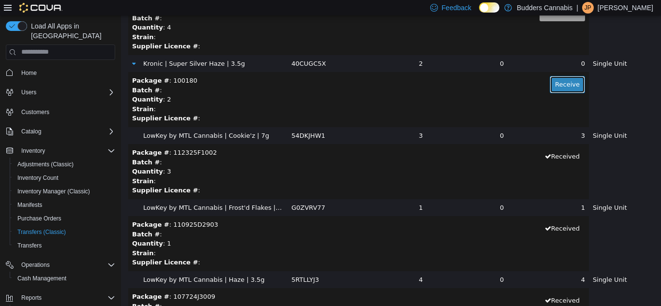
click at [549, 81] on button "Receive" at bounding box center [566, 83] width 35 height 17
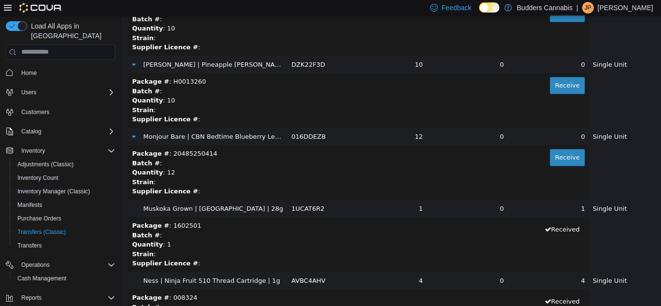
scroll to position [10436, 0]
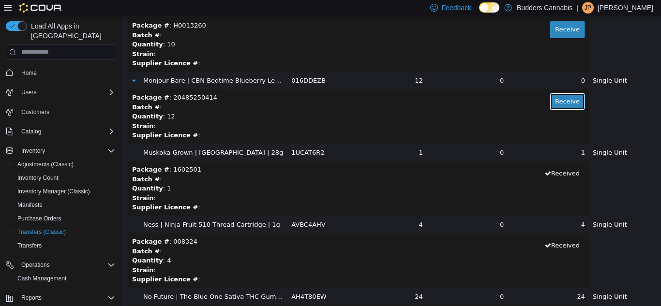
click at [549, 99] on button "Receive" at bounding box center [566, 100] width 35 height 17
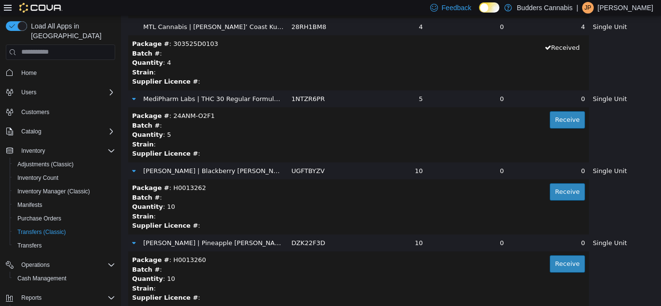
scroll to position [10194, 0]
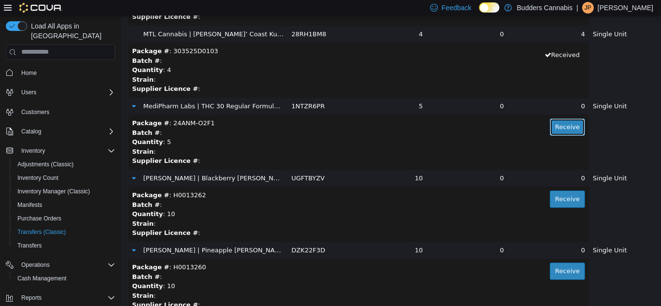
click at [549, 125] on button "Receive" at bounding box center [566, 126] width 35 height 17
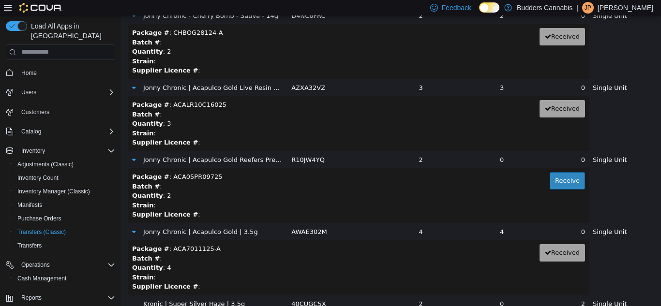
scroll to position [9130, 0]
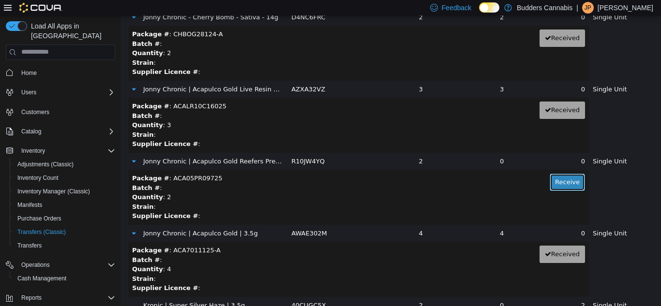
click at [552, 181] on button "Receive" at bounding box center [566, 181] width 35 height 17
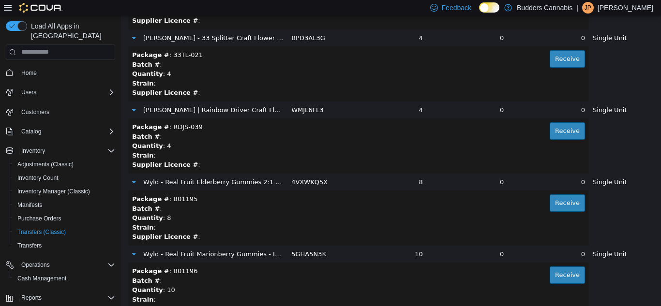
scroll to position [17215, 0]
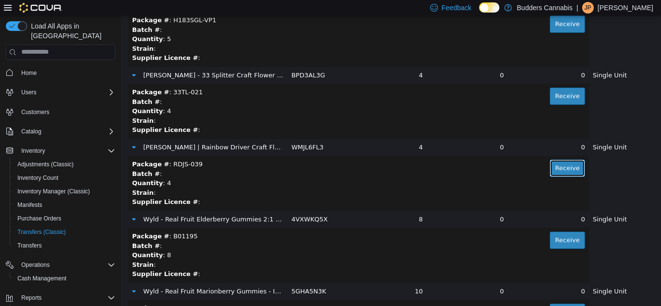
click at [565, 169] on button "Receive" at bounding box center [566, 167] width 35 height 17
click at [565, 102] on button "Receive" at bounding box center [566, 95] width 35 height 17
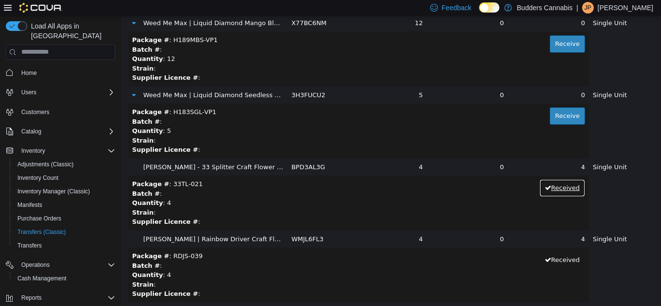
scroll to position [17021, 0]
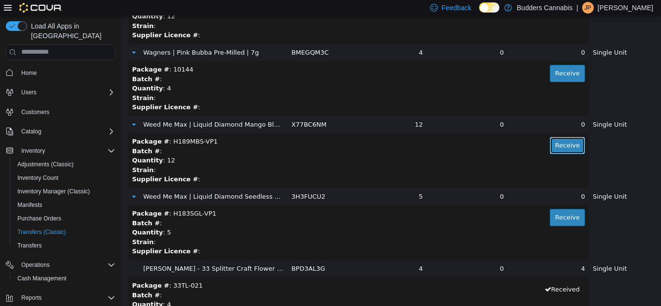
click at [559, 144] on button "Receive" at bounding box center [566, 144] width 35 height 17
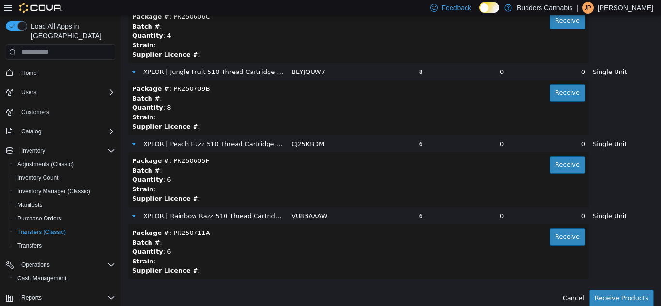
scroll to position [17795, 0]
click at [550, 165] on button "Receive" at bounding box center [566, 163] width 35 height 17
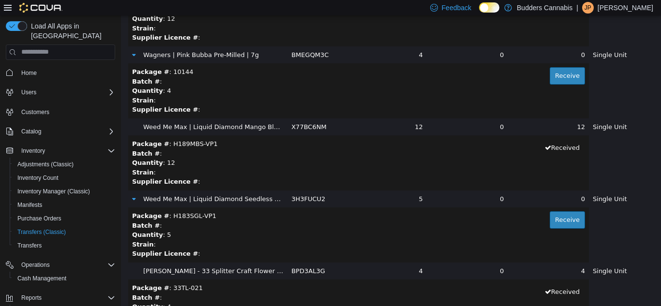
scroll to position [16924, 0]
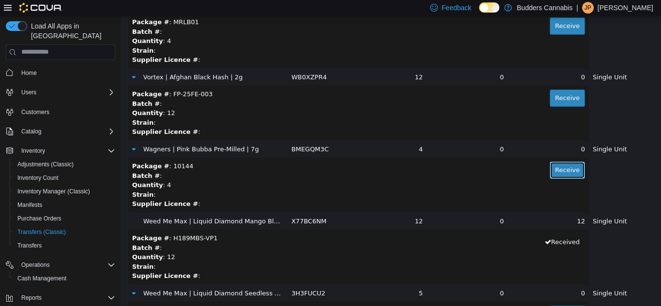
click at [549, 166] on button "Receive" at bounding box center [566, 169] width 35 height 17
click at [564, 89] on button "Receive" at bounding box center [566, 97] width 35 height 17
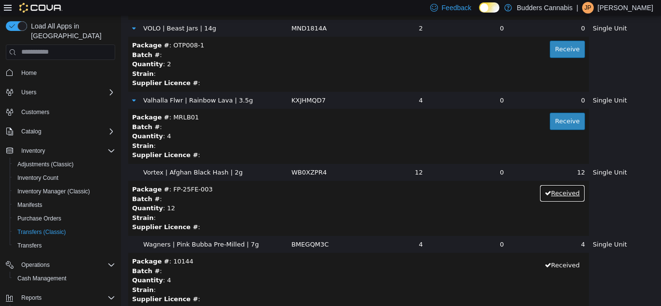
scroll to position [16828, 0]
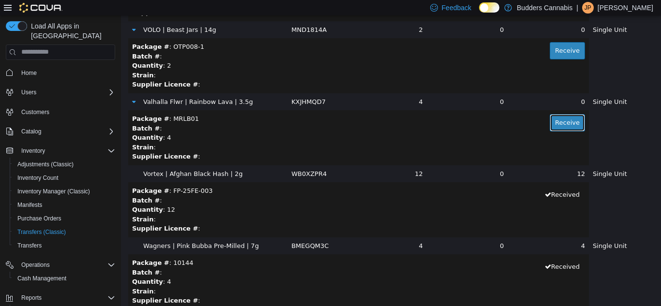
click at [549, 119] on button "Receive" at bounding box center [566, 122] width 35 height 17
click at [540, 149] on div "Strain :" at bounding box center [358, 147] width 453 height 10
click at [548, 126] on button "Received" at bounding box center [561, 122] width 45 height 17
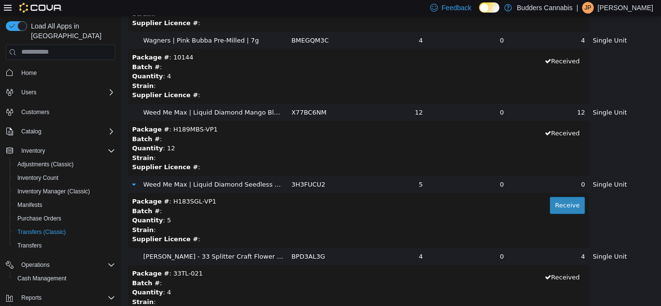
scroll to position [17021, 0]
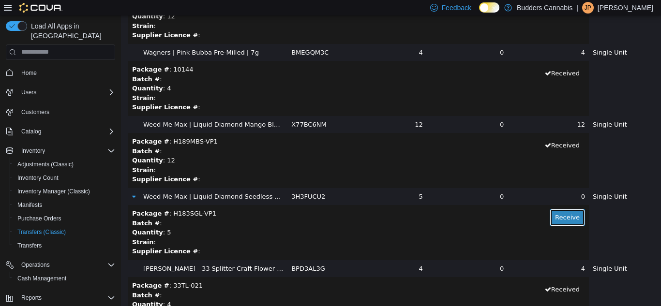
click at [552, 214] on button "Receive" at bounding box center [566, 216] width 35 height 17
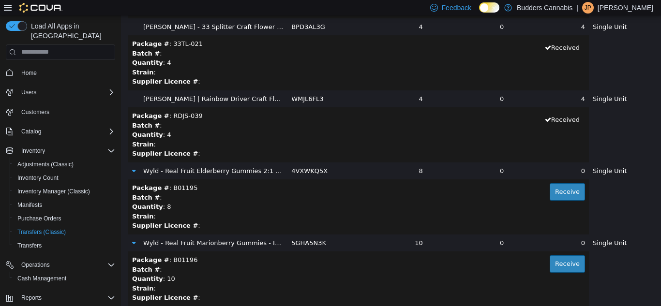
scroll to position [17360, 0]
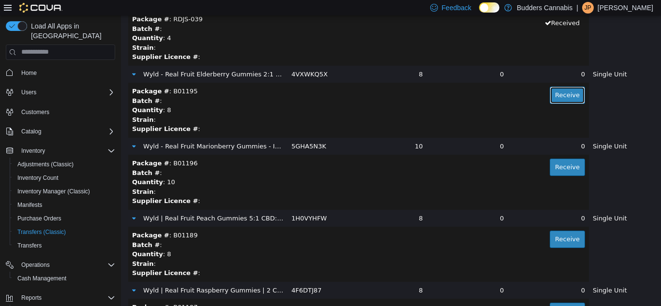
click at [561, 93] on button "Receive" at bounding box center [566, 94] width 35 height 17
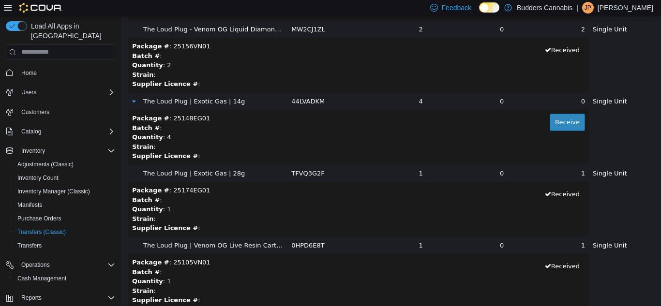
scroll to position [15667, 0]
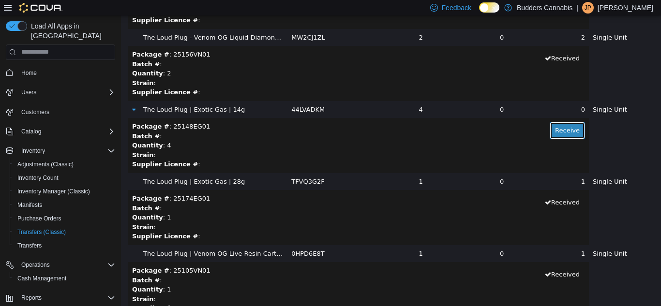
click at [549, 126] on button "Receive" at bounding box center [566, 129] width 35 height 17
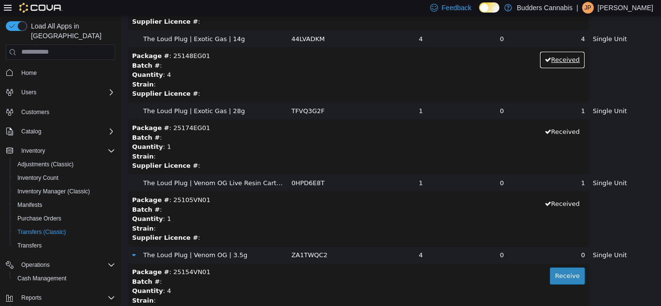
scroll to position [15860, 0]
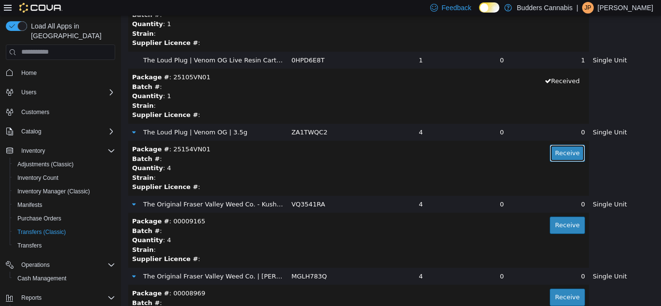
click at [556, 154] on button "Receive" at bounding box center [566, 152] width 35 height 17
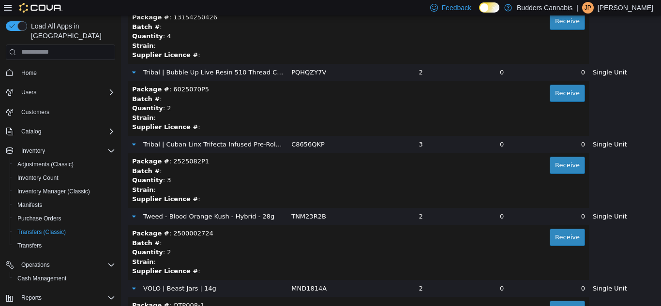
scroll to position [16634, 0]
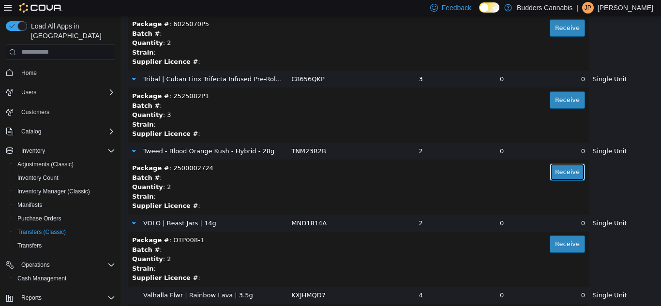
click at [570, 172] on button "Receive" at bounding box center [566, 171] width 35 height 17
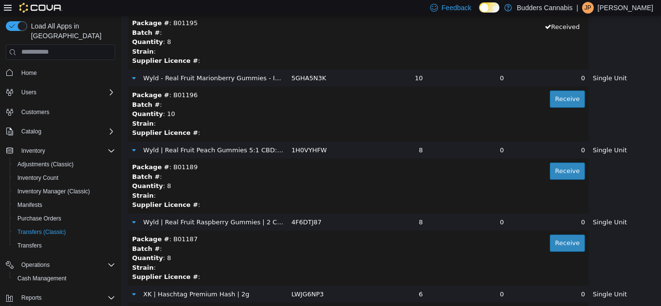
scroll to position [17408, 0]
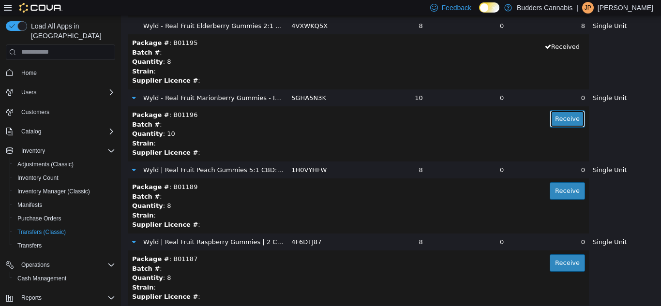
click at [559, 117] on button "Receive" at bounding box center [566, 118] width 35 height 17
click at [564, 186] on button "Receive" at bounding box center [566, 190] width 35 height 17
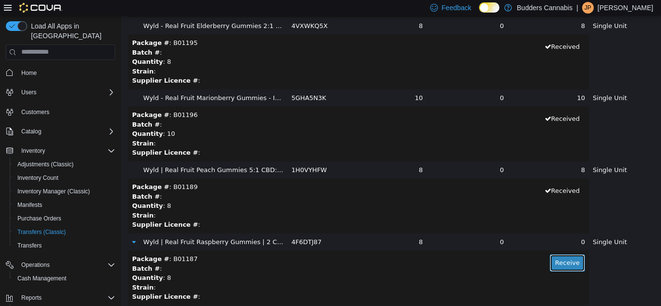
click at [566, 259] on button "Receive" at bounding box center [566, 262] width 35 height 17
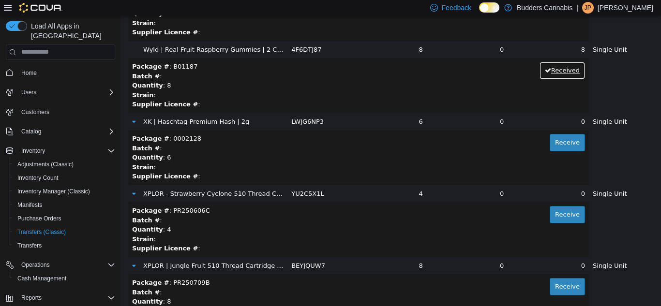
scroll to position [17601, 0]
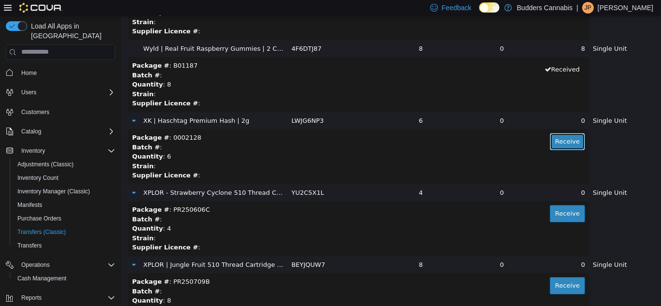
click at [549, 142] on button "Receive" at bounding box center [566, 141] width 35 height 17
click at [563, 217] on button "Receive" at bounding box center [566, 213] width 35 height 17
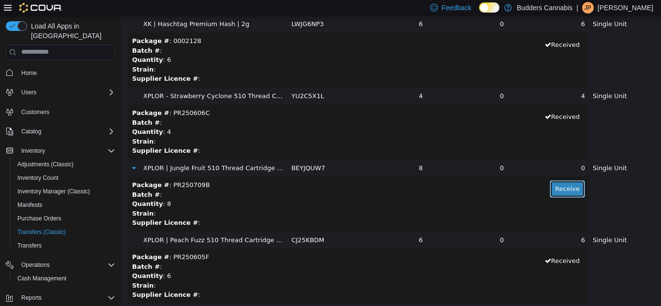
click at [555, 192] on button "Receive" at bounding box center [566, 188] width 35 height 17
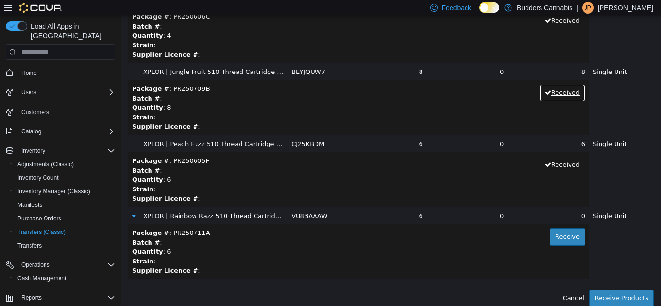
scroll to position [17795, 0]
click at [550, 231] on button "Receive" at bounding box center [566, 235] width 35 height 17
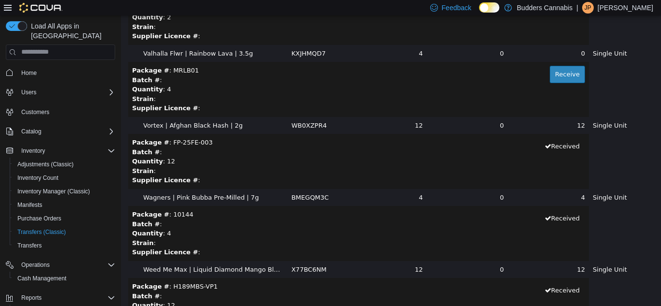
scroll to position [16731, 0]
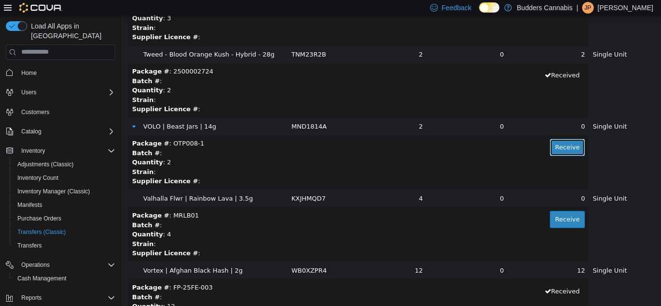
click at [549, 143] on button "Receive" at bounding box center [566, 146] width 35 height 17
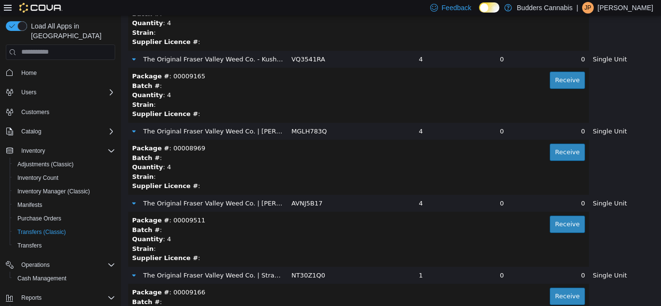
scroll to position [15957, 0]
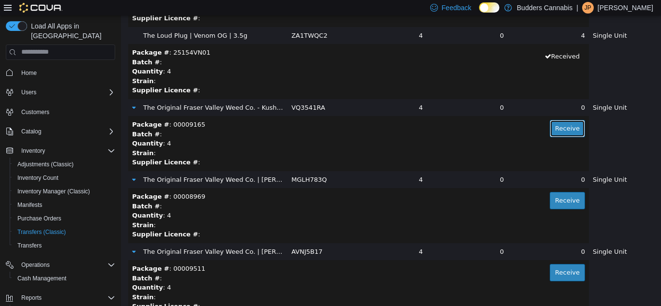
click at [553, 123] on button "Receive" at bounding box center [566, 127] width 35 height 17
click at [549, 270] on button "Receive" at bounding box center [566, 272] width 35 height 17
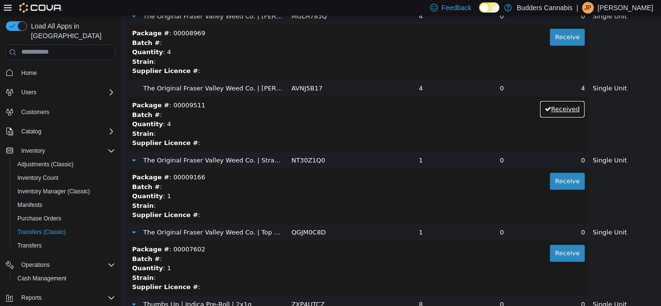
scroll to position [16199, 0]
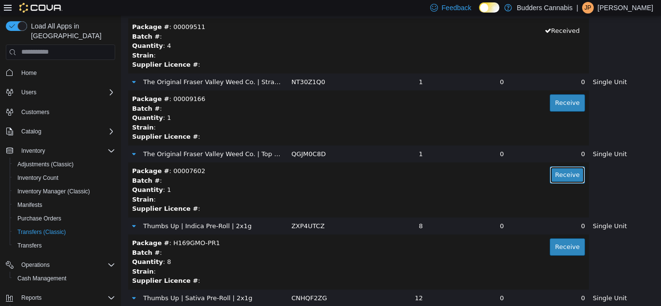
click at [564, 177] on button "Receive" at bounding box center [566, 174] width 35 height 17
click at [558, 99] on button "Receive" at bounding box center [566, 102] width 35 height 17
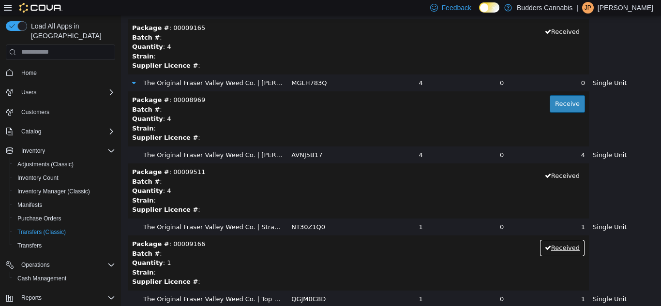
scroll to position [16296, 0]
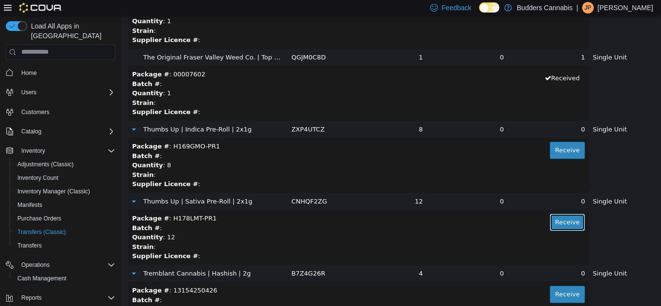
click at [557, 224] on button "Receive" at bounding box center [566, 221] width 35 height 17
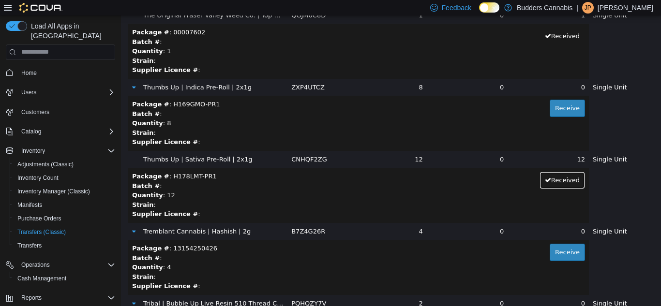
scroll to position [16392, 0]
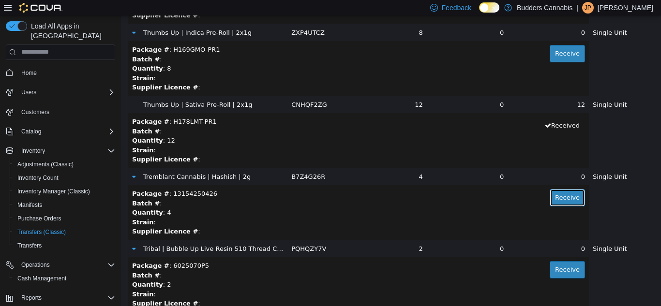
click at [564, 200] on button "Receive" at bounding box center [566, 197] width 35 height 17
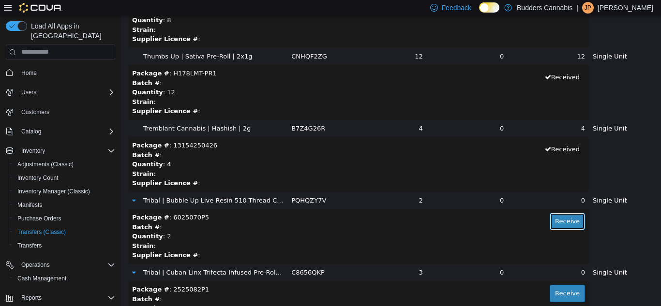
click at [549, 225] on button "Receive" at bounding box center [566, 220] width 35 height 17
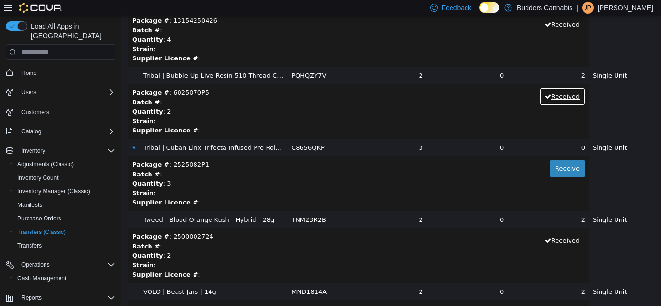
scroll to position [16586, 0]
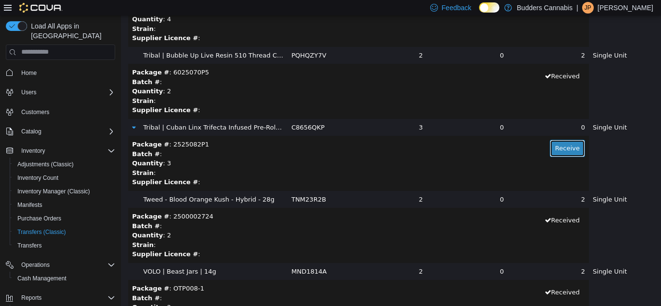
click at [561, 152] on button "Receive" at bounding box center [566, 147] width 35 height 17
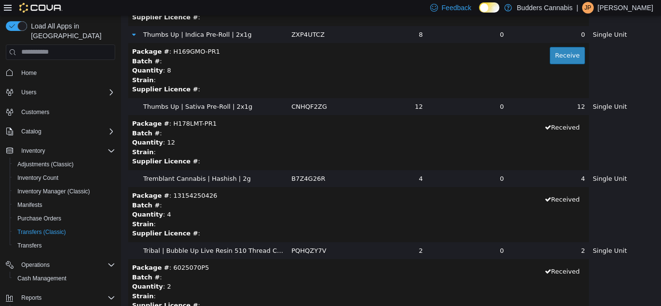
scroll to position [16247, 0]
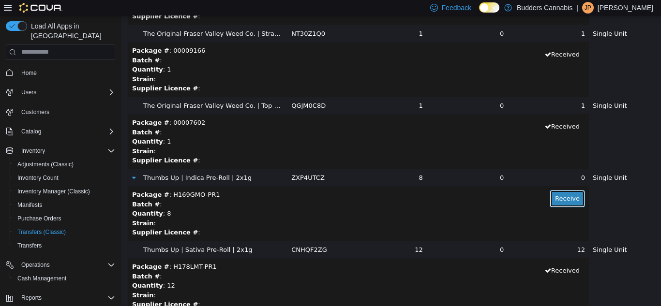
click at [552, 201] on button "Receive" at bounding box center [566, 198] width 35 height 17
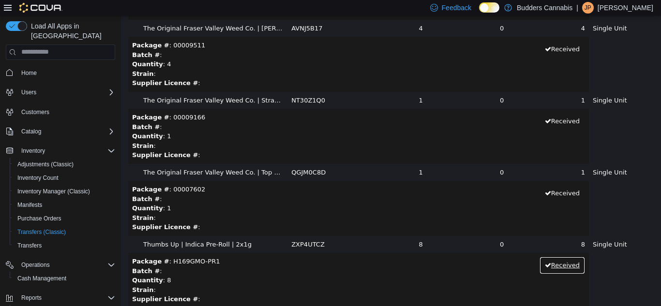
scroll to position [16102, 0]
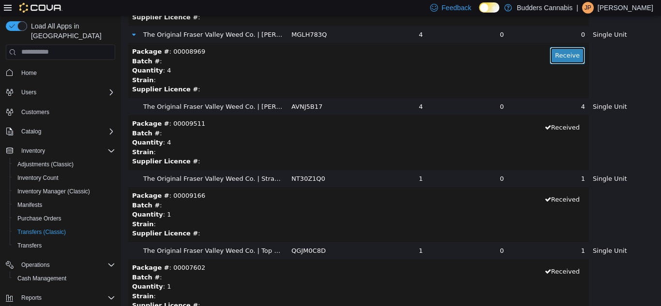
click at [557, 61] on button "Receive" at bounding box center [566, 54] width 35 height 17
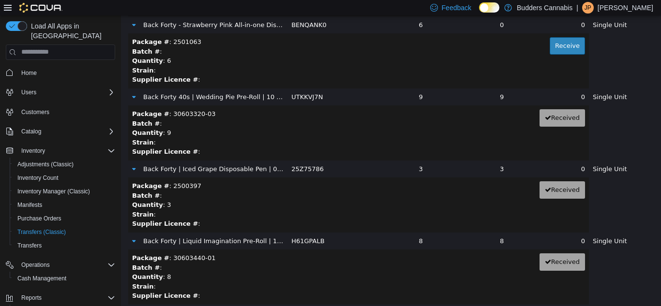
scroll to position [3093, 0]
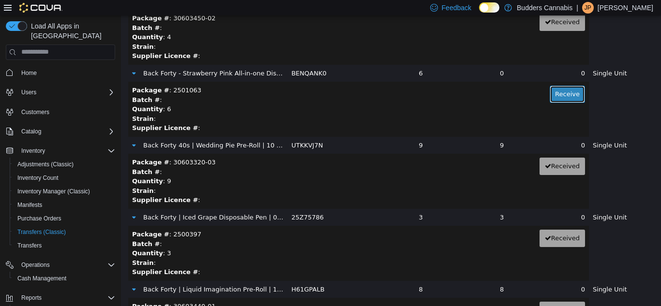
click at [555, 99] on button "Receive" at bounding box center [566, 93] width 35 height 17
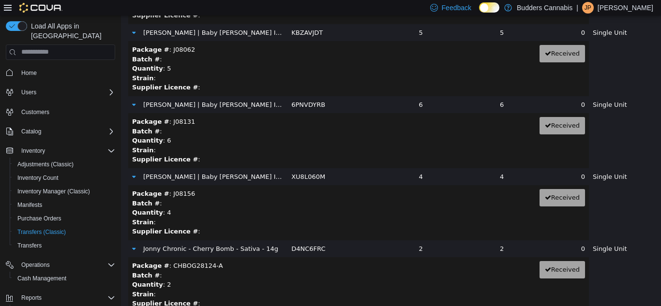
scroll to position [17795, 0]
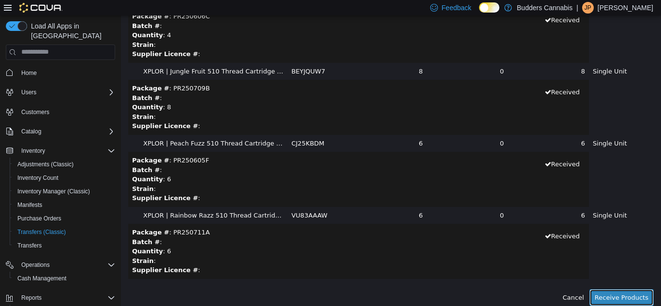
click at [597, 295] on button "Receive Products" at bounding box center [621, 297] width 64 height 17
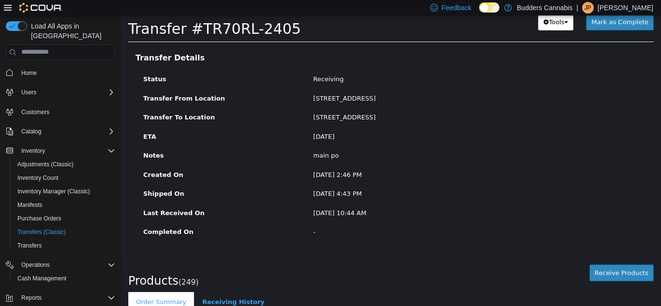
scroll to position [145, 0]
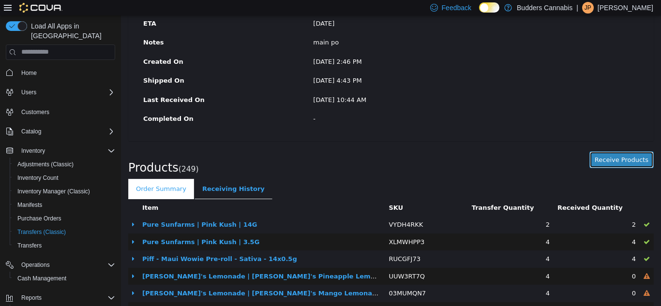
drag, startPoint x: 614, startPoint y: 160, endPoint x: 592, endPoint y: 161, distance: 21.3
click at [613, 160] on button "Receive Products" at bounding box center [621, 159] width 64 height 17
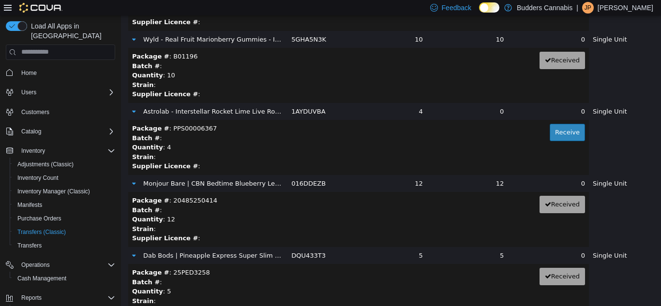
scroll to position [2176, 0]
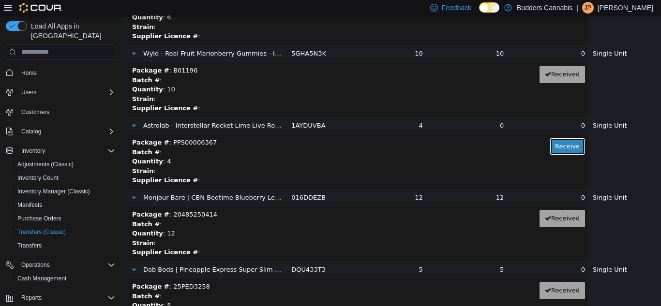
click at [554, 142] on button "Receive" at bounding box center [566, 145] width 35 height 17
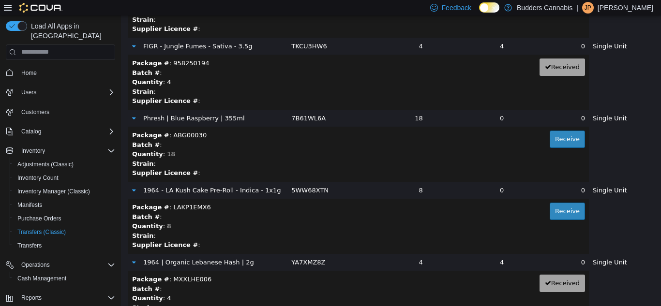
scroll to position [3192, 0]
click at [551, 137] on button "Receive" at bounding box center [566, 139] width 35 height 17
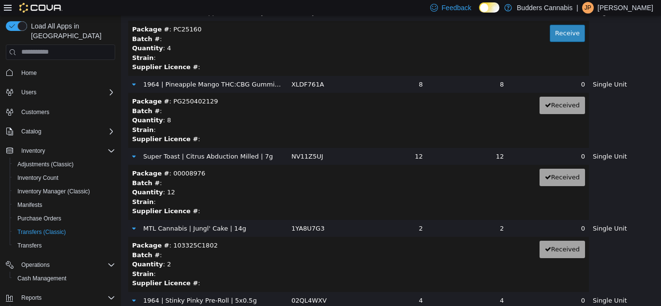
scroll to position [4594, 0]
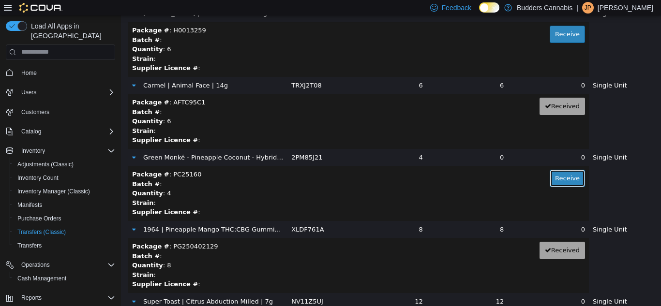
click at [564, 179] on button "Receive" at bounding box center [566, 177] width 35 height 17
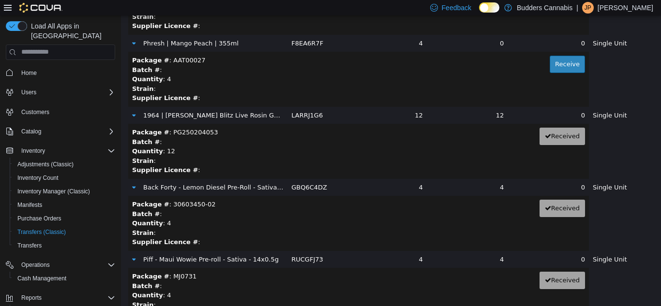
scroll to position [7254, 0]
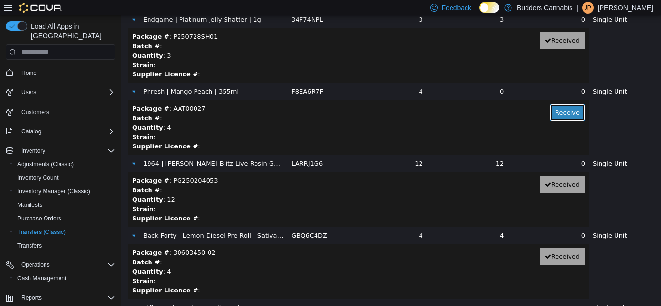
click at [553, 110] on button "Receive" at bounding box center [566, 111] width 35 height 17
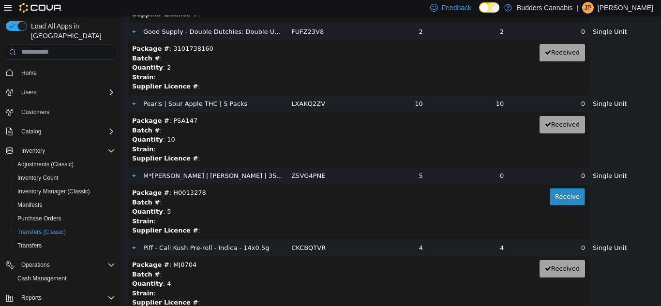
scroll to position [7980, 0]
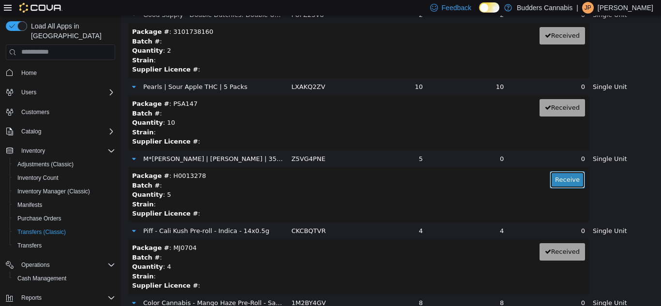
click at [559, 182] on button "Receive" at bounding box center [566, 179] width 35 height 17
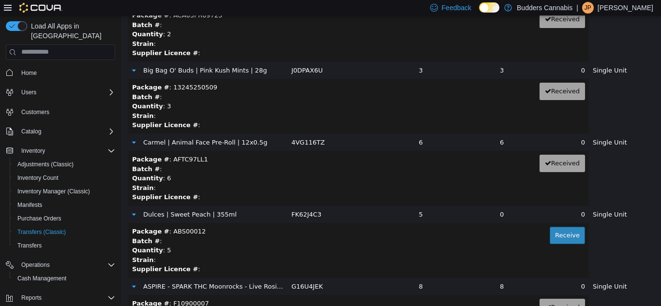
scroll to position [10204, 0]
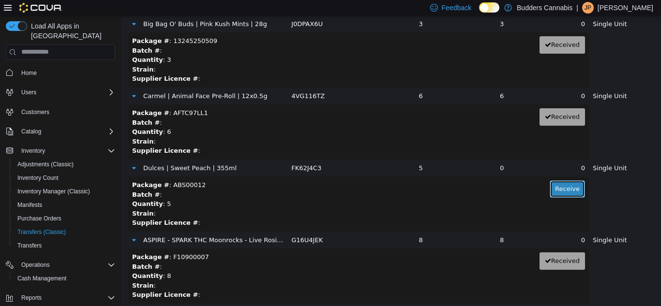
click at [558, 185] on button "Receive" at bounding box center [566, 188] width 35 height 17
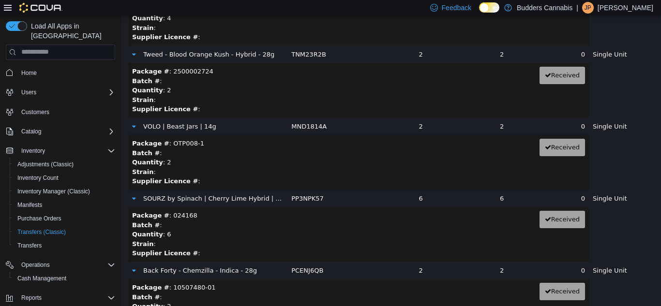
scroll to position [11220, 0]
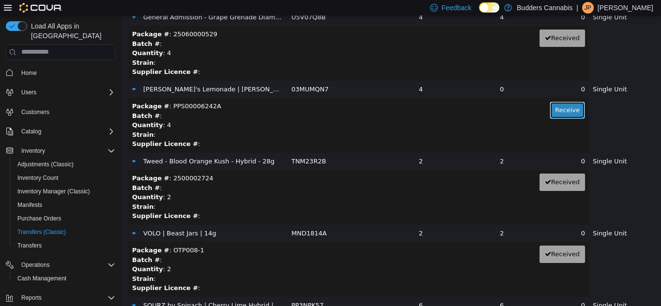
click at [557, 109] on button "Receive" at bounding box center [566, 109] width 35 height 17
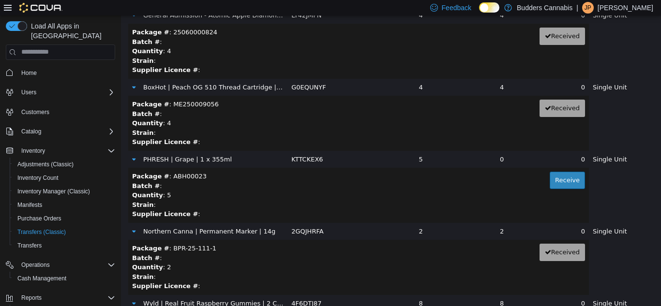
scroll to position [11945, 0]
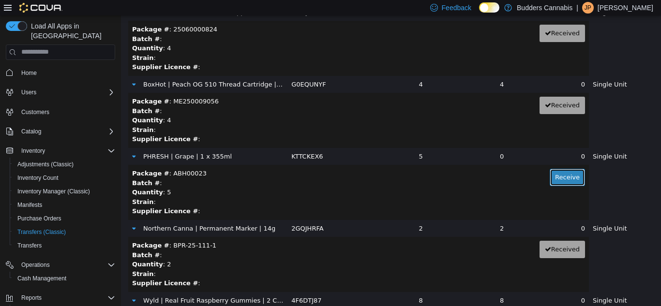
click at [549, 175] on button "Receive" at bounding box center [566, 176] width 35 height 17
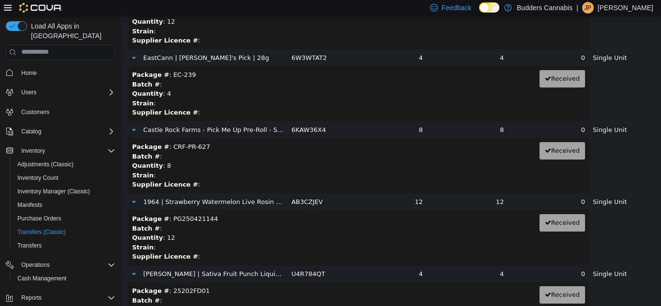
scroll to position [12864, 0]
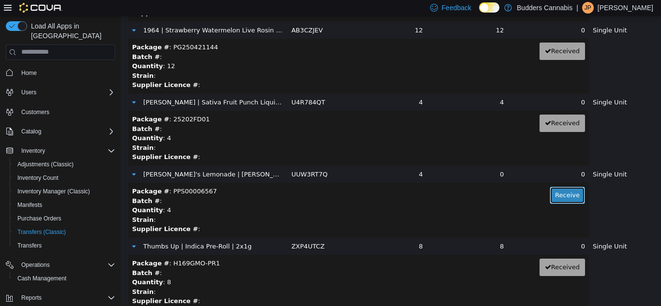
click at [558, 197] on button "Receive" at bounding box center [566, 194] width 35 height 17
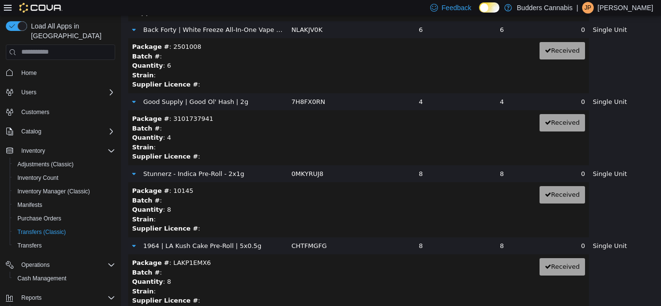
scroll to position [16781, 0]
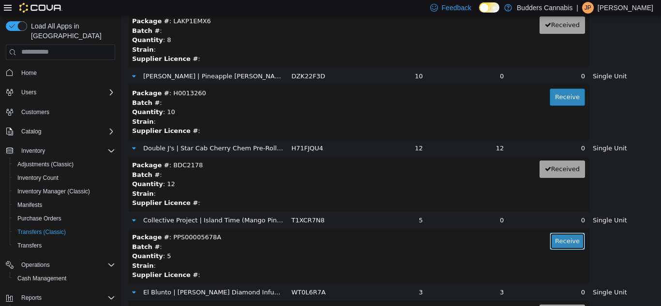
click at [555, 243] on button "Receive" at bounding box center [566, 240] width 35 height 17
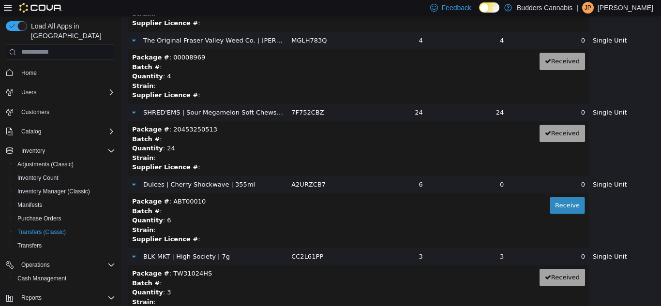
scroll to position [17795, 0]
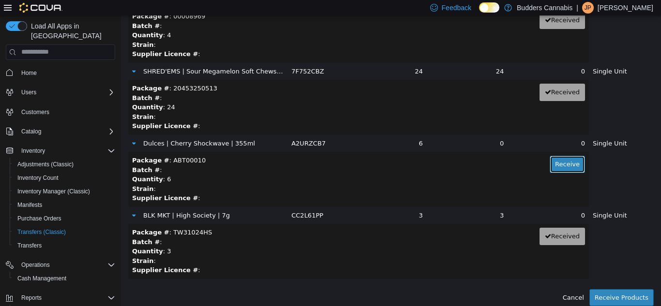
click at [563, 170] on button "Receive" at bounding box center [566, 163] width 35 height 17
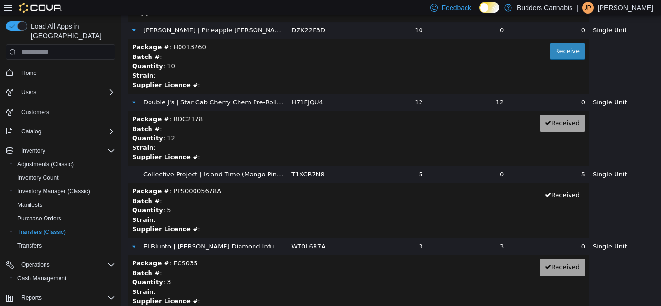
scroll to position [16828, 0]
click at [561, 52] on button "Receive" at bounding box center [566, 50] width 35 height 17
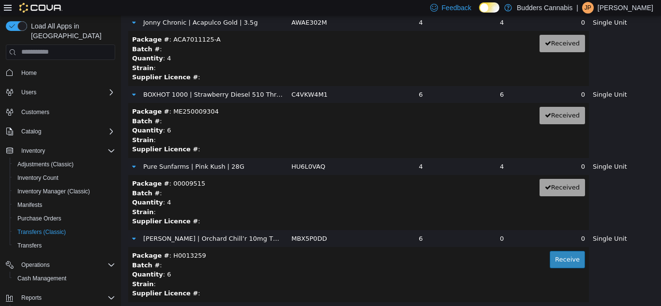
scroll to position [4496, 0]
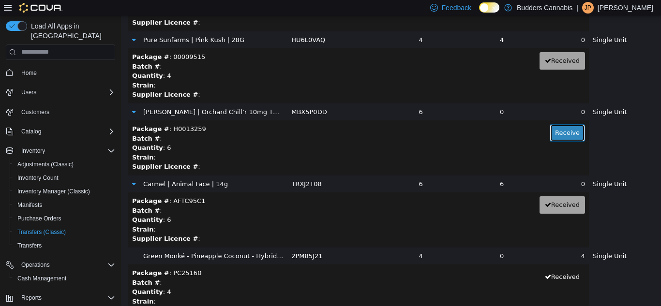
click at [549, 131] on button "Receive" at bounding box center [566, 132] width 35 height 17
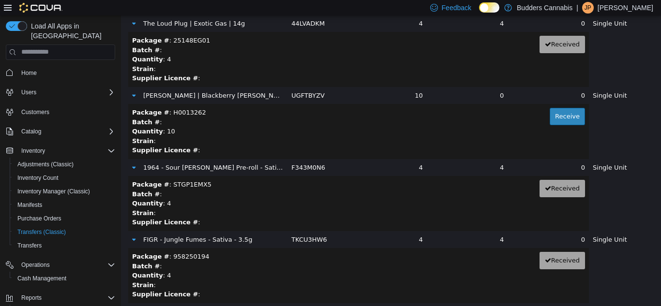
scroll to position [2948, 0]
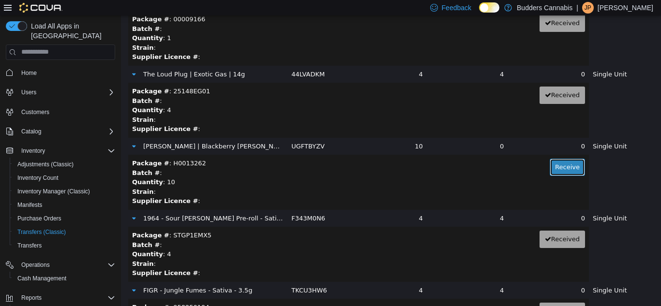
click at [553, 167] on button "Receive" at bounding box center [566, 166] width 35 height 17
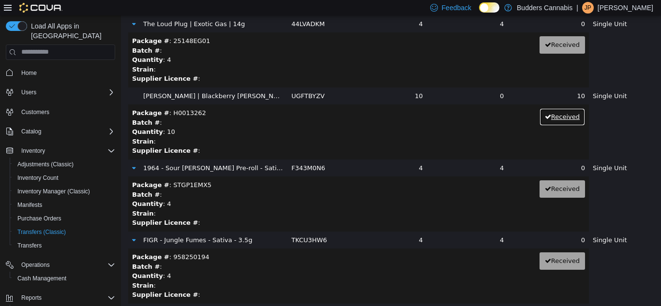
scroll to position [17795, 0]
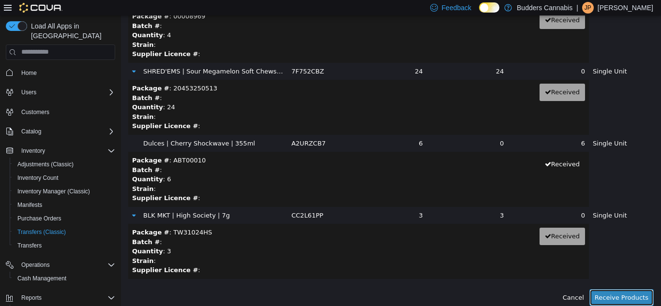
click at [613, 293] on button "Receive Products" at bounding box center [621, 297] width 64 height 17
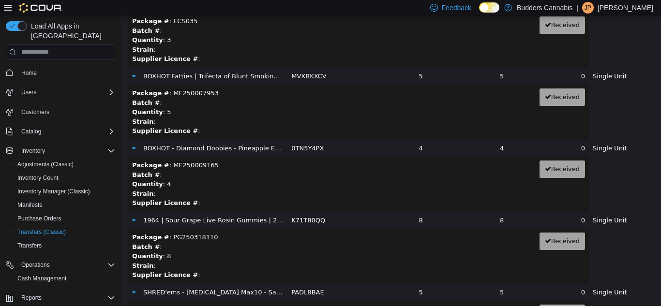
scroll to position [16683, 0]
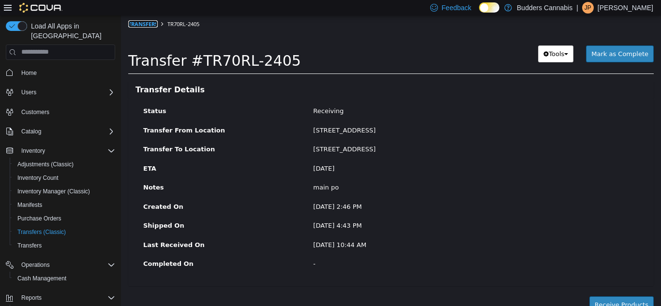
click at [144, 24] on link "Transfers" at bounding box center [143, 23] width 30 height 7
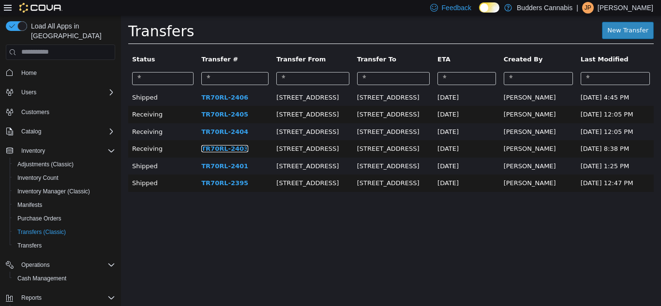
click at [224, 150] on link "TR70RL-2403" at bounding box center [224, 148] width 47 height 7
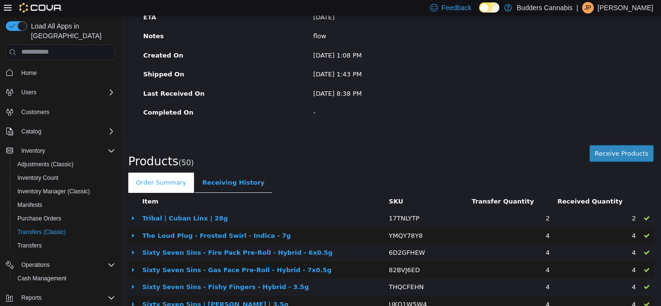
scroll to position [151, 0]
click at [615, 154] on button "Receive Products" at bounding box center [621, 153] width 64 height 17
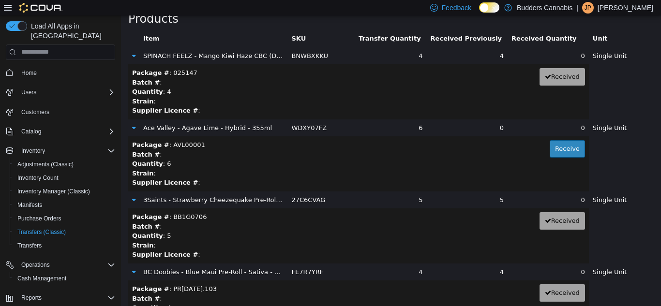
scroll to position [97, 0]
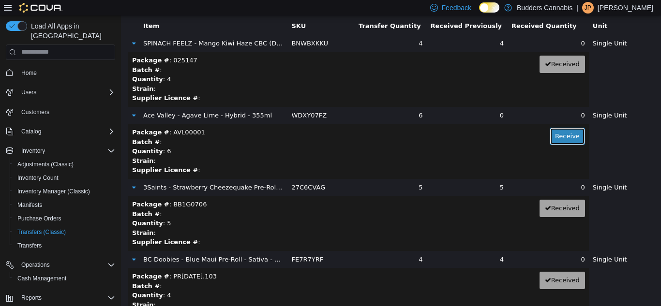
click at [558, 136] on button "Receive" at bounding box center [566, 135] width 35 height 17
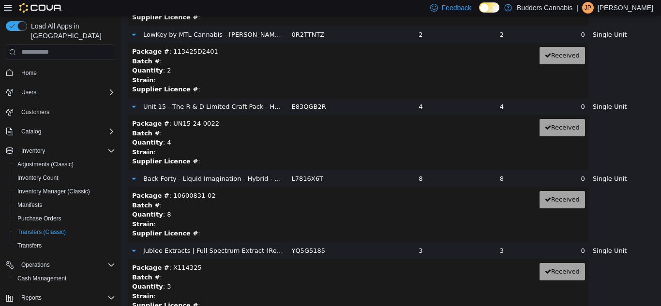
scroll to position [1693, 0]
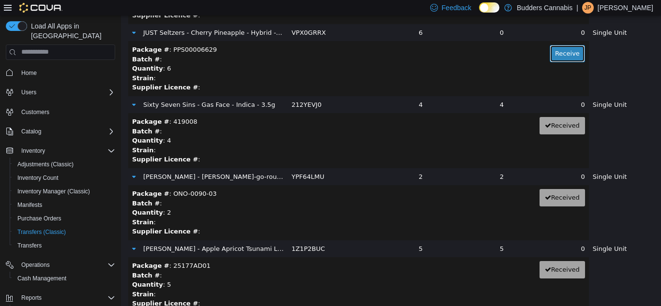
click at [550, 46] on button "Receive" at bounding box center [566, 52] width 35 height 17
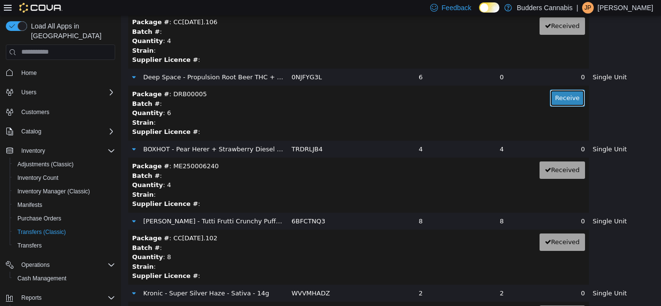
click at [553, 102] on button "Receive" at bounding box center [566, 97] width 35 height 17
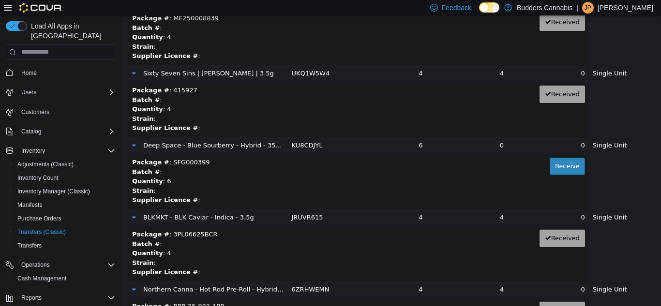
scroll to position [2853, 0]
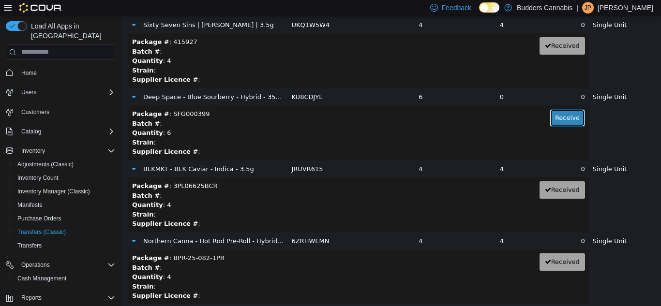
click at [555, 116] on button "Receive" at bounding box center [566, 117] width 35 height 17
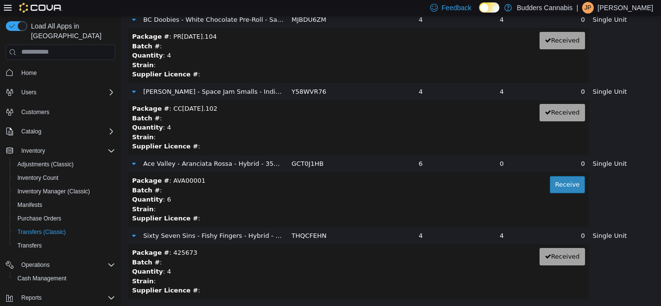
scroll to position [3455, 0]
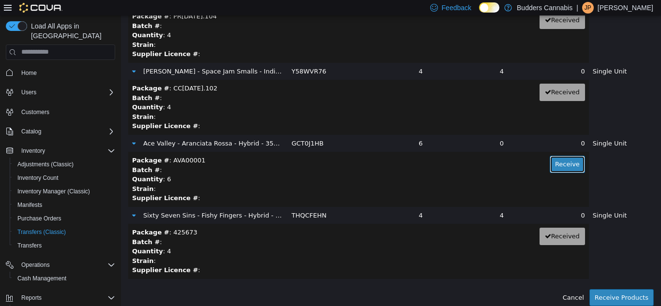
click at [553, 171] on button "Receive" at bounding box center [566, 163] width 35 height 17
click at [624, 295] on button "Receive Products" at bounding box center [621, 297] width 64 height 17
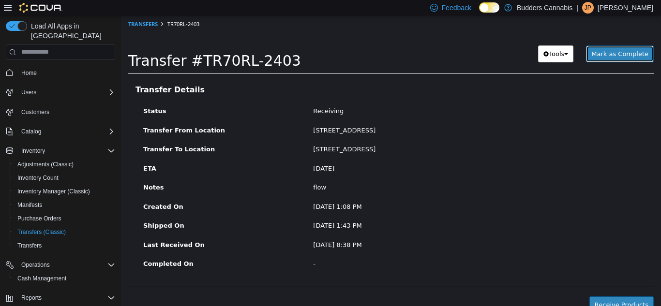
click at [608, 50] on span "Mark as Complete" at bounding box center [619, 53] width 57 height 7
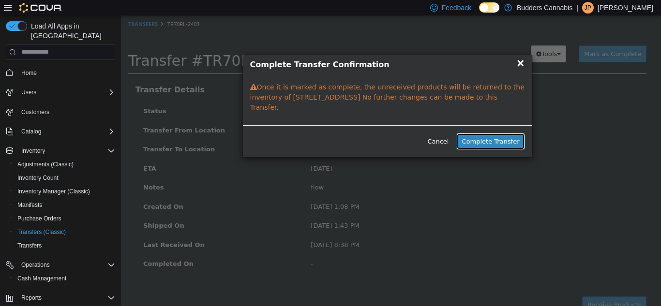
click at [495, 133] on button "Complete Transfer" at bounding box center [490, 141] width 68 height 17
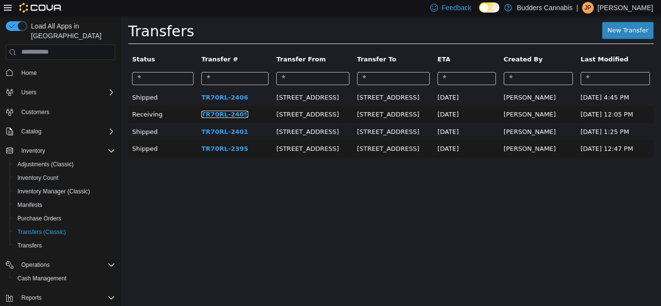
click at [206, 116] on link "TR70RL-2405" at bounding box center [224, 113] width 47 height 7
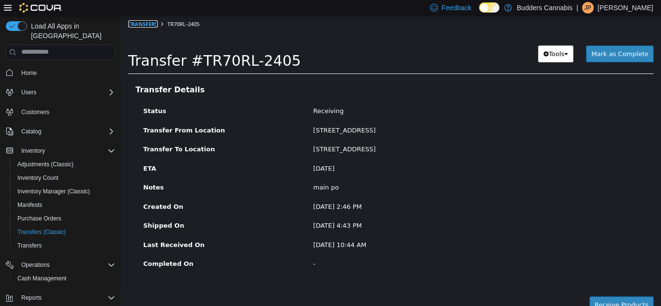
click at [144, 24] on link "Transfers" at bounding box center [143, 23] width 30 height 7
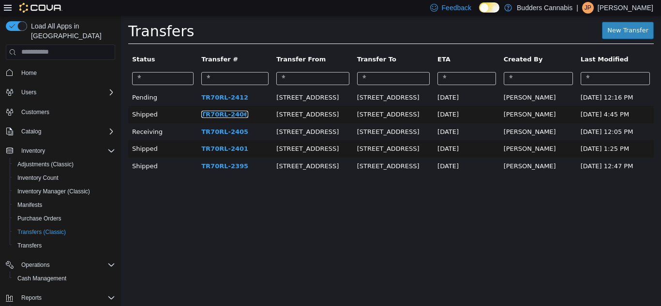
click at [208, 113] on link "TR70RL-2406" at bounding box center [224, 113] width 47 height 7
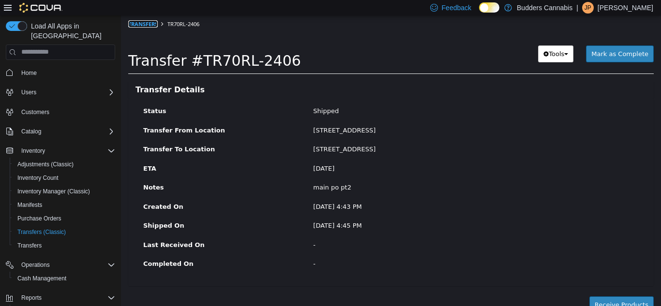
click at [144, 25] on link "Transfers" at bounding box center [143, 23] width 30 height 7
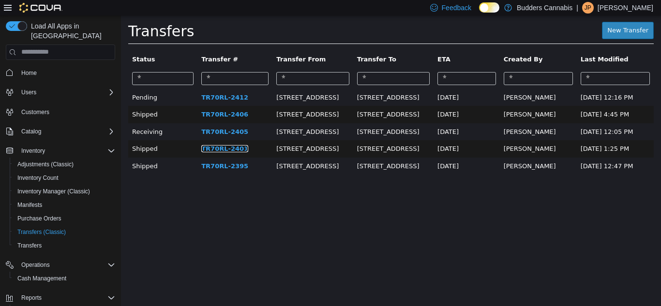
click at [211, 150] on link "TR70RL-2401" at bounding box center [224, 148] width 47 height 7
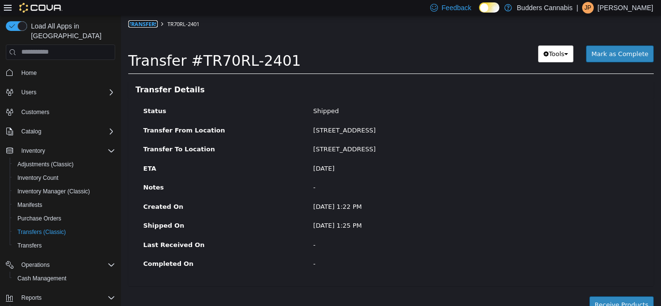
click at [145, 22] on link "Transfers" at bounding box center [143, 23] width 30 height 7
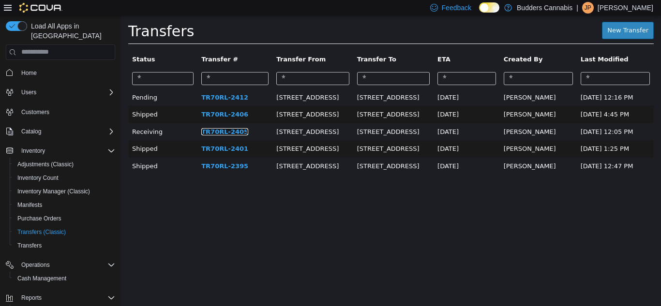
click at [215, 133] on link "TR70RL-2405" at bounding box center [224, 131] width 47 height 7
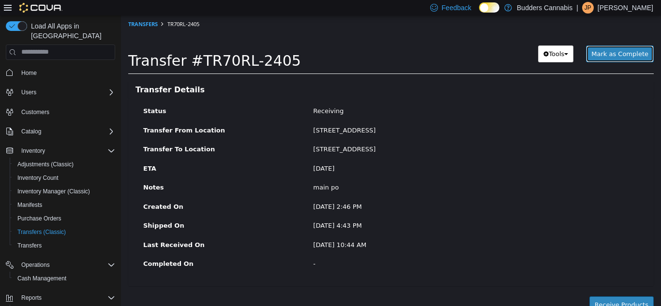
click at [615, 55] on span "Mark as Complete" at bounding box center [619, 53] width 57 height 7
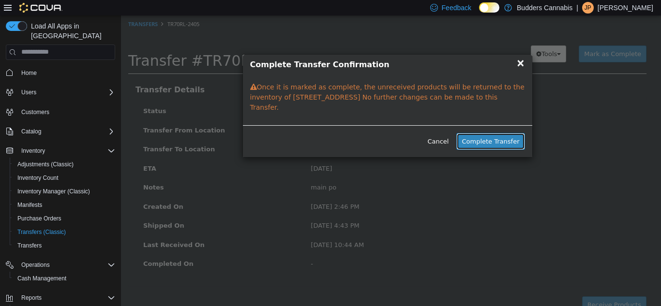
click at [489, 133] on button "Complete Transfer" at bounding box center [490, 141] width 68 height 17
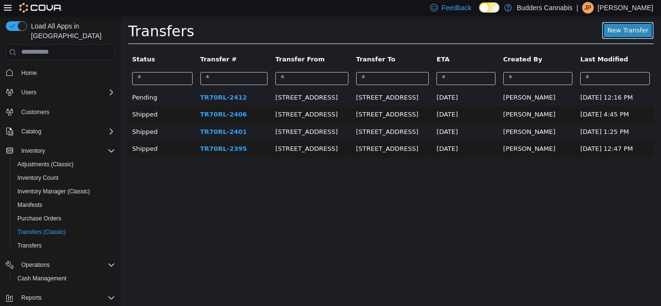
click at [625, 37] on link "New Transfer" at bounding box center [628, 29] width 52 height 17
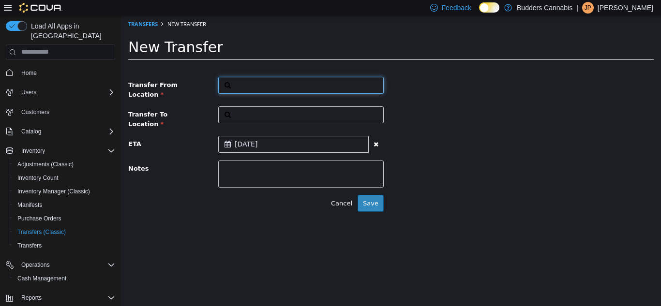
click at [246, 86] on button "button" at bounding box center [300, 84] width 165 height 17
click at [367, 107] on span "or browse" at bounding box center [359, 102] width 47 height 16
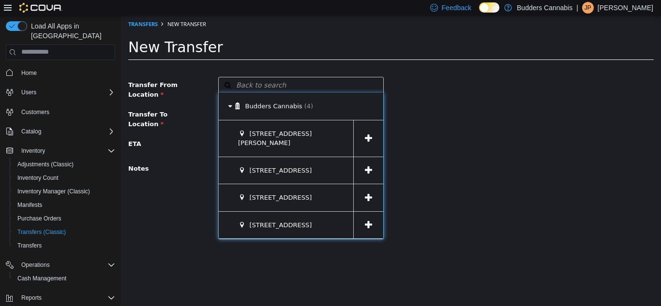
click at [372, 162] on span at bounding box center [368, 170] width 30 height 27
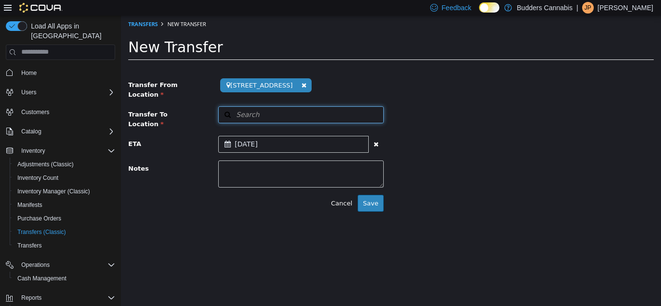
click at [267, 106] on button "Search" at bounding box center [300, 114] width 165 height 17
click at [346, 124] on span "or browse" at bounding box center [359, 131] width 47 height 16
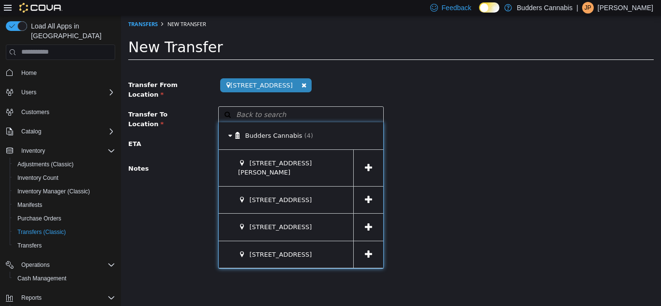
click at [373, 241] on span at bounding box center [368, 254] width 30 height 27
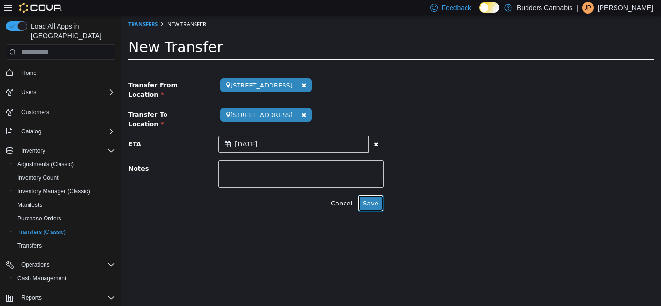
click at [375, 194] on button "Save" at bounding box center [370, 202] width 26 height 17
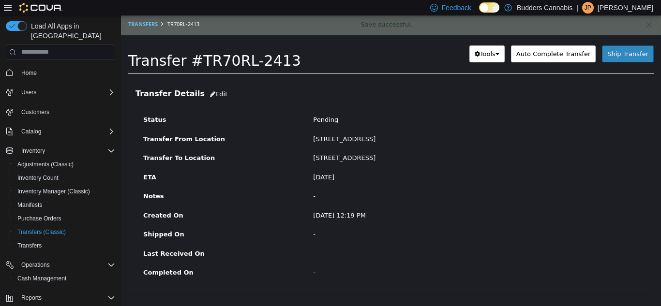
scroll to position [96, 0]
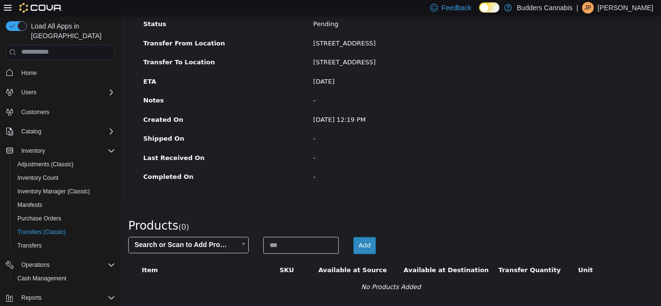
click at [187, 245] on body "× Save successful. Transfers TR70RL-2413 Transfer #TR70RL-2413 Preparing Downlo…" at bounding box center [391, 112] width 540 height 386
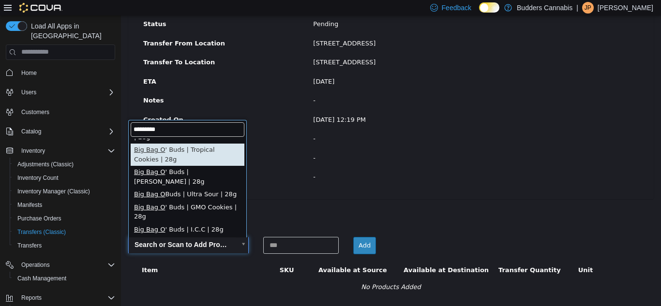
scroll to position [98, 0]
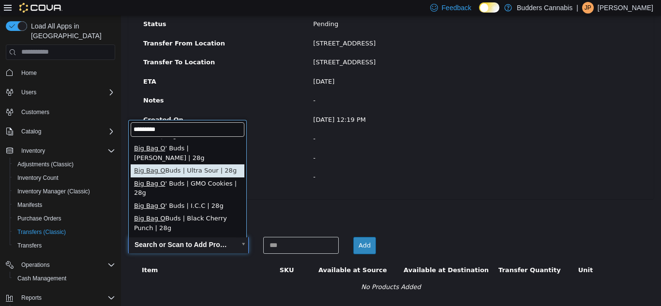
type input "*********"
type input "**********"
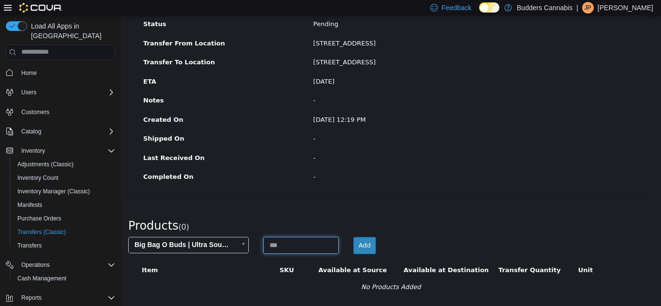
click at [296, 241] on input at bounding box center [300, 244] width 75 height 17
type input "*"
click at [362, 249] on button "Add" at bounding box center [364, 244] width 23 height 17
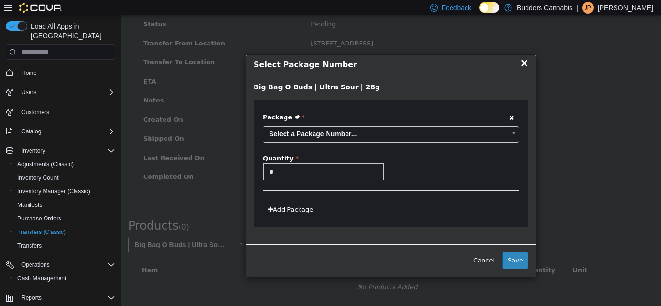
click at [447, 134] on body "**********" at bounding box center [391, 112] width 540 height 386
click at [513, 265] on button "Save" at bounding box center [515, 259] width 26 height 17
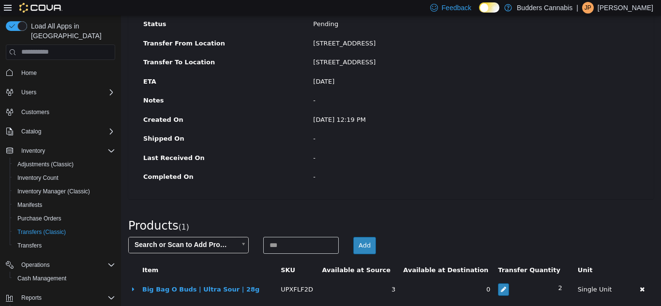
scroll to position [100, 0]
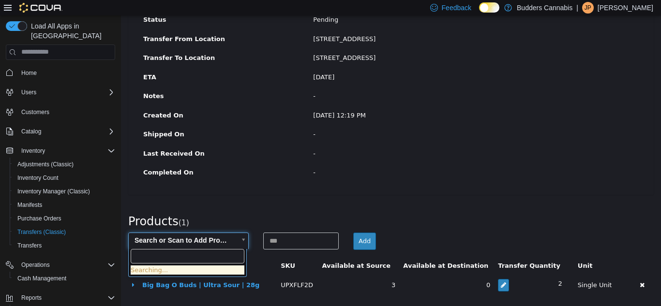
click at [222, 236] on body "× Save successful. Transfers TR70RL-2413 Transfer #TR70RL-2413 Preparing Downlo…" at bounding box center [391, 110] width 540 height 391
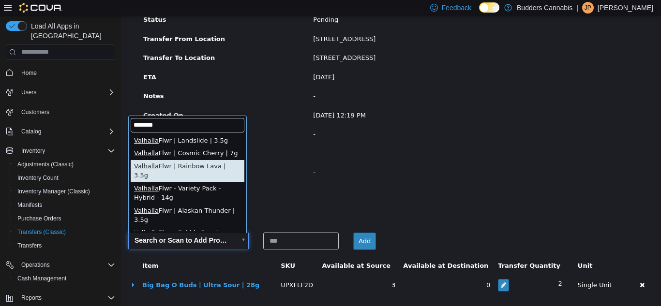
type input "********"
type input "**********"
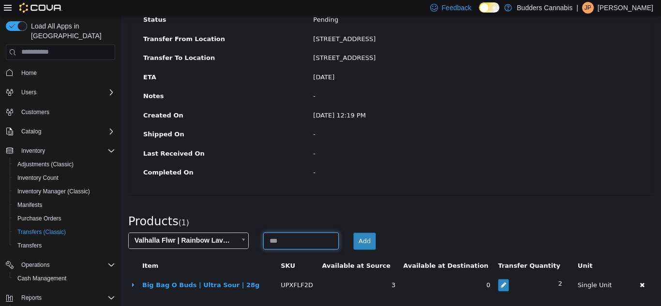
click at [292, 239] on input at bounding box center [300, 240] width 75 height 17
type input "*"
click at [347, 241] on div "Add" at bounding box center [481, 240] width 270 height 17
click at [353, 241] on button "Add" at bounding box center [364, 240] width 23 height 17
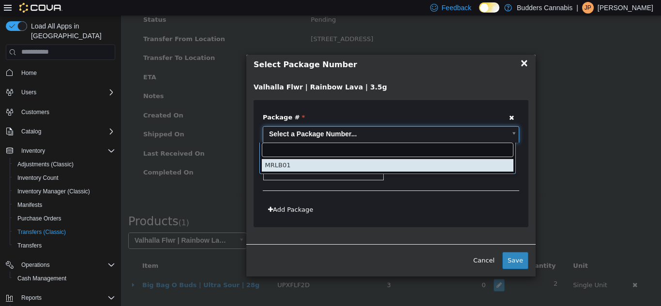
click at [370, 128] on body "**********" at bounding box center [391, 110] width 540 height 391
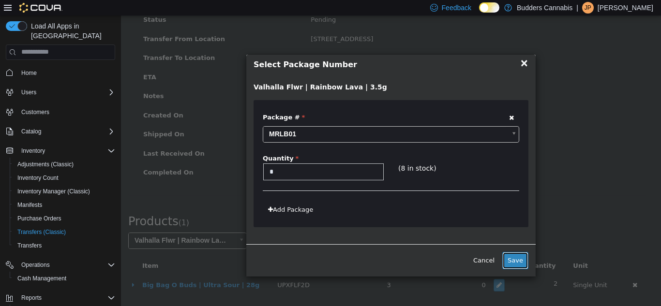
click at [518, 259] on button "Save" at bounding box center [515, 259] width 26 height 17
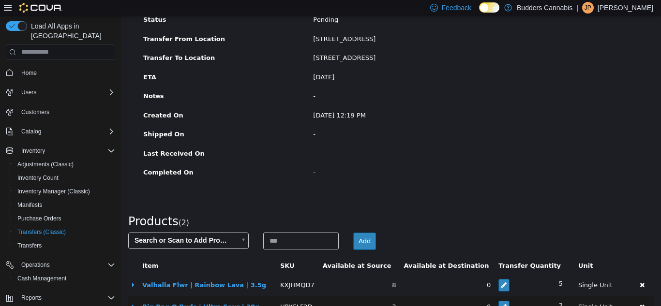
scroll to position [122, 0]
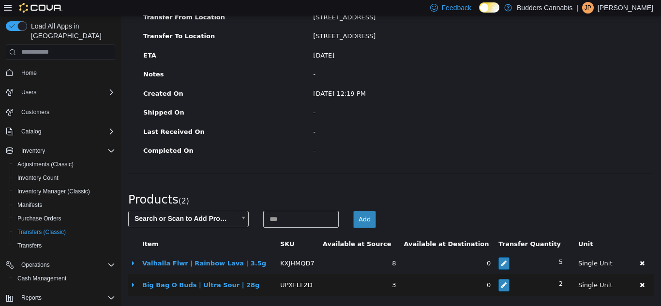
click at [172, 212] on body "× Save successful. Transfers TR70RL-2413 Transfer #TR70RL-2413 Preparing Downlo…" at bounding box center [391, 99] width 540 height 413
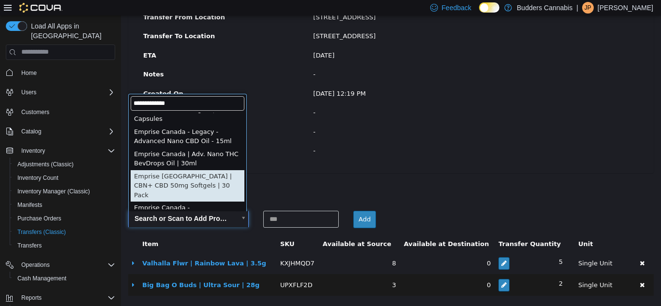
scroll to position [289, 0]
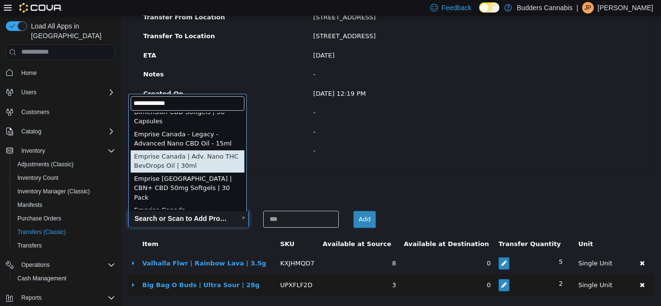
type input "**********"
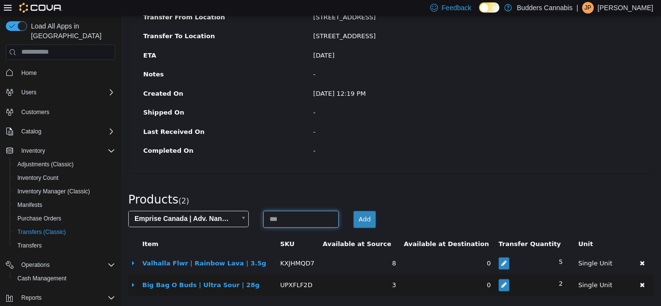
click at [300, 224] on input at bounding box center [300, 218] width 75 height 17
type input "*"
click at [354, 217] on button "Add" at bounding box center [364, 218] width 23 height 17
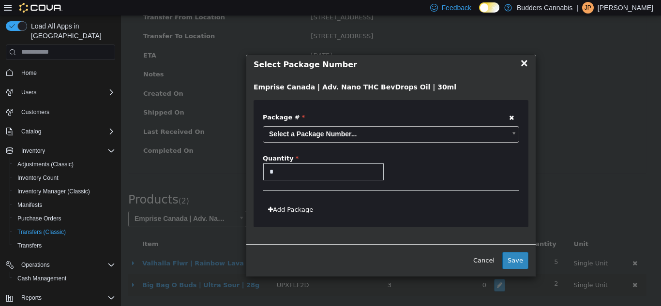
click at [348, 135] on body "**********" at bounding box center [391, 99] width 540 height 413
click at [508, 263] on button "Save" at bounding box center [515, 259] width 26 height 17
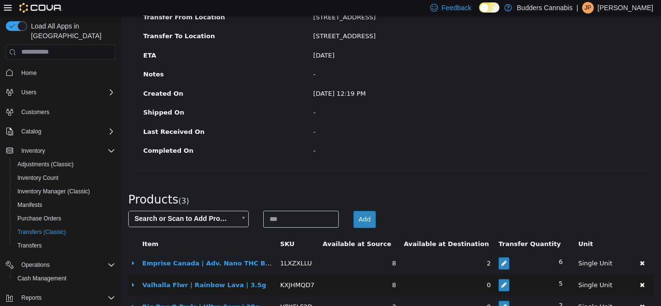
click at [190, 217] on body "× Save successful. Transfers TR70RL-2413 Transfer #TR70RL-2413 Preparing Downlo…" at bounding box center [391, 110] width 540 height 434
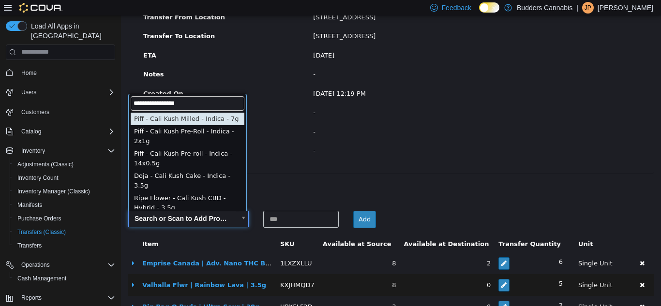
type input "**********"
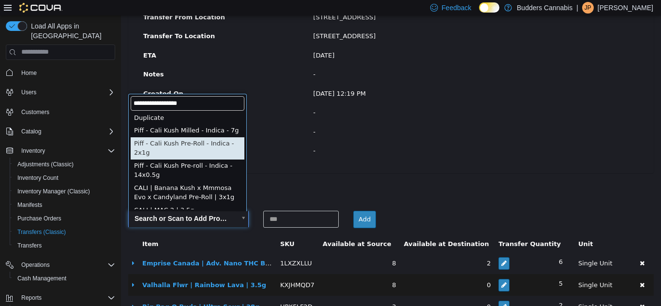
scroll to position [0, 0]
type input "**********"
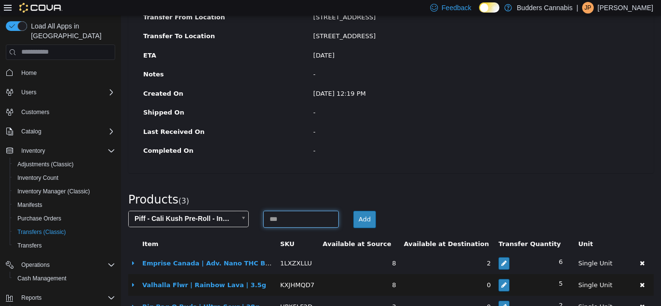
click at [318, 218] on input at bounding box center [300, 218] width 75 height 17
type input "*"
click at [369, 221] on button "Add" at bounding box center [364, 218] width 23 height 17
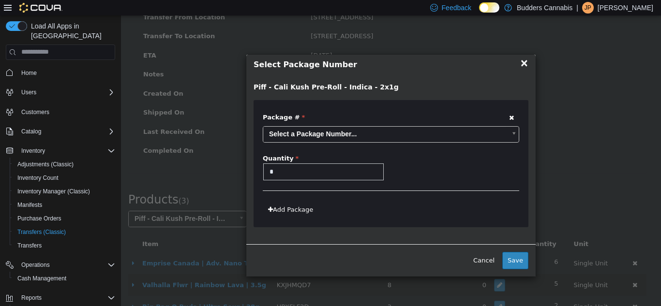
click at [352, 136] on body "**********" at bounding box center [391, 110] width 540 height 434
click at [515, 263] on button "Save" at bounding box center [515, 259] width 26 height 17
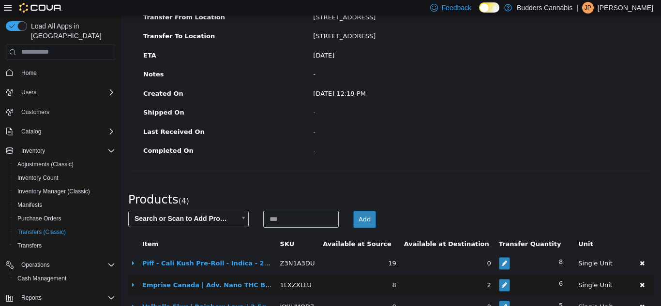
click at [207, 214] on body "× Save successful. Transfers TR70RL-2413 Transfer #TR70RL-2413 Preparing Downlo…" at bounding box center [391, 121] width 540 height 456
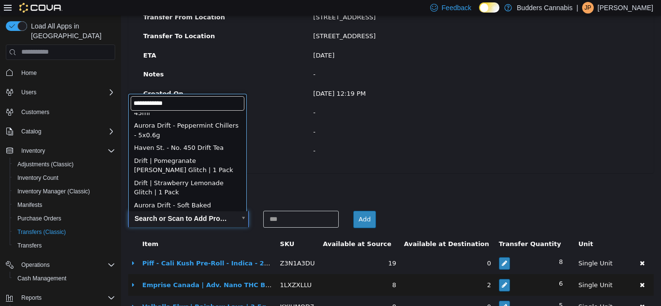
scroll to position [145, 0]
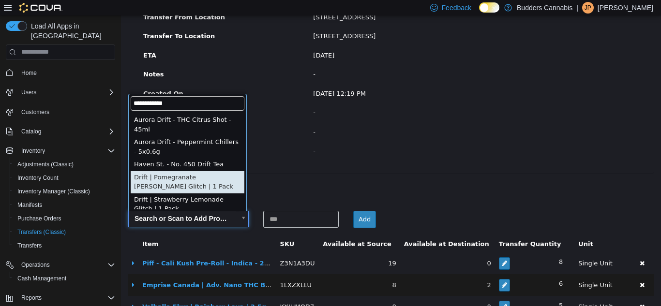
type input "**********"
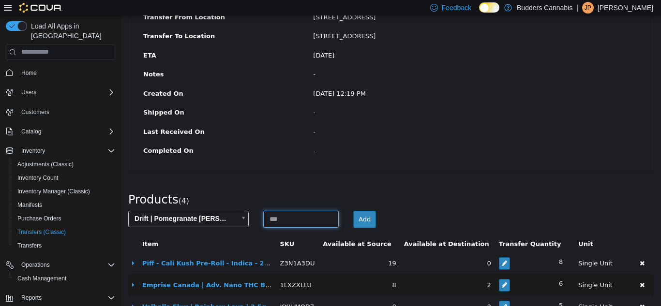
click at [301, 218] on input at bounding box center [300, 218] width 75 height 17
click at [205, 216] on body "**********" at bounding box center [391, 121] width 540 height 456
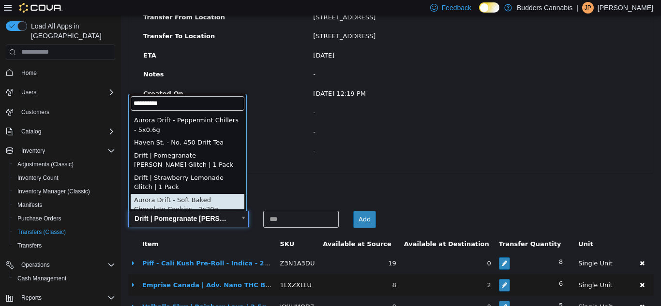
scroll to position [150, 0]
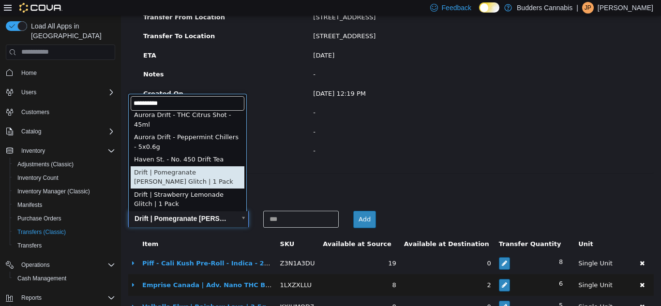
type input "**********"
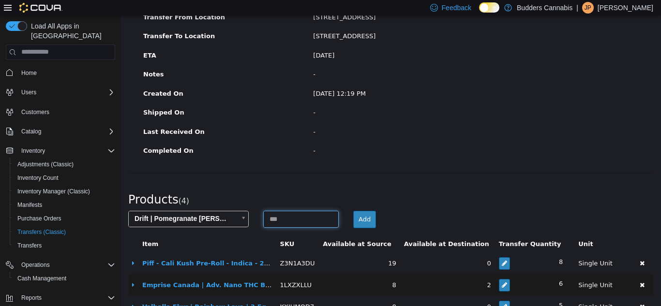
click at [299, 223] on input at bounding box center [300, 218] width 75 height 17
type input "*"
click at [362, 216] on button "Add" at bounding box center [364, 218] width 23 height 17
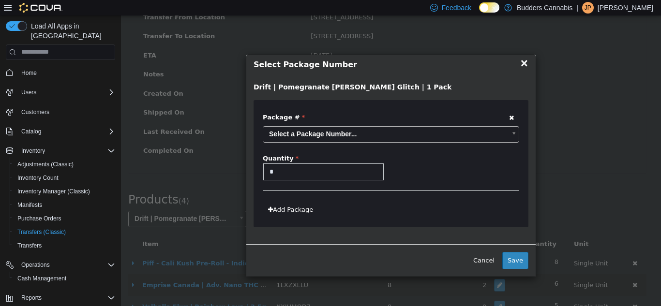
click at [325, 132] on body "**********" at bounding box center [391, 121] width 540 height 456
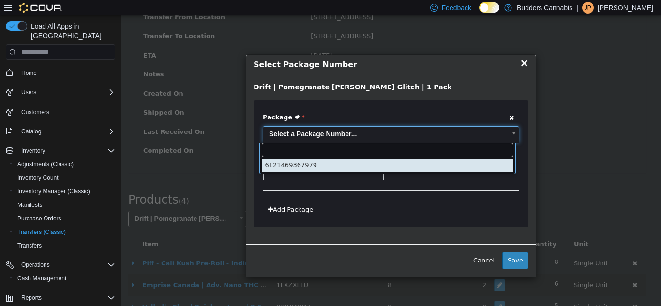
click at [332, 172] on div "6121469367979" at bounding box center [387, 157] width 256 height 31
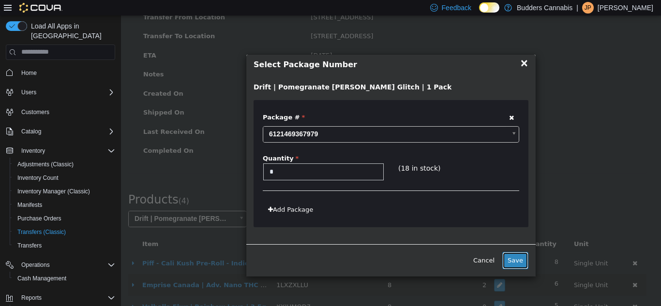
click at [519, 261] on button "Save" at bounding box center [515, 259] width 26 height 17
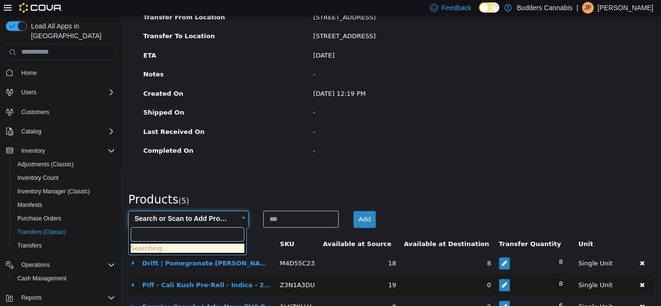
click at [187, 217] on body "× Save successful. Transfers TR70RL-2413 Transfer #TR70RL-2413 Preparing Downlo…" at bounding box center [391, 132] width 540 height 478
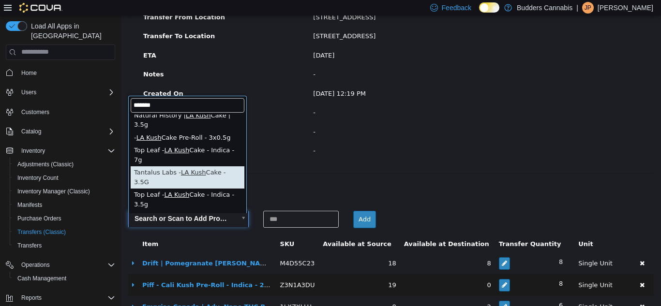
scroll to position [102, 0]
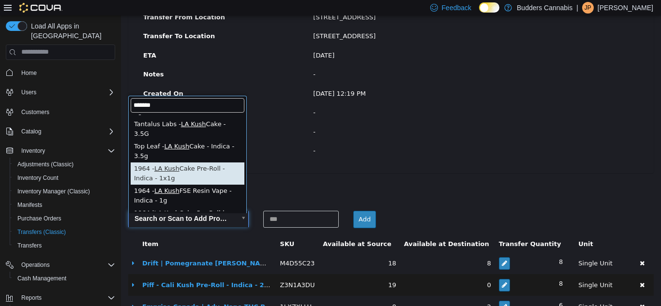
type input "*******"
type input "**********"
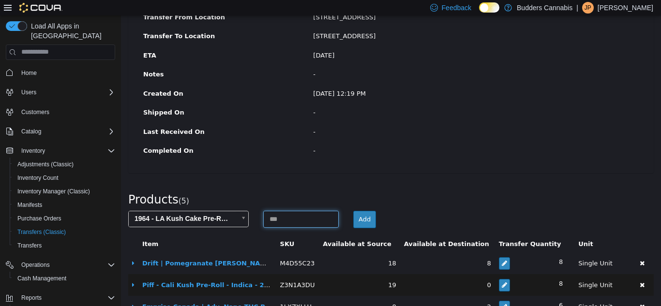
click at [305, 211] on input at bounding box center [300, 218] width 75 height 17
type input "*"
click at [358, 218] on button "Add" at bounding box center [364, 218] width 23 height 17
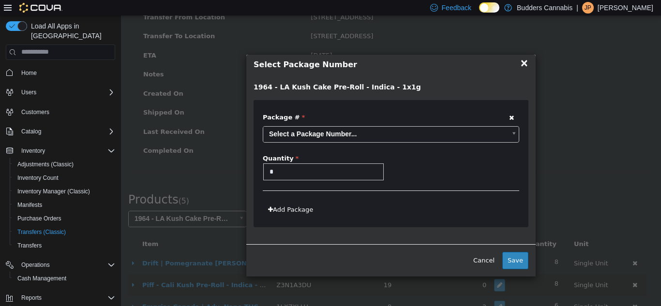
click at [328, 131] on body "**********" at bounding box center [391, 132] width 540 height 478
click at [508, 251] on button "Save" at bounding box center [515, 259] width 26 height 17
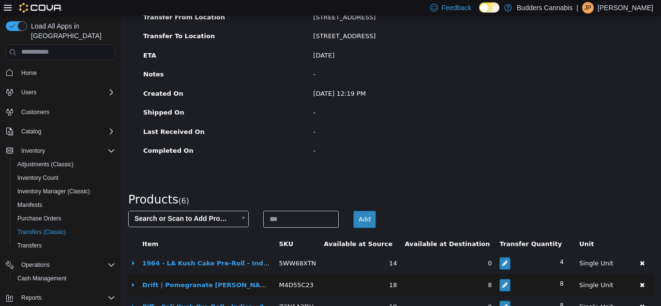
click at [192, 215] on body "× Save successful. Transfers TR70RL-2413 Transfer #TR70RL-2413 Preparing Downlo…" at bounding box center [391, 143] width 540 height 500
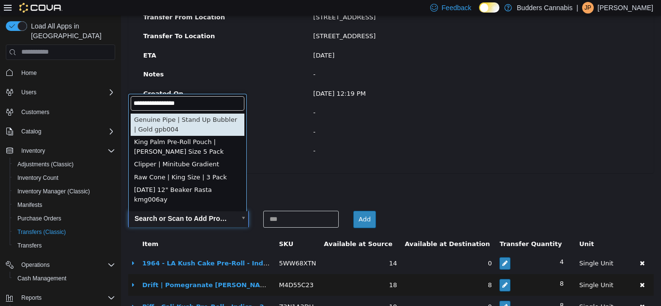
scroll to position [274, 0]
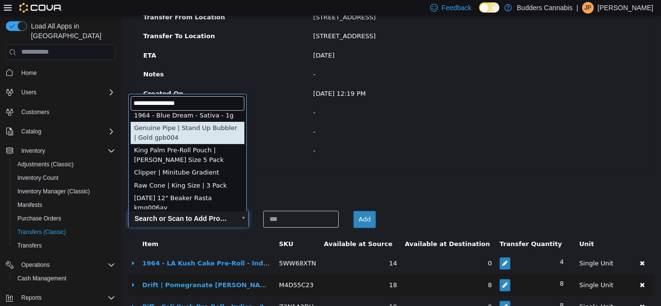
click at [135, 103] on input "**********" at bounding box center [188, 103] width 114 height 15
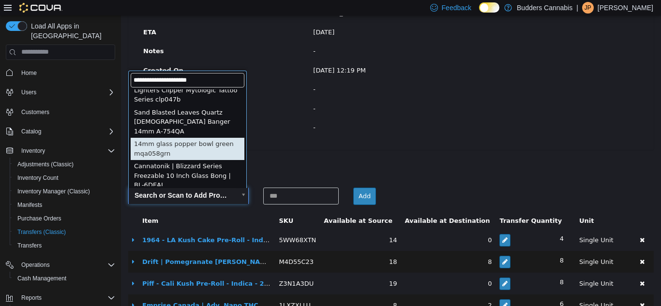
scroll to position [273, 0]
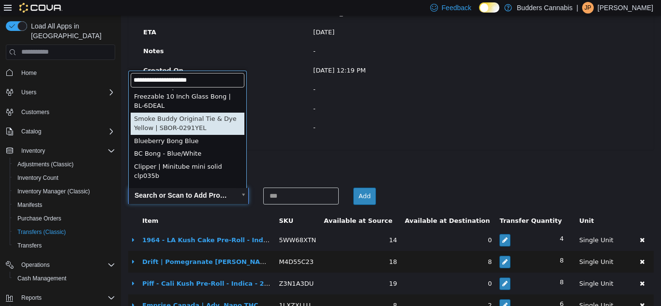
drag, startPoint x: 222, startPoint y: 81, endPoint x: 71, endPoint y: 81, distance: 151.4
click at [121, 81] on html "× Save successful. Transfers TR70RL-2413 Transfer #TR70RL-2413 Preparing Downlo…" at bounding box center [391, 120] width 540 height 500
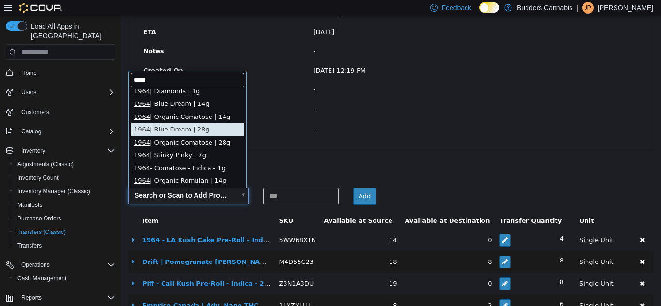
scroll to position [0, 0]
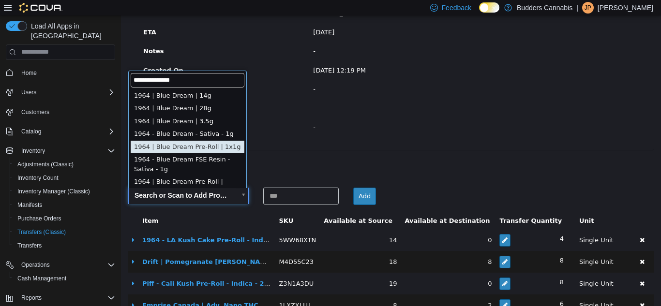
type input "**********"
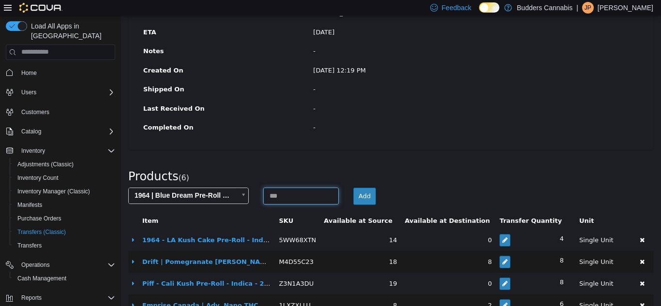
click at [294, 199] on input at bounding box center [300, 195] width 75 height 17
type input "*"
click at [365, 198] on button "Add" at bounding box center [364, 195] width 23 height 17
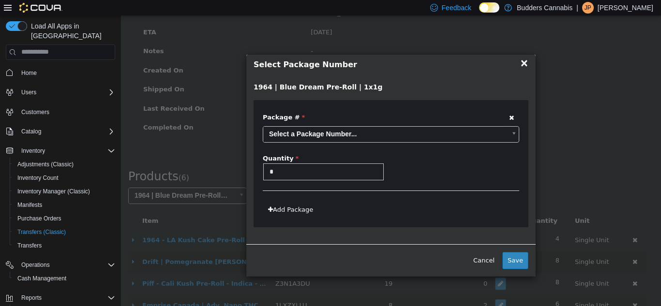
click at [345, 136] on body "**********" at bounding box center [391, 120] width 540 height 500
click at [521, 260] on button "Save" at bounding box center [515, 259] width 26 height 17
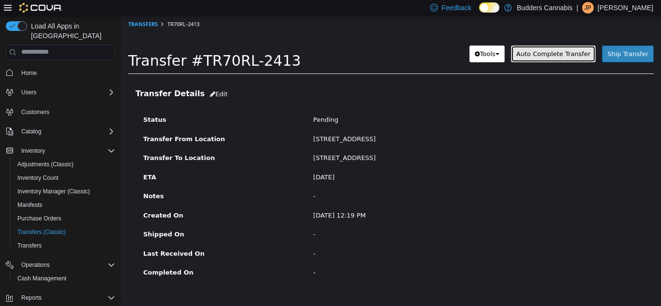
click at [562, 54] on span "Auto Complete Transfer" at bounding box center [553, 53] width 74 height 7
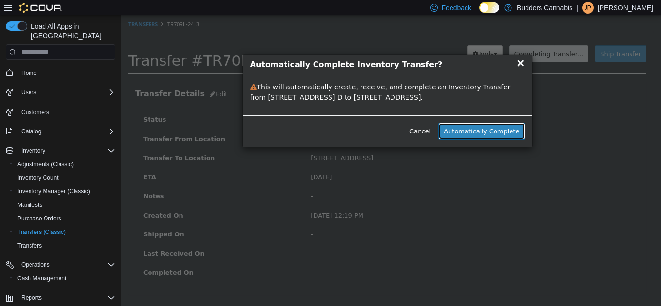
click at [488, 126] on button "Automatically Complete" at bounding box center [481, 130] width 86 height 17
